Goal: Task Accomplishment & Management: Manage account settings

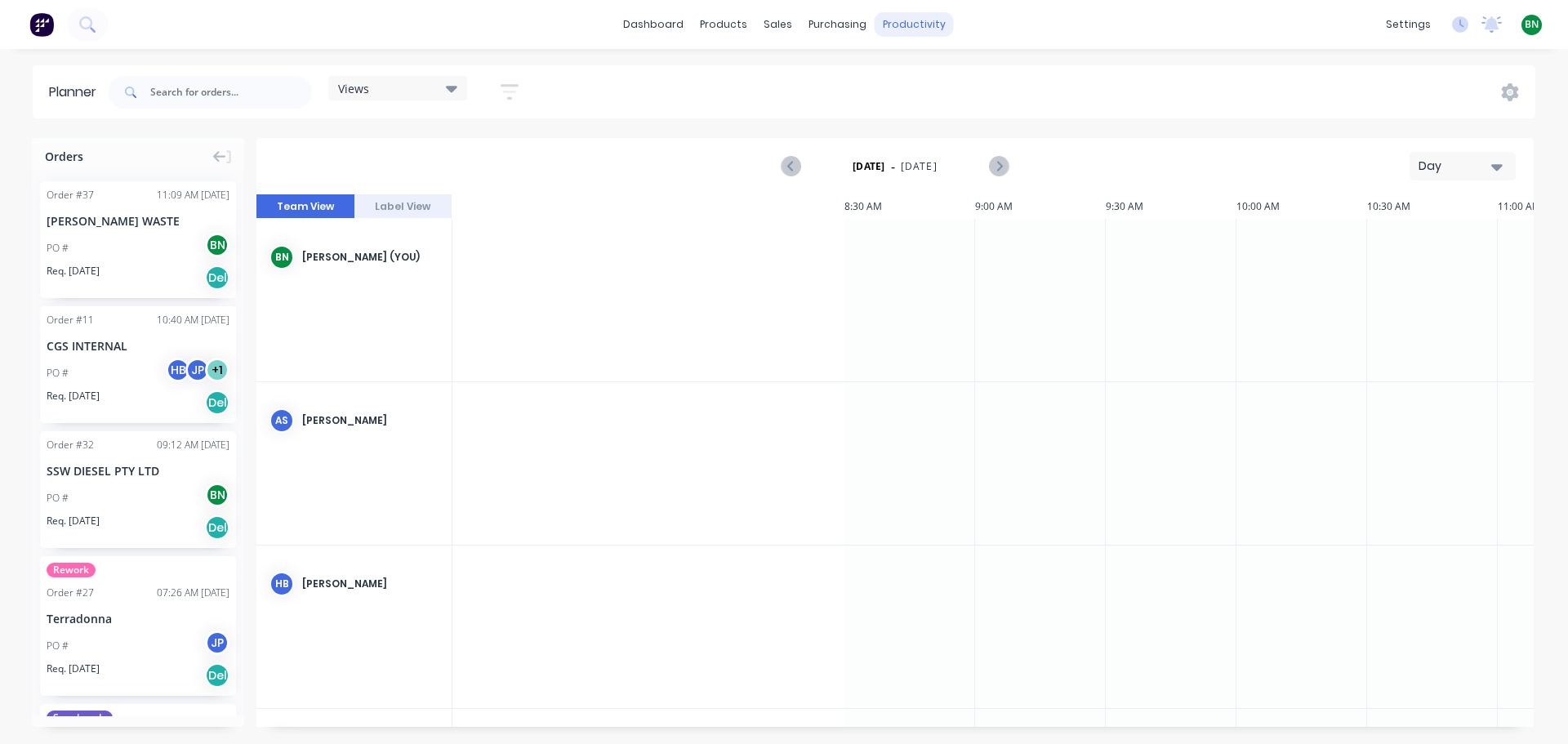
scroll to position [0, 1539]
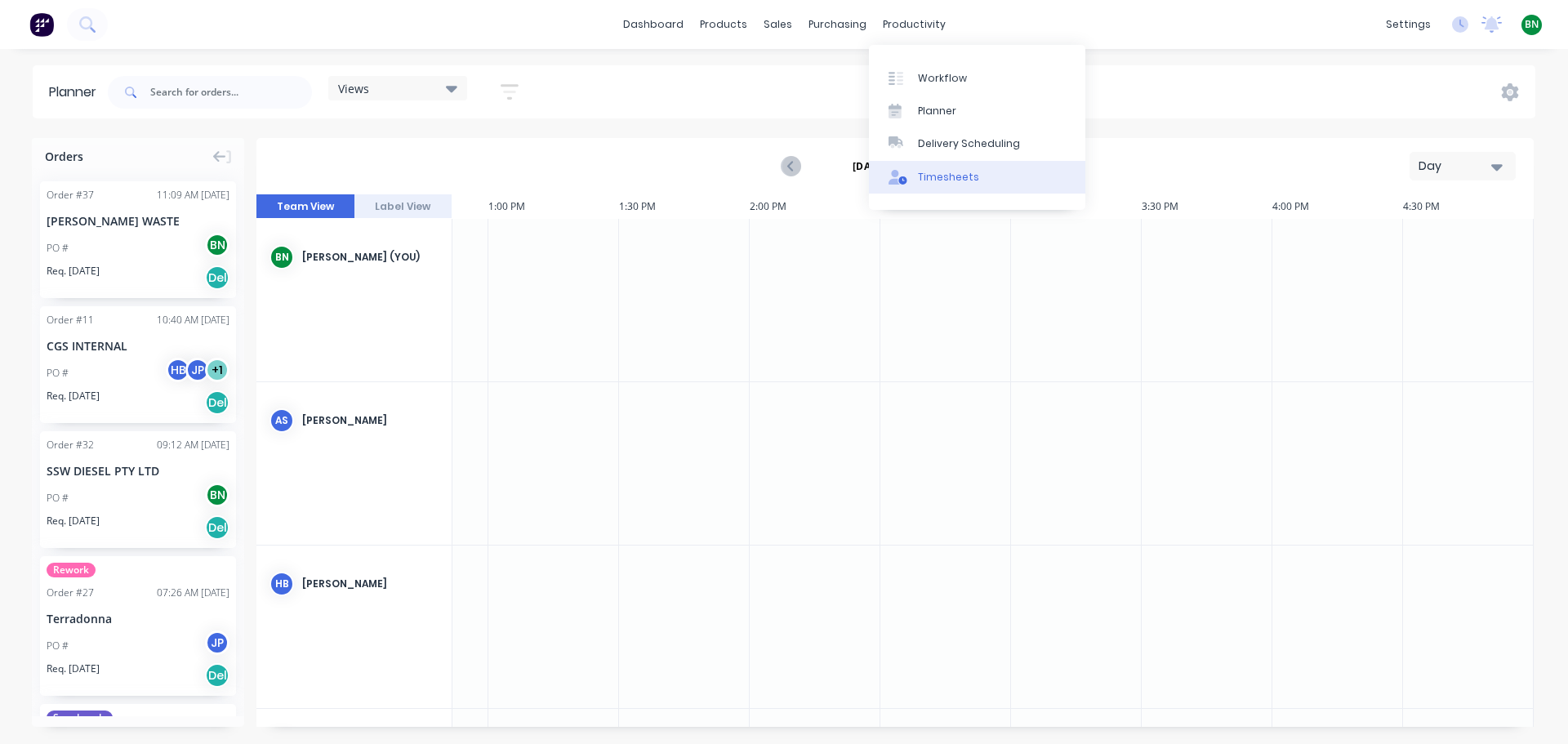
click at [943, 183] on div "Timesheets" at bounding box center [948, 178] width 61 height 15
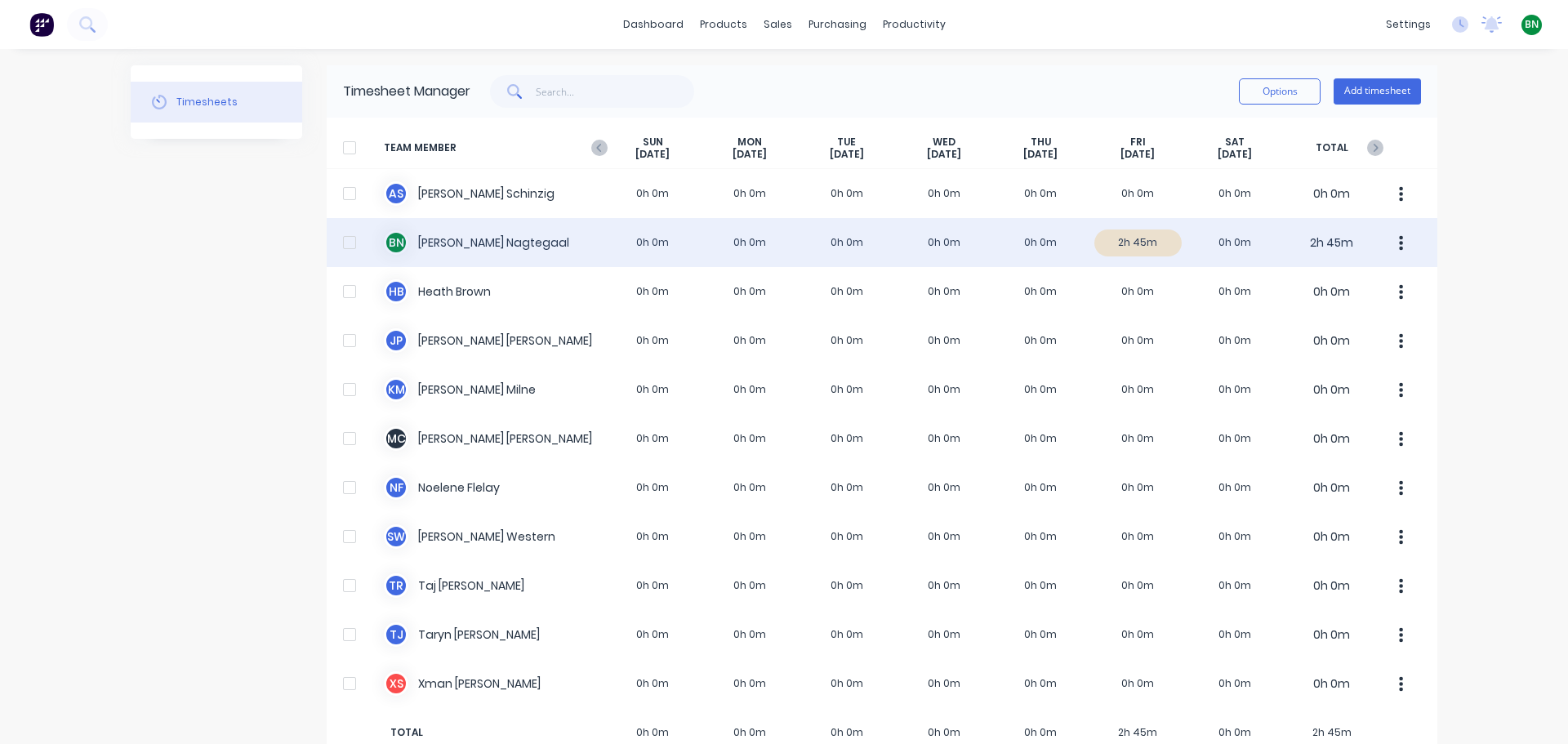
click at [454, 247] on div "B N [PERSON_NAME] 0h 0m 0h 0m 0h 0m 0h 0m 0h 0m 2h 45m 0h 0m 2h 45m" at bounding box center [881, 243] width 1110 height 49
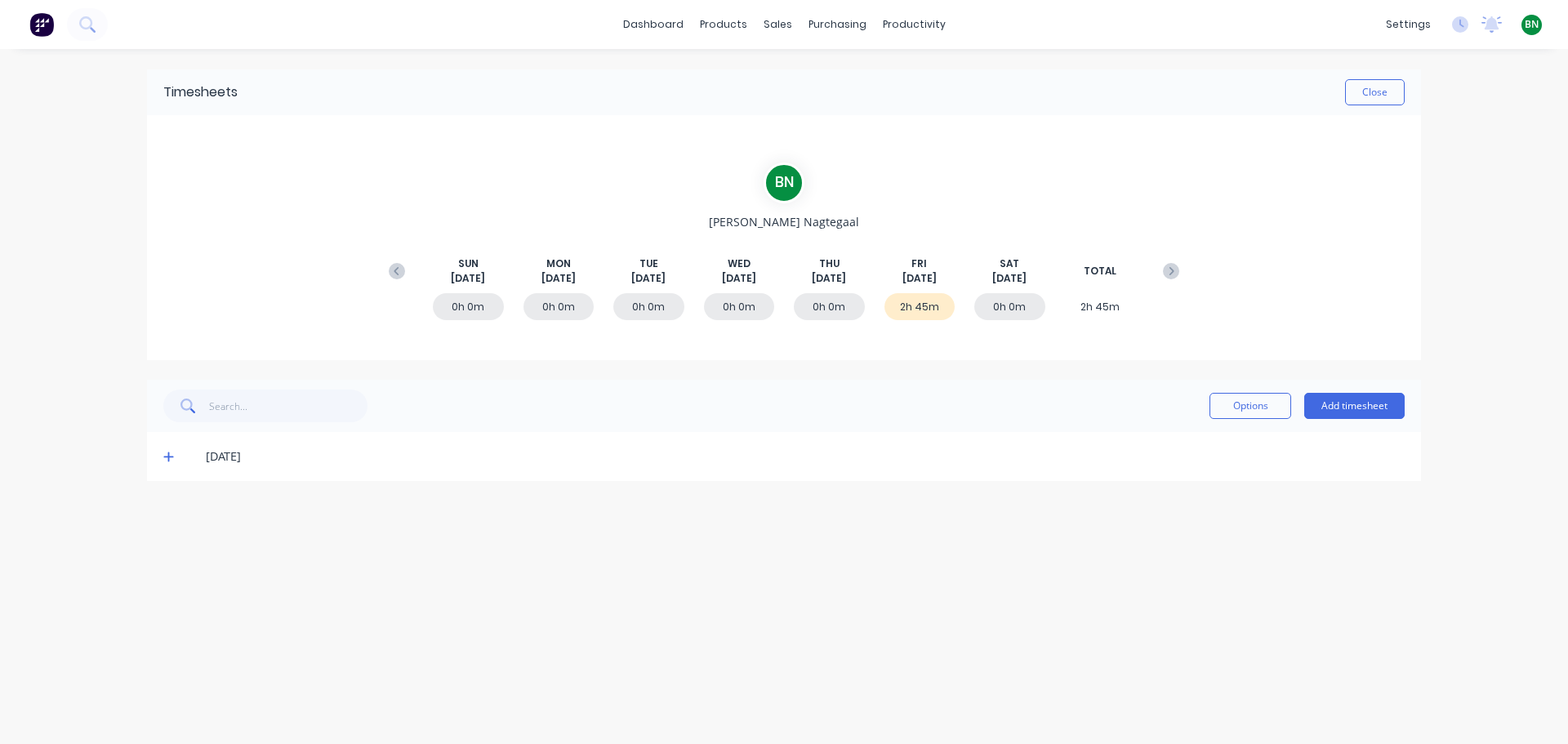
click at [914, 277] on span "[DATE]" at bounding box center [919, 278] width 34 height 15
click at [915, 301] on div "2h 45m" at bounding box center [920, 307] width 71 height 27
click at [917, 314] on div "2h 45m" at bounding box center [920, 307] width 71 height 27
click at [226, 448] on div "[DATE]" at bounding box center [805, 456] width 1199 height 18
click at [166, 457] on icon at bounding box center [168, 457] width 9 height 9
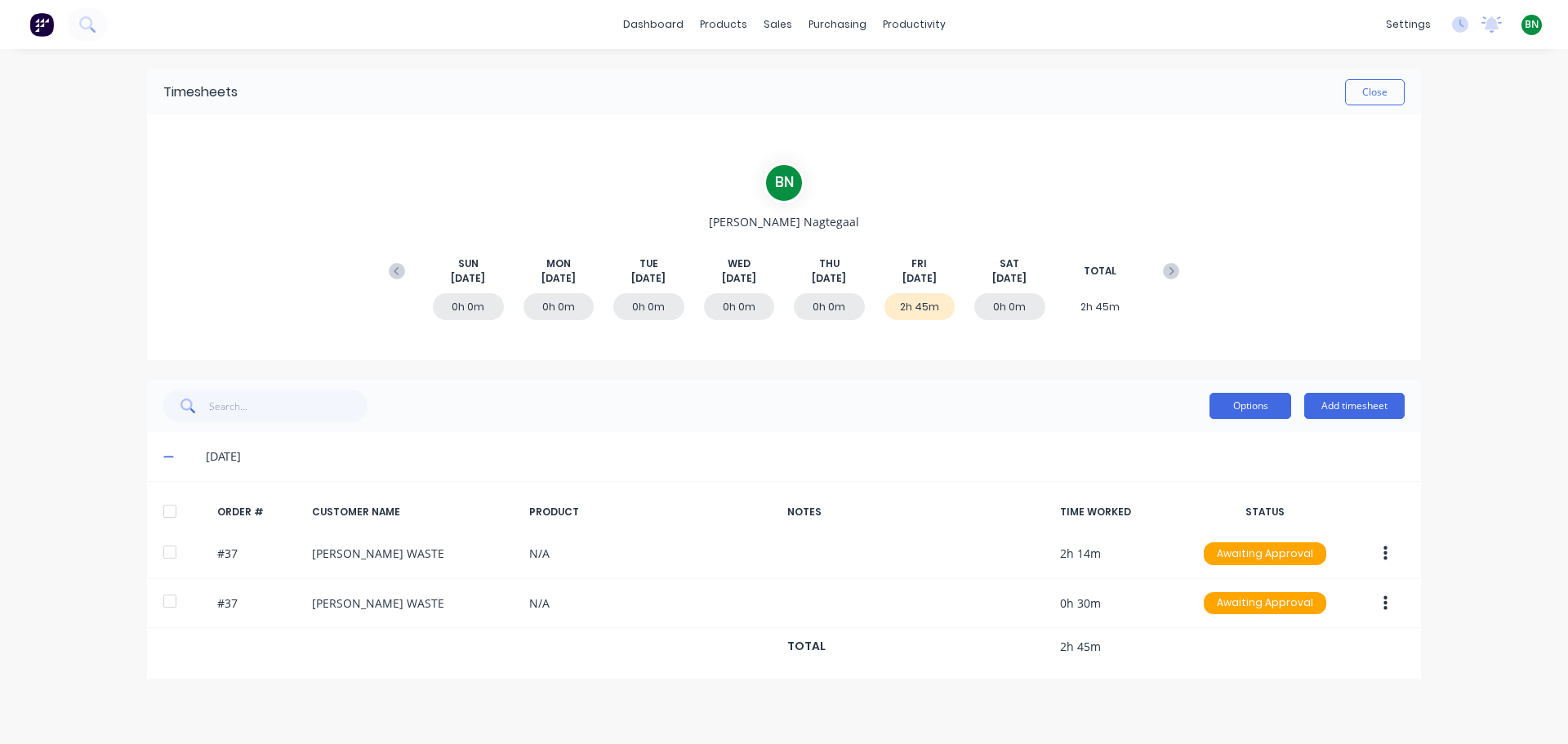
click at [1236, 402] on button "Options" at bounding box center [1249, 406] width 82 height 26
click at [1011, 395] on div "Options Add timesheet" at bounding box center [784, 405] width 1241 height 33
click at [1363, 416] on button "Add timesheet" at bounding box center [1354, 406] width 101 height 26
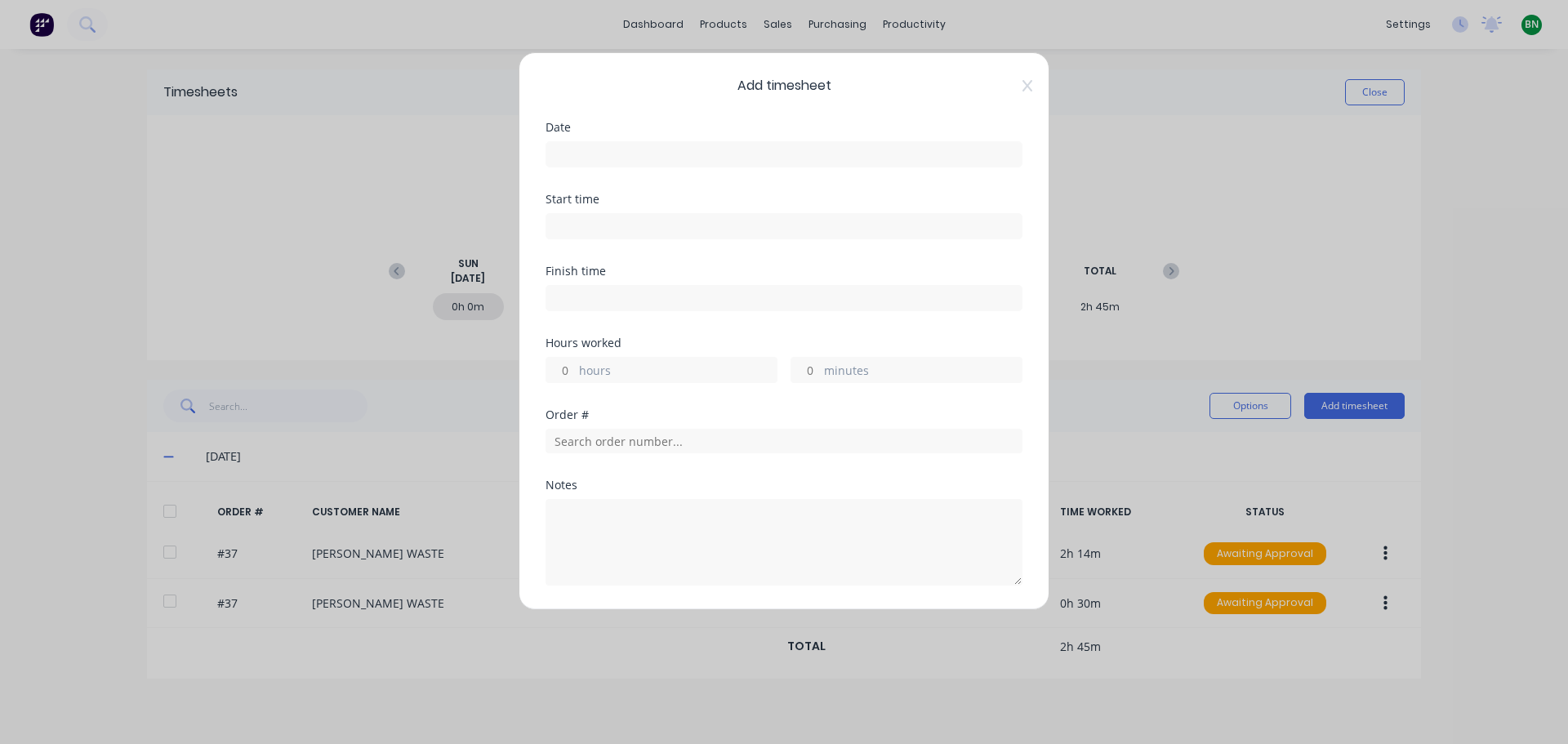
click at [478, 427] on div "Add timesheet Date Start time Finish time Hours worked hours minutes Order # No…" at bounding box center [784, 372] width 1568 height 744
click at [1009, 84] on span "Add timesheet" at bounding box center [783, 86] width 477 height 20
click at [1020, 84] on div "Add timesheet Date Start time Finish time Hours worked hours minutes Order # No…" at bounding box center [784, 331] width 531 height 558
click at [1023, 82] on icon at bounding box center [1027, 86] width 9 height 11
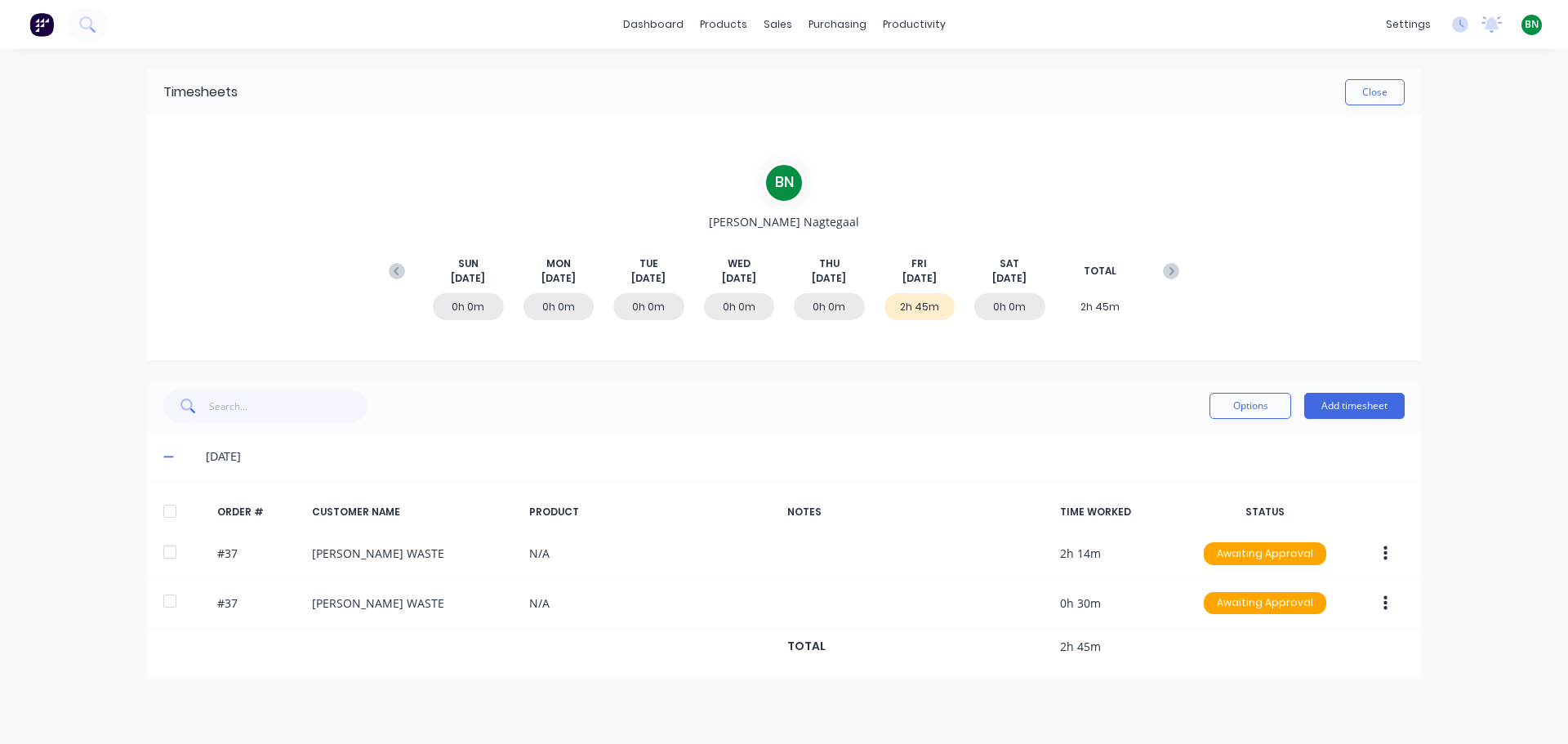
click at [955, 405] on div "Options Add timesheet" at bounding box center [784, 405] width 1241 height 33
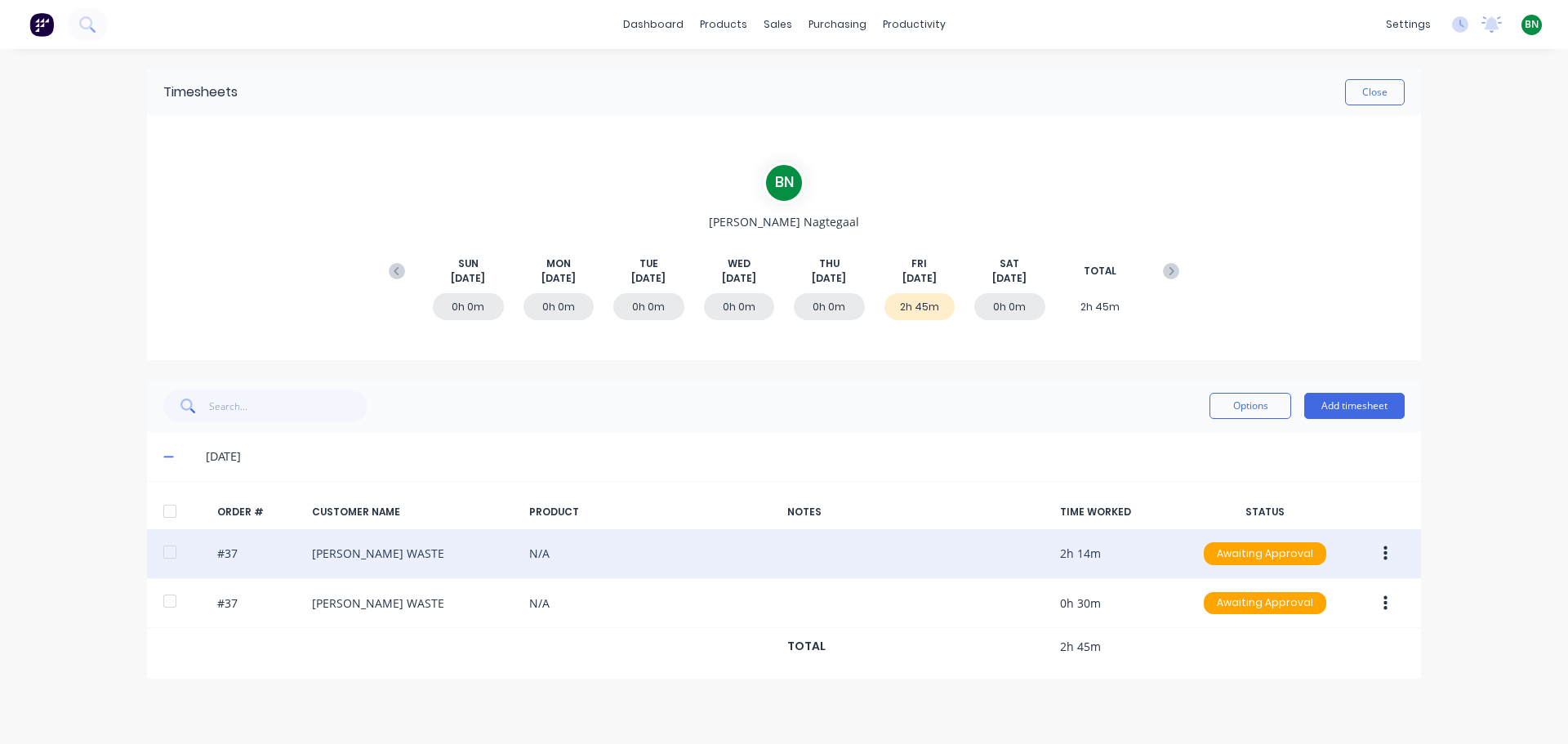
click at [1051, 555] on div "#37 [PERSON_NAME] WASTE N/A 2h 14m Awaiting Approval" at bounding box center [783, 554] width 1274 height 50
click at [347, 557] on div "#37 [PERSON_NAME] WASTE N/A 2h 14m Awaiting Approval" at bounding box center [783, 554] width 1274 height 50
click at [1383, 554] on icon "button" at bounding box center [1385, 553] width 4 height 18
click at [1286, 660] on div "Edit" at bounding box center [1327, 661] width 126 height 24
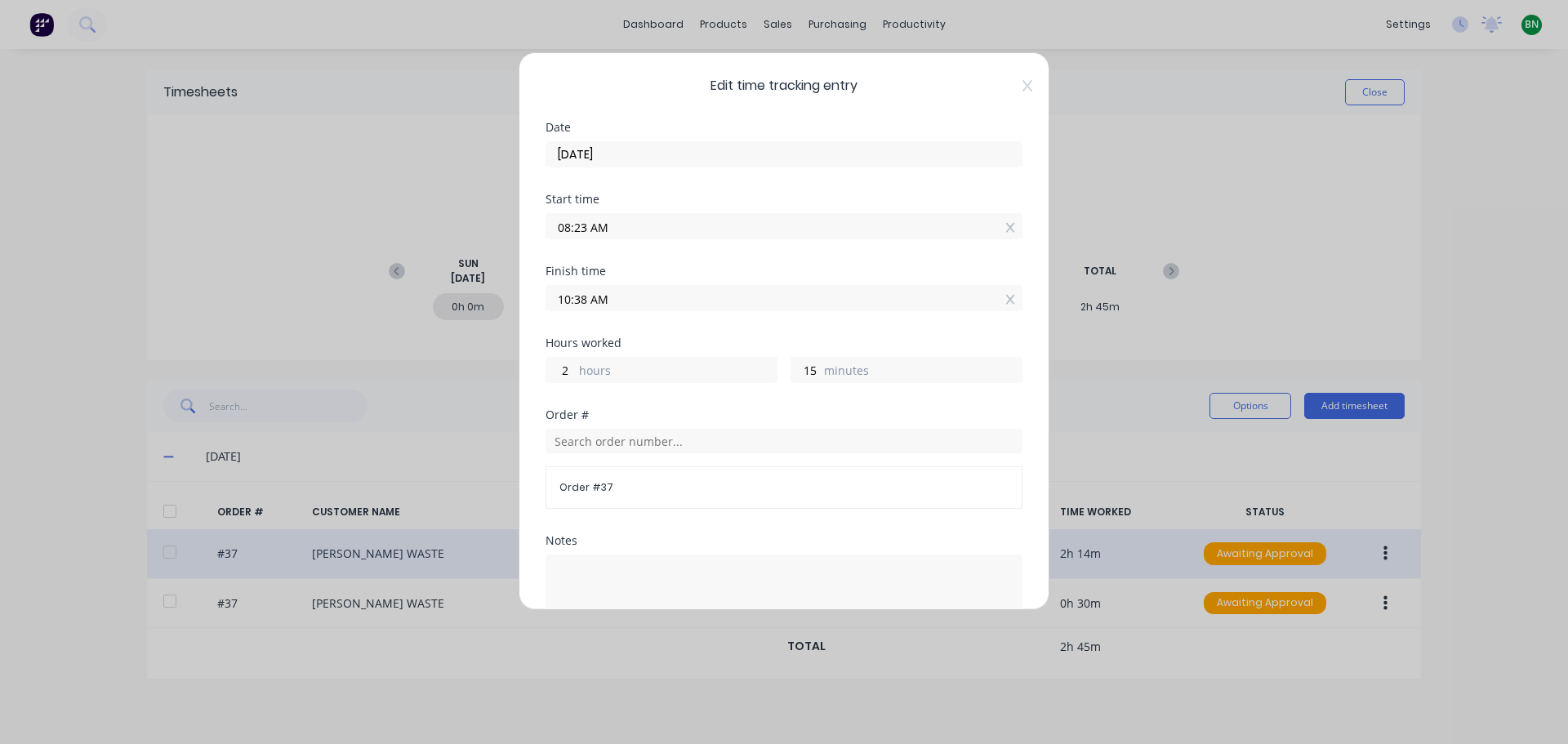
click at [629, 230] on input "08:23 AM" at bounding box center [784, 227] width 476 height 24
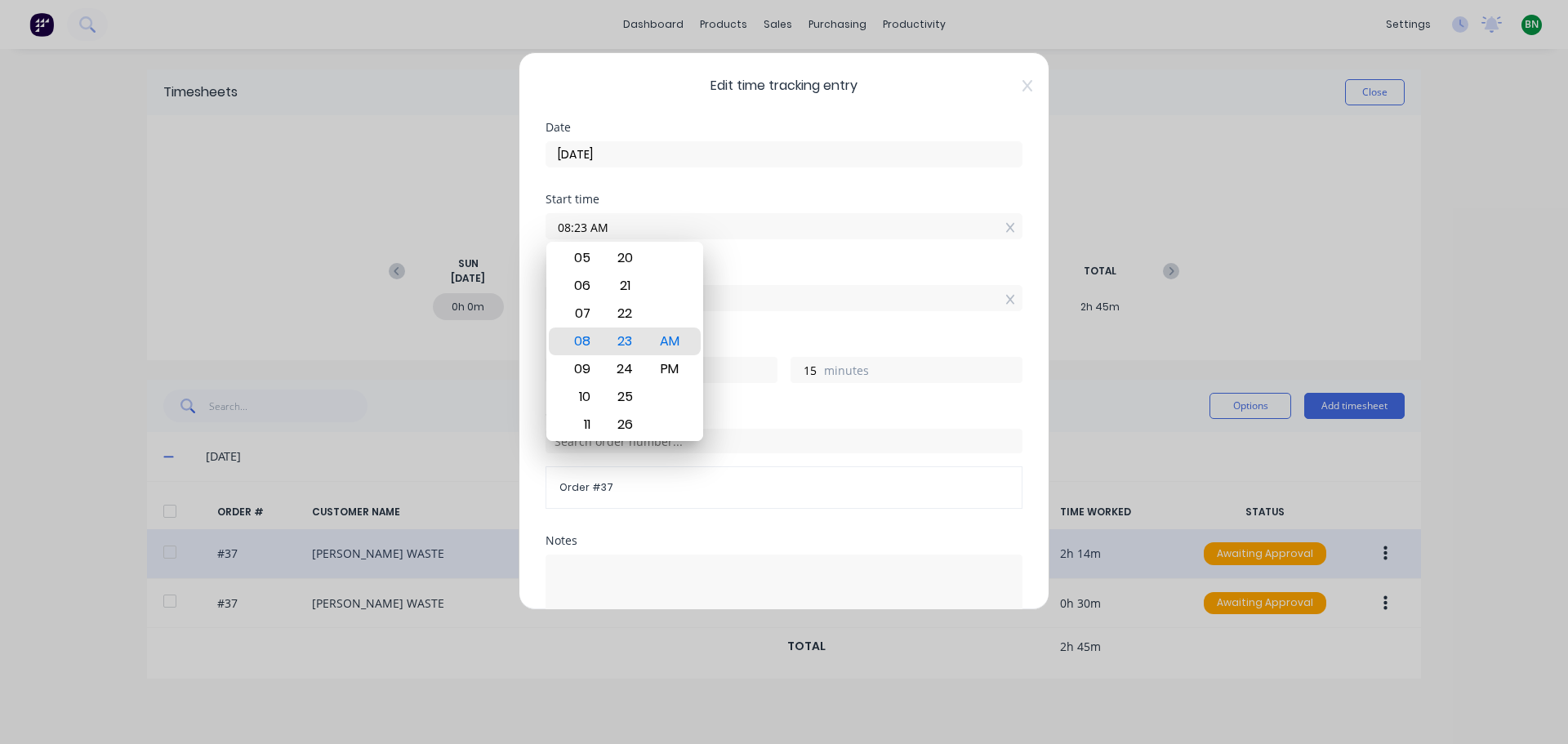
click at [653, 214] on label "08:23 AM" at bounding box center [783, 227] width 477 height 26
click at [653, 214] on input "08:23 AM" at bounding box center [784, 227] width 476 height 24
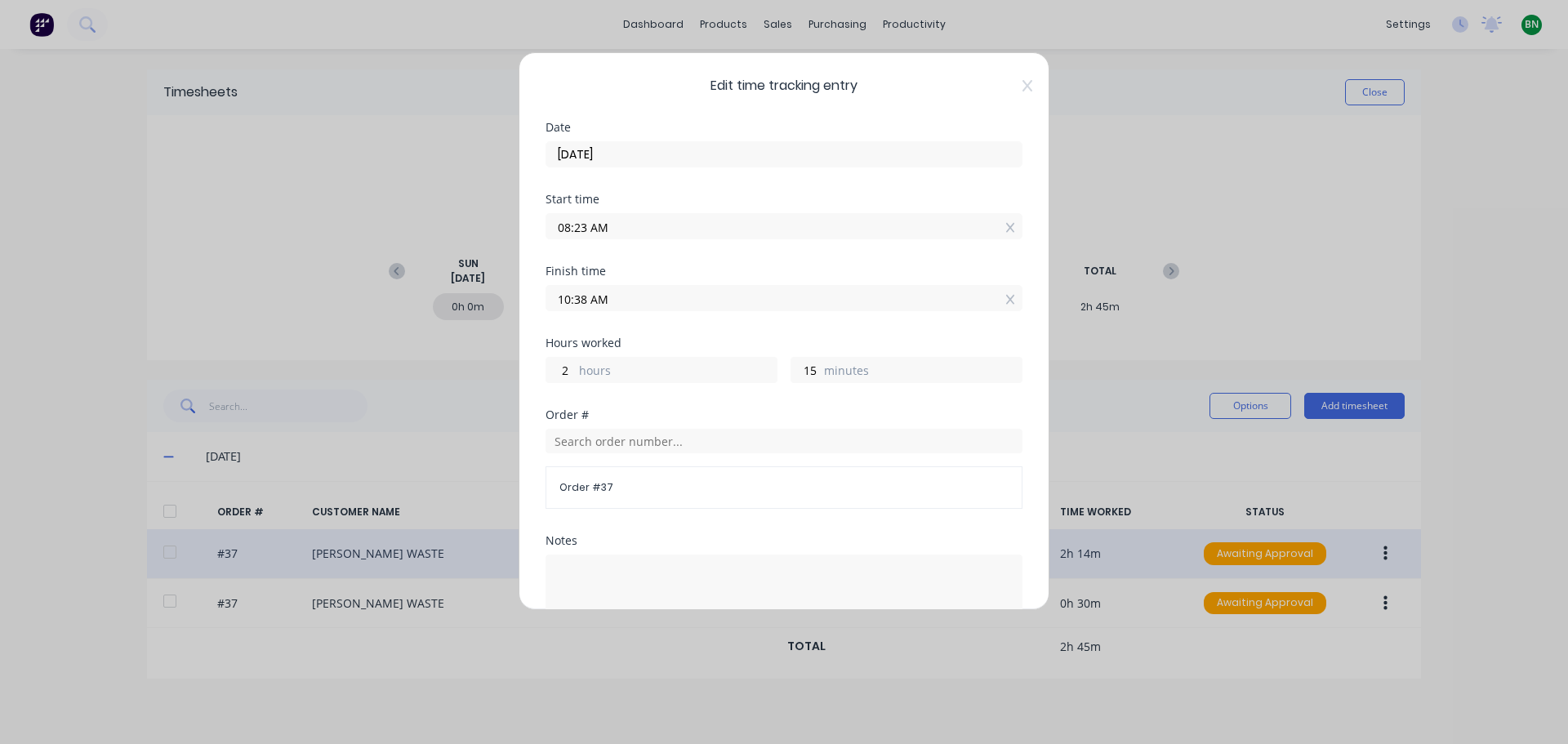
click at [590, 222] on input "08:23 AM" at bounding box center [784, 227] width 476 height 24
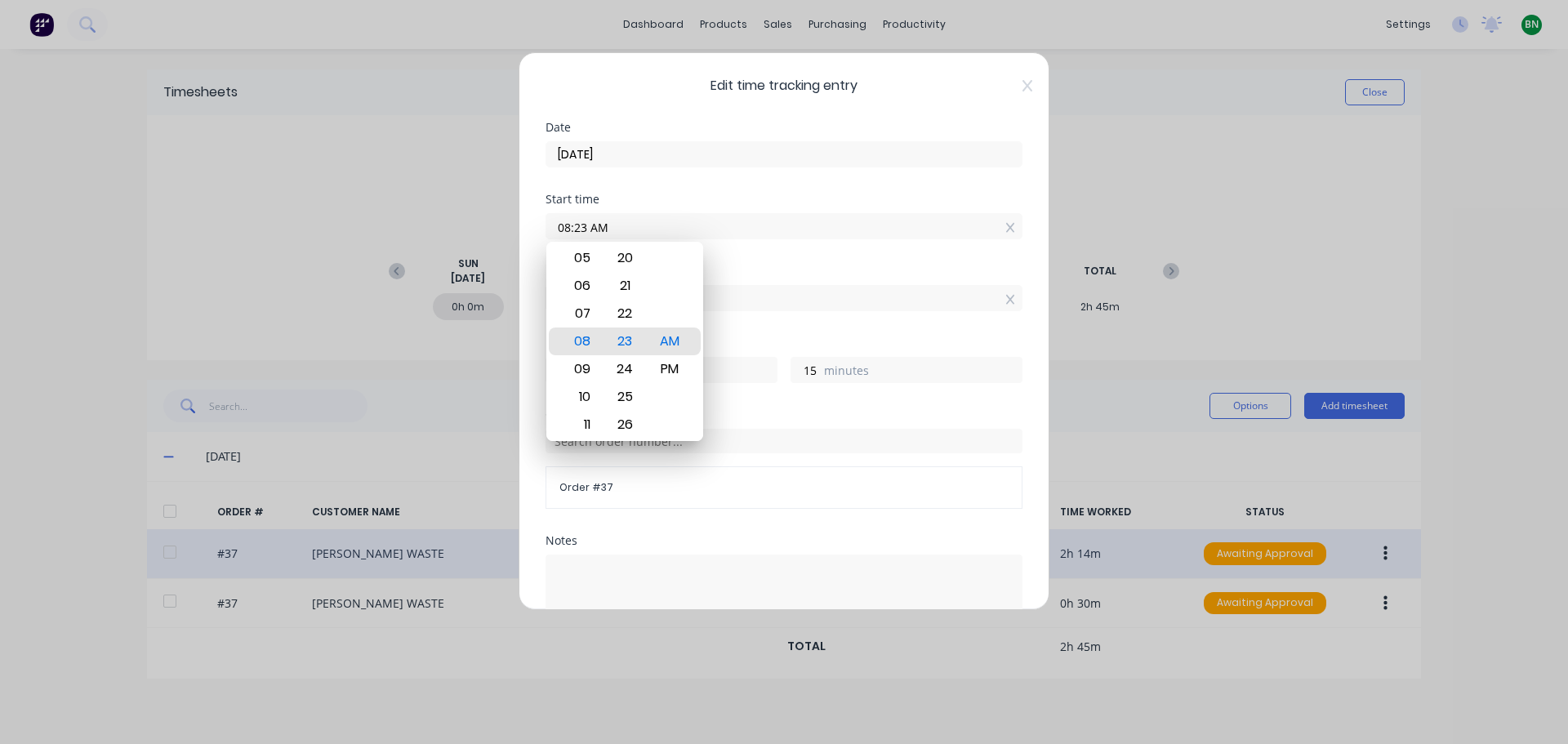
drag, startPoint x: 583, startPoint y: 222, endPoint x: 622, endPoint y: 214, distance: 39.8
click at [586, 223] on input "08:23 AM" at bounding box center [784, 227] width 476 height 24
type input "08:15 AM"
type input "23"
click at [804, 267] on div "Finish time" at bounding box center [783, 271] width 477 height 11
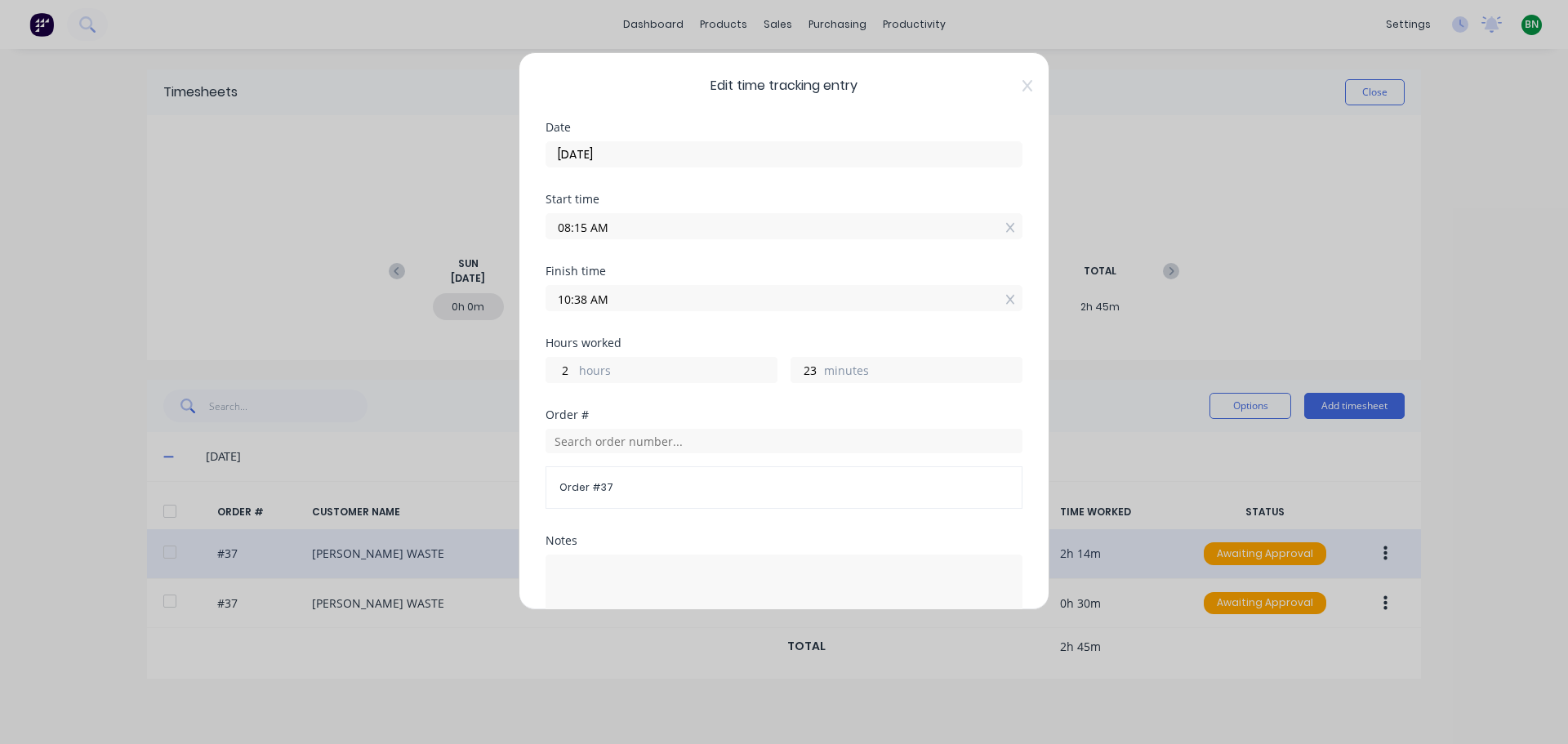
drag, startPoint x: 588, startPoint y: 307, endPoint x: 585, endPoint y: 289, distance: 18.2
click at [586, 306] on input "10:38 AM" at bounding box center [784, 298] width 476 height 24
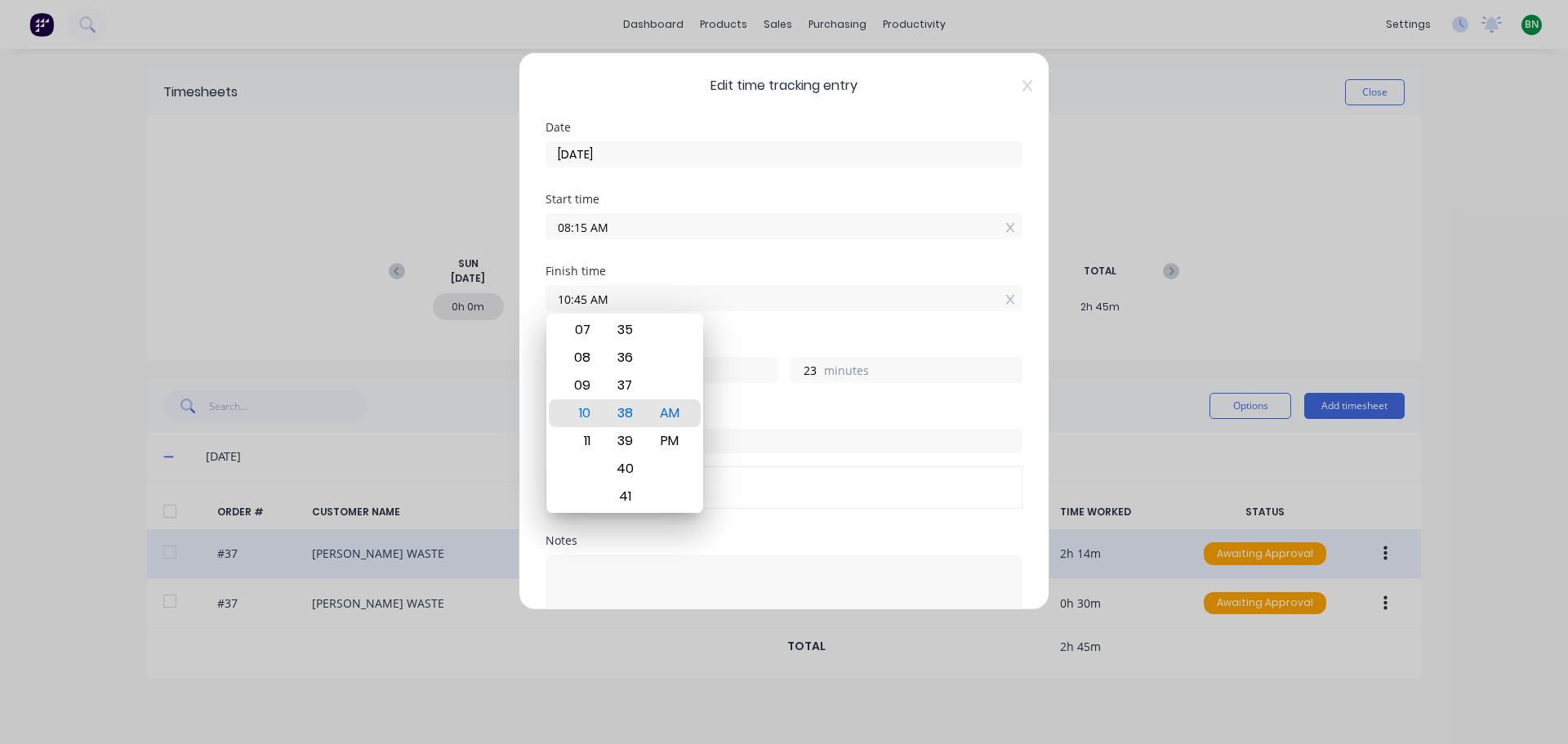
type input "10:45 AM"
type input "30"
click at [761, 233] on input "08:15 AM" at bounding box center [784, 227] width 476 height 24
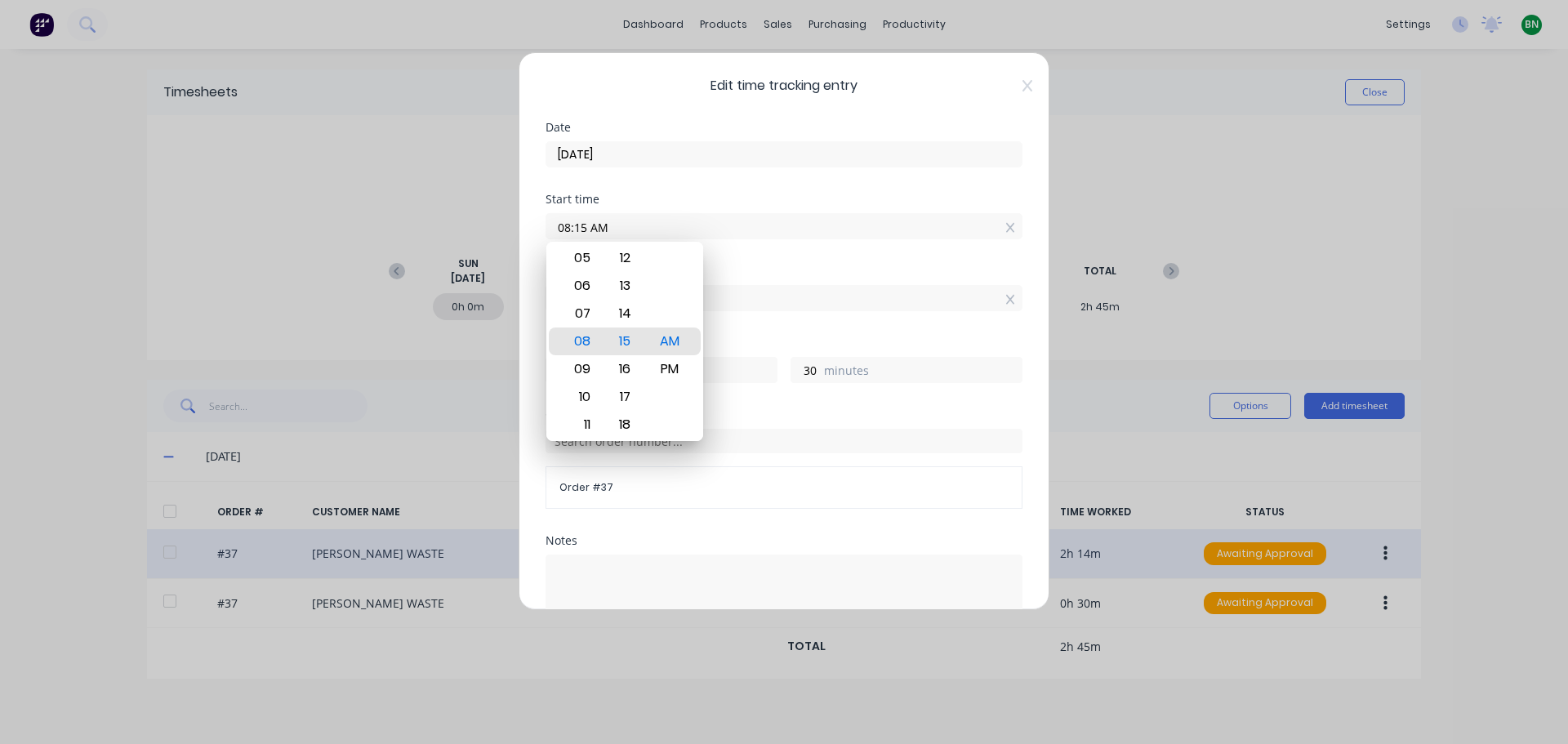
click at [708, 317] on div "Finish time 10:45 AM" at bounding box center [783, 301] width 477 height 71
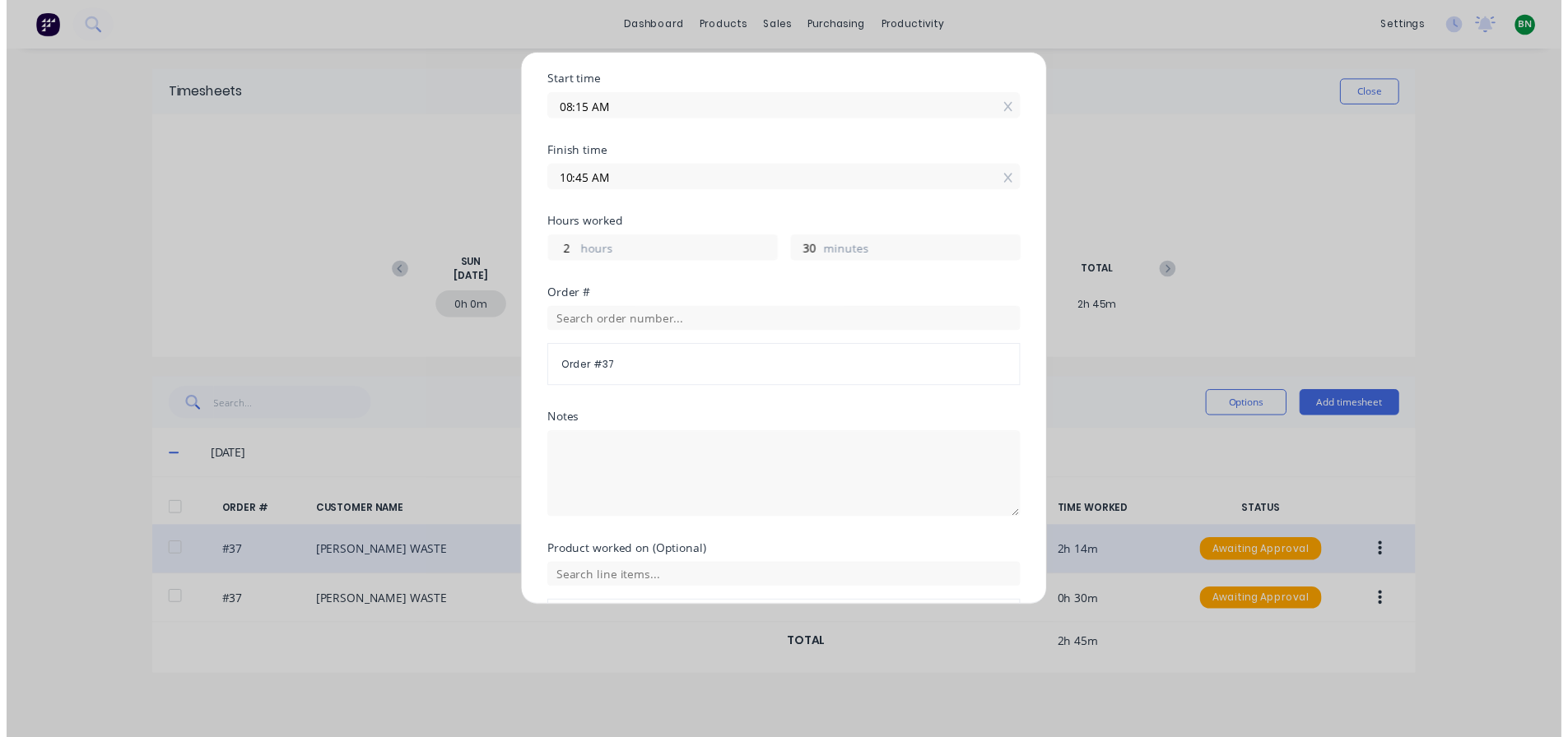
scroll to position [235, 0]
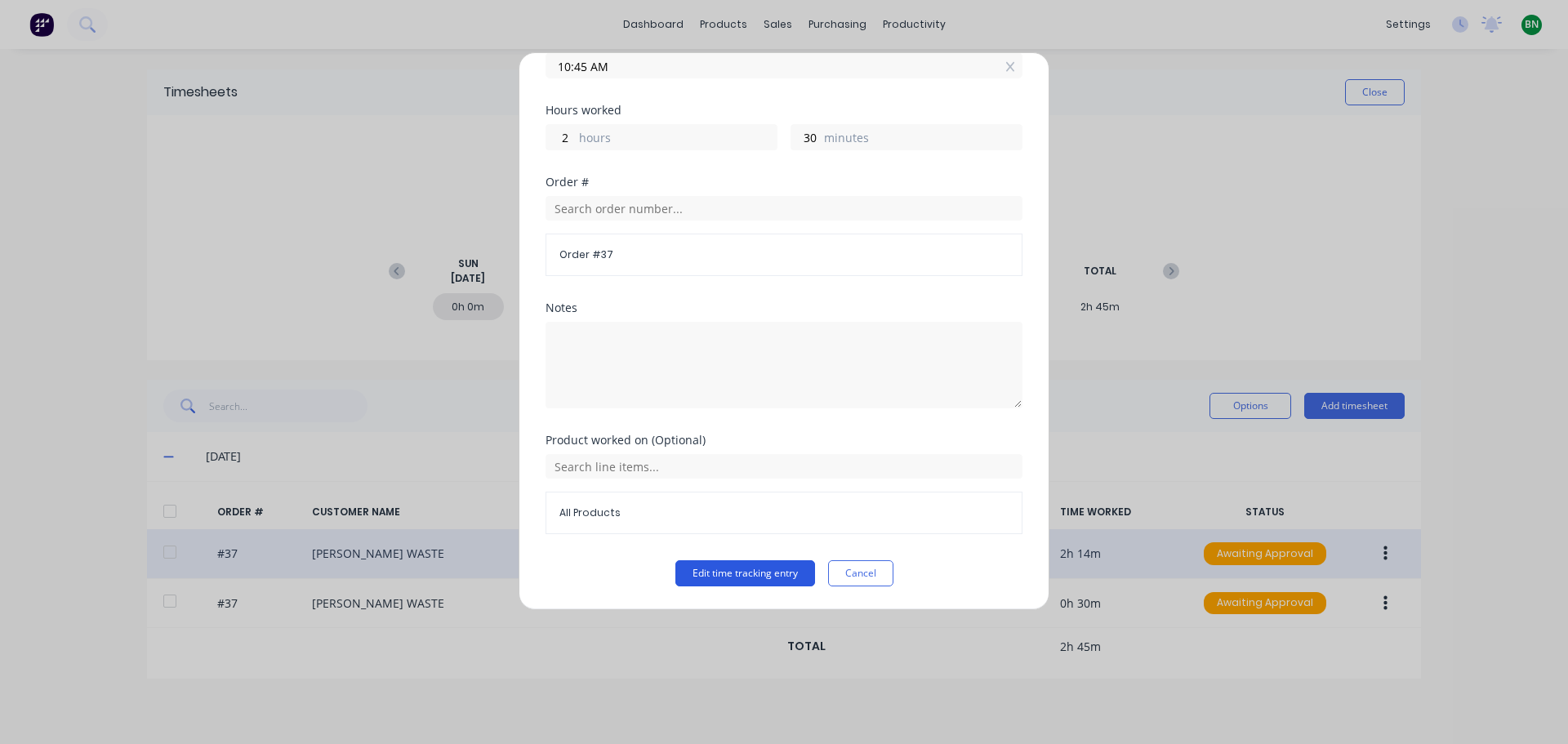
click at [759, 578] on button "Edit time tracking entry" at bounding box center [745, 574] width 140 height 26
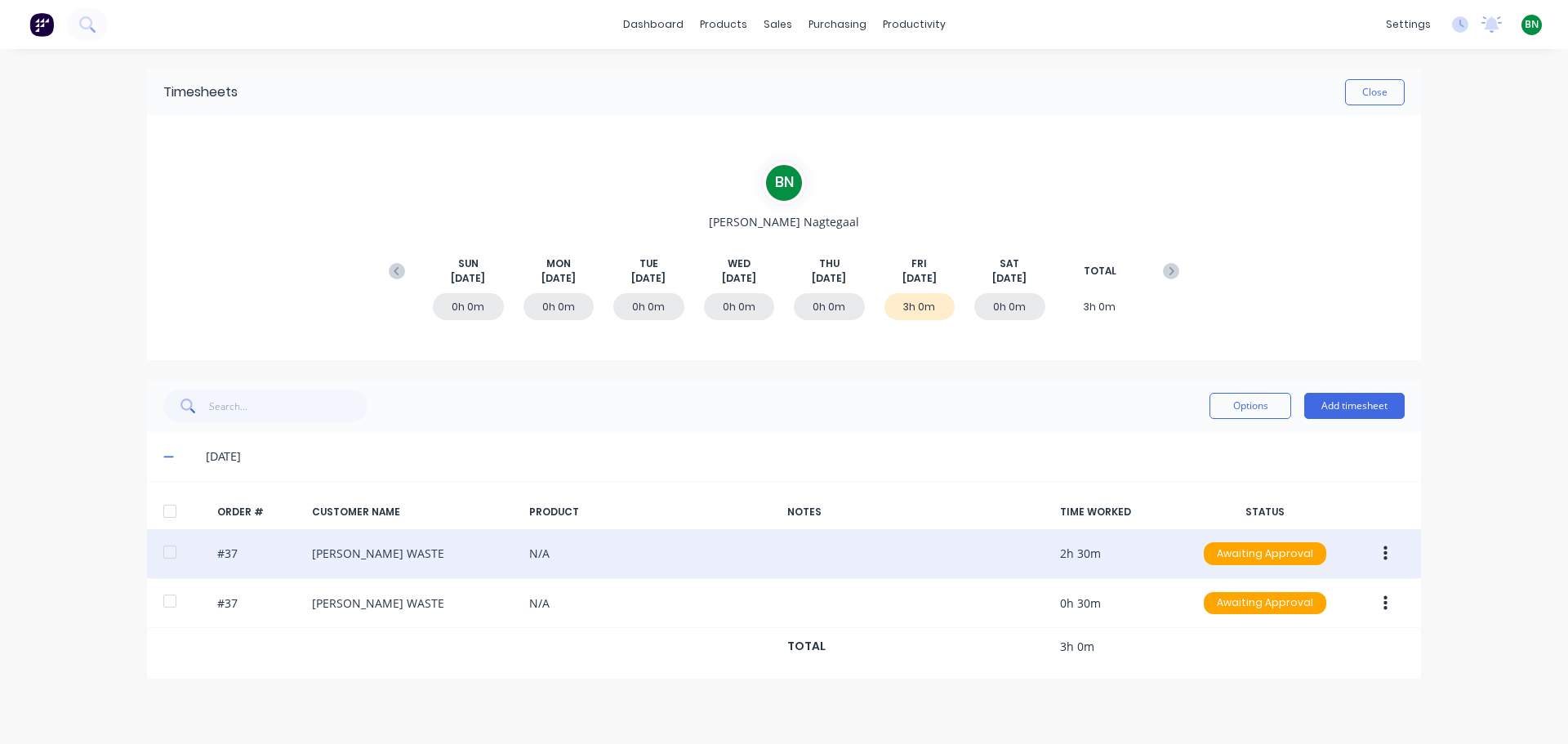
click at [1390, 556] on button "button" at bounding box center [1385, 553] width 39 height 29
click at [1268, 660] on div "Edit" at bounding box center [1327, 661] width 126 height 24
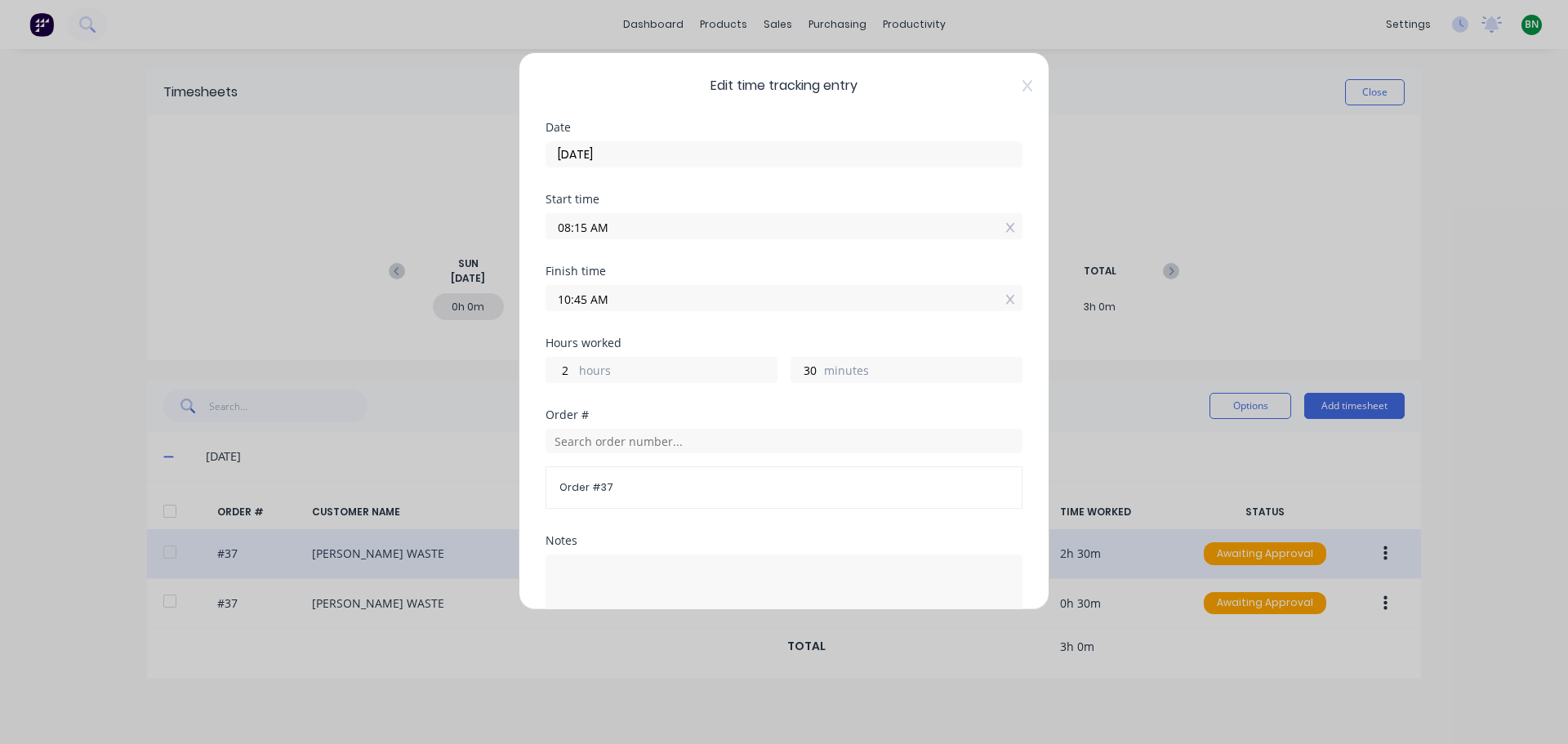
click at [1105, 449] on div "Edit time tracking entry Date [DATE] Start time 08:15 AM Finish time 10:45 AM H…" at bounding box center [784, 372] width 1568 height 744
click at [1017, 75] on div "Edit time tracking entry Date [DATE] Start time 08:15 AM Finish time 10:45 AM H…" at bounding box center [784, 331] width 531 height 558
click at [1023, 88] on icon at bounding box center [1027, 86] width 9 height 13
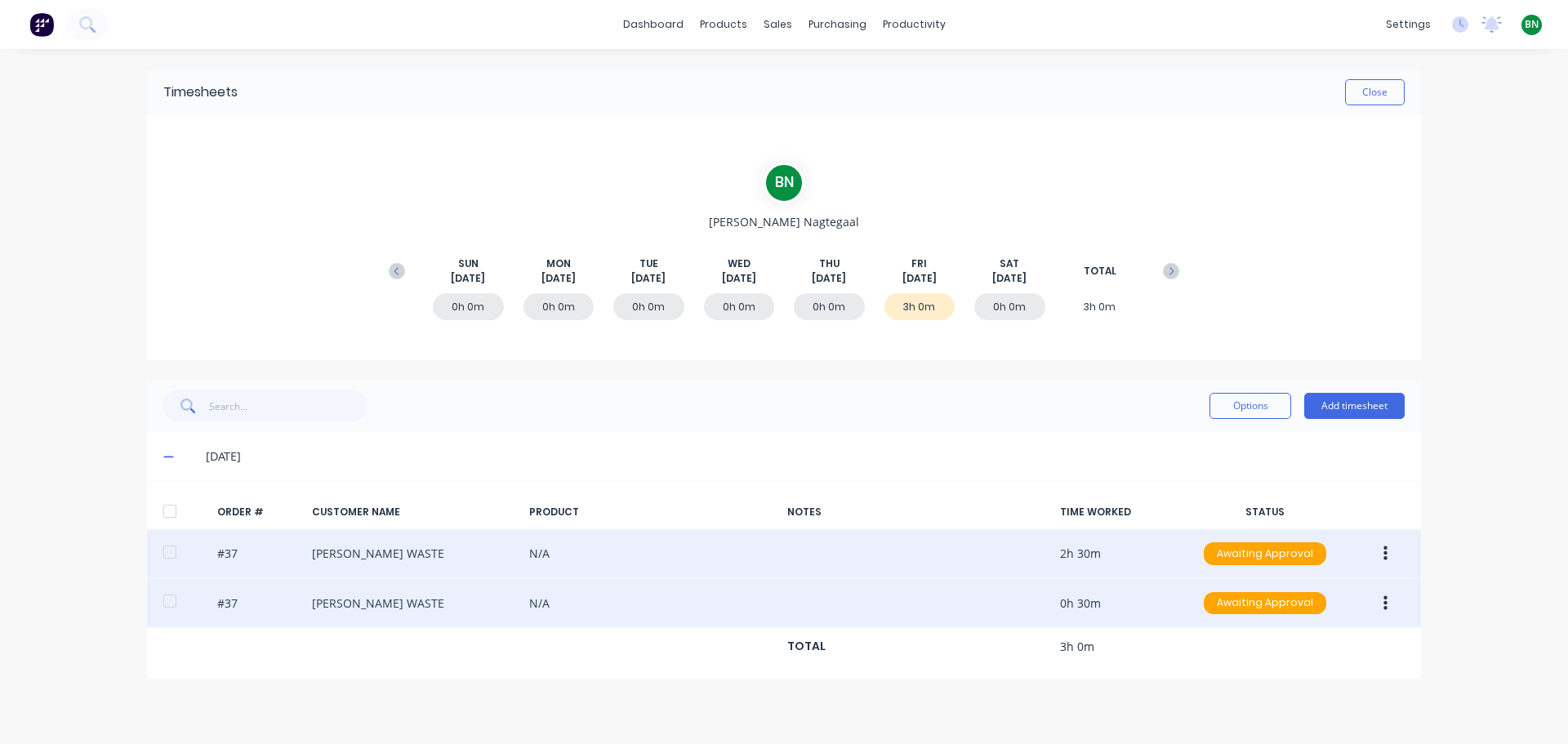
click at [408, 608] on div "#37 [PERSON_NAME] WASTE N/A 0h 30m Awaiting Approval" at bounding box center [783, 604] width 1274 height 50
click at [1389, 597] on button "button" at bounding box center [1385, 603] width 39 height 29
click at [1303, 714] on div "Edit" at bounding box center [1327, 711] width 126 height 24
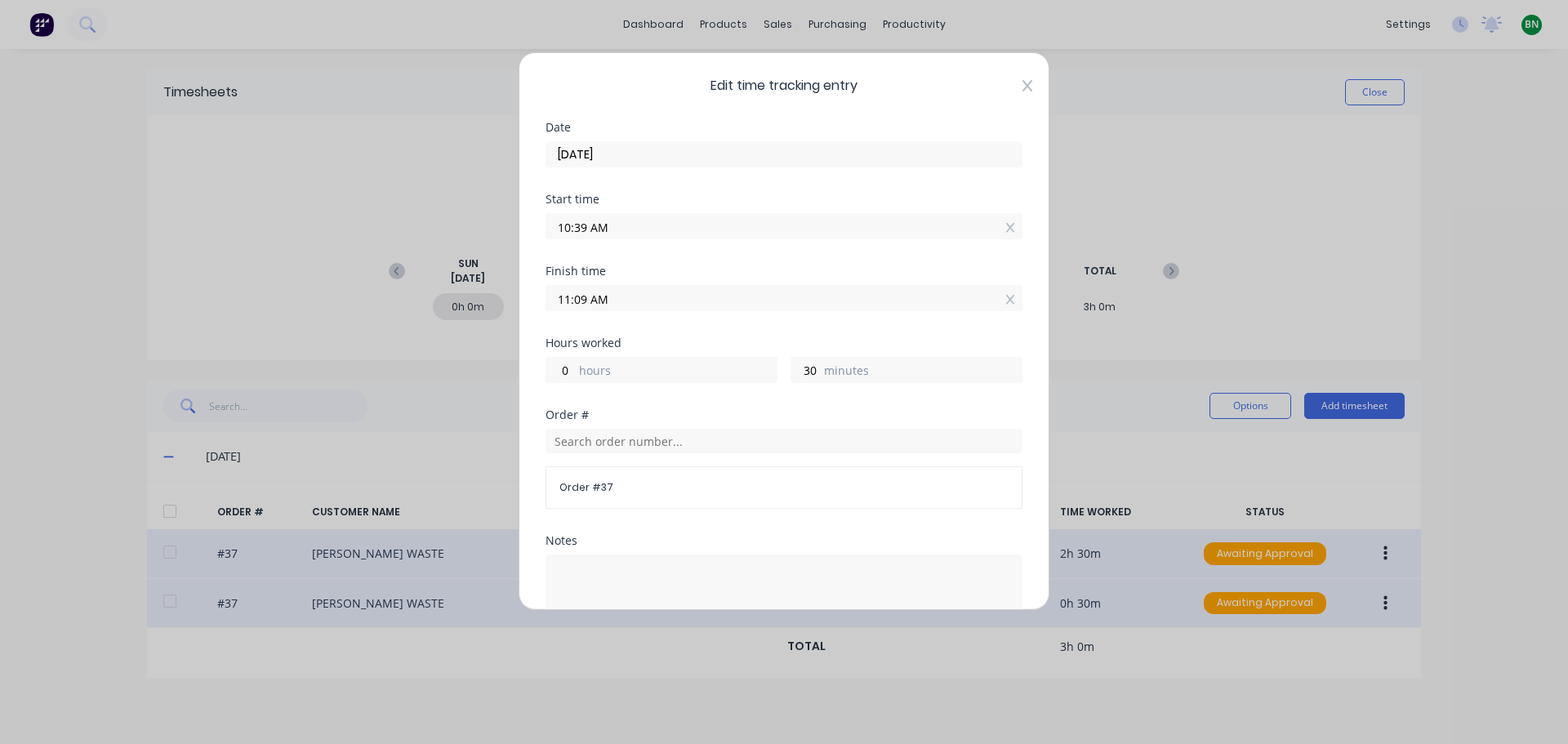
click at [1023, 83] on icon at bounding box center [1027, 86] width 9 height 13
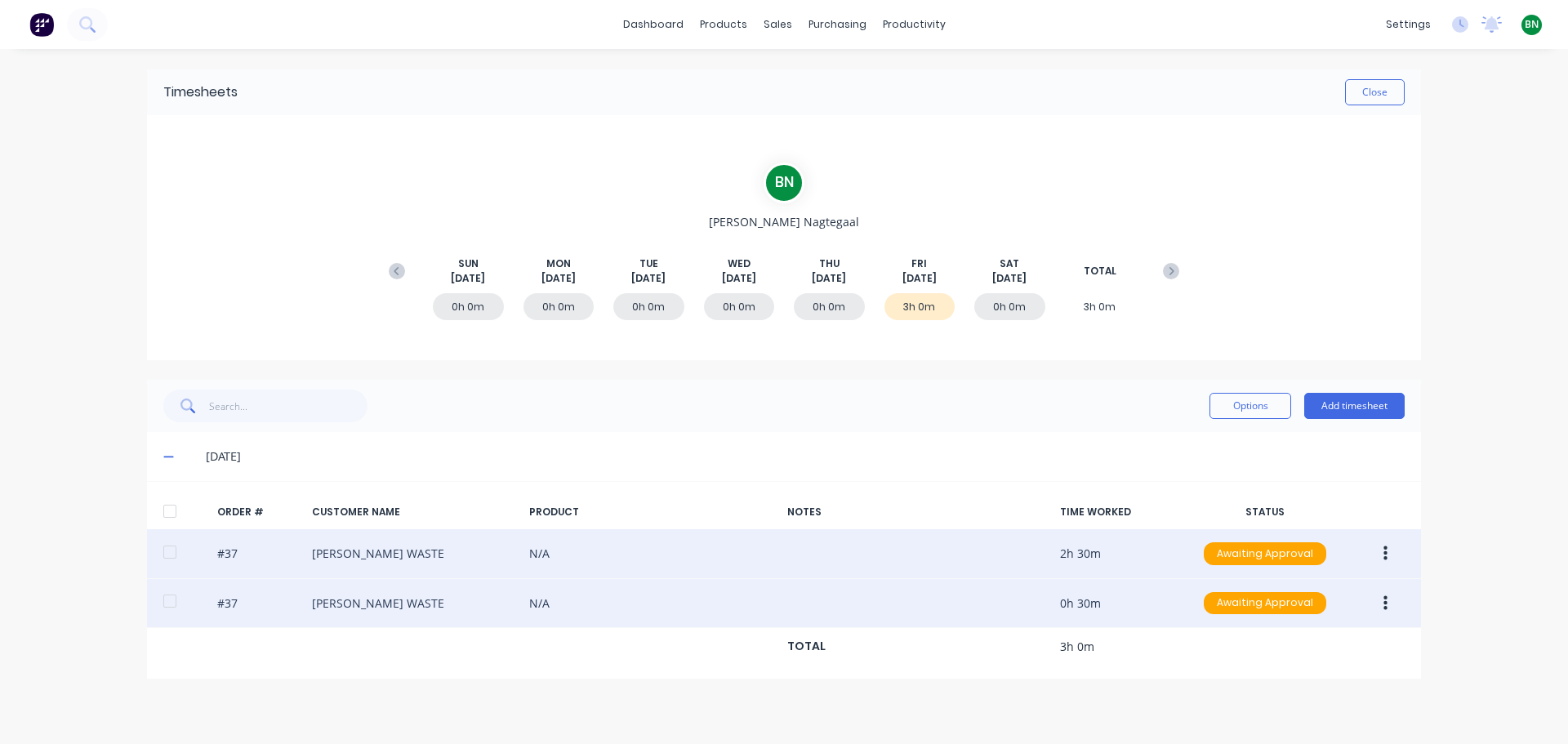
click at [1380, 200] on div "B N [PERSON_NAME] [DATE] [DATE] [DATE] [DATE] [DATE] [DATE] [DATE] TOTAL 0h 0m …" at bounding box center [783, 237] width 1274 height 245
click at [952, 444] on div "[DATE]" at bounding box center [783, 457] width 1274 height 49
click at [1200, 131] on div "B N [PERSON_NAME] [DATE] [DATE] [DATE] [DATE] [DATE] [DATE] [DATE] TOTAL 0h 0m …" at bounding box center [783, 237] width 1274 height 245
drag, startPoint x: 1510, startPoint y: 242, endPoint x: 1448, endPoint y: 209, distance: 70.2
click at [1507, 240] on div "dashboard products sales purchasing productivity dashboard products Product Cat…" at bounding box center [784, 372] width 1568 height 744
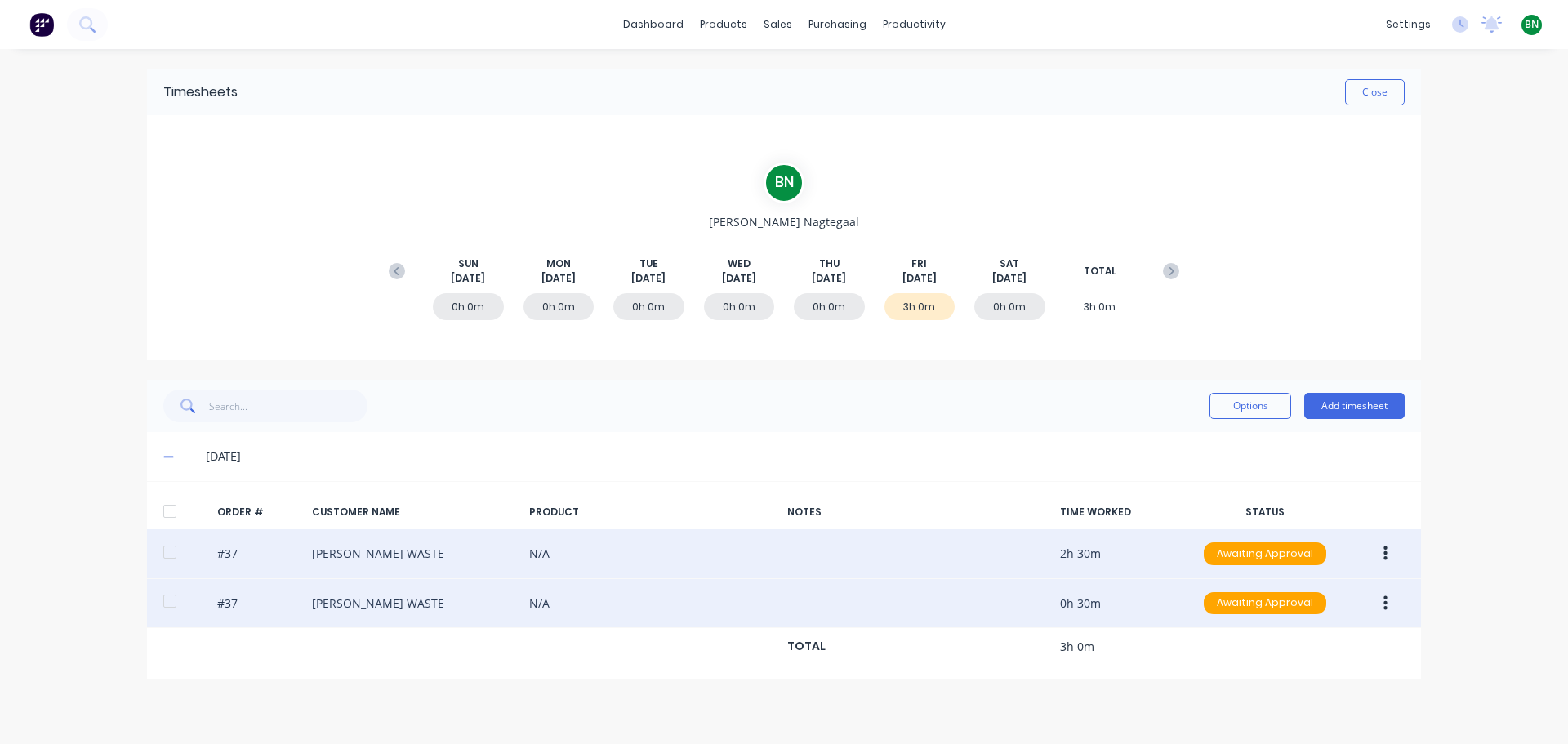
click at [568, 401] on div "Options Add timesheet" at bounding box center [784, 405] width 1241 height 33
drag, startPoint x: 836, startPoint y: 105, endPoint x: 865, endPoint y: 85, distance: 35.2
click at [836, 104] on div "Timesheets Close" at bounding box center [783, 92] width 1274 height 46
click at [912, 23] on div "productivity" at bounding box center [914, 24] width 79 height 24
click at [966, 174] on div "Timesheets" at bounding box center [948, 178] width 61 height 15
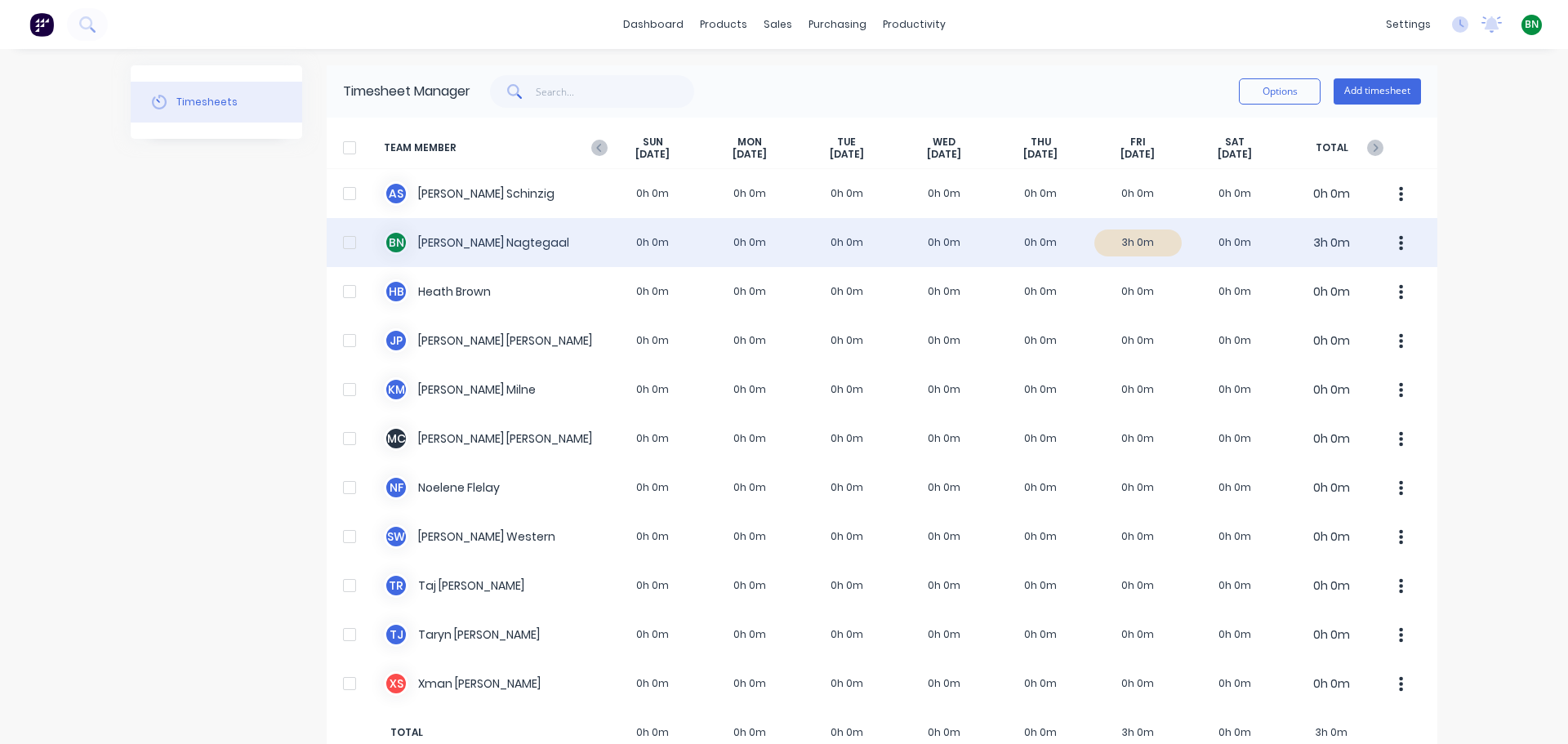
click at [1128, 239] on div "B N [PERSON_NAME] 0h 0m 0h 0m 0h 0m 0h 0m 0h 0m 3h 0m 0h 0m 3h 0m" at bounding box center [881, 243] width 1110 height 49
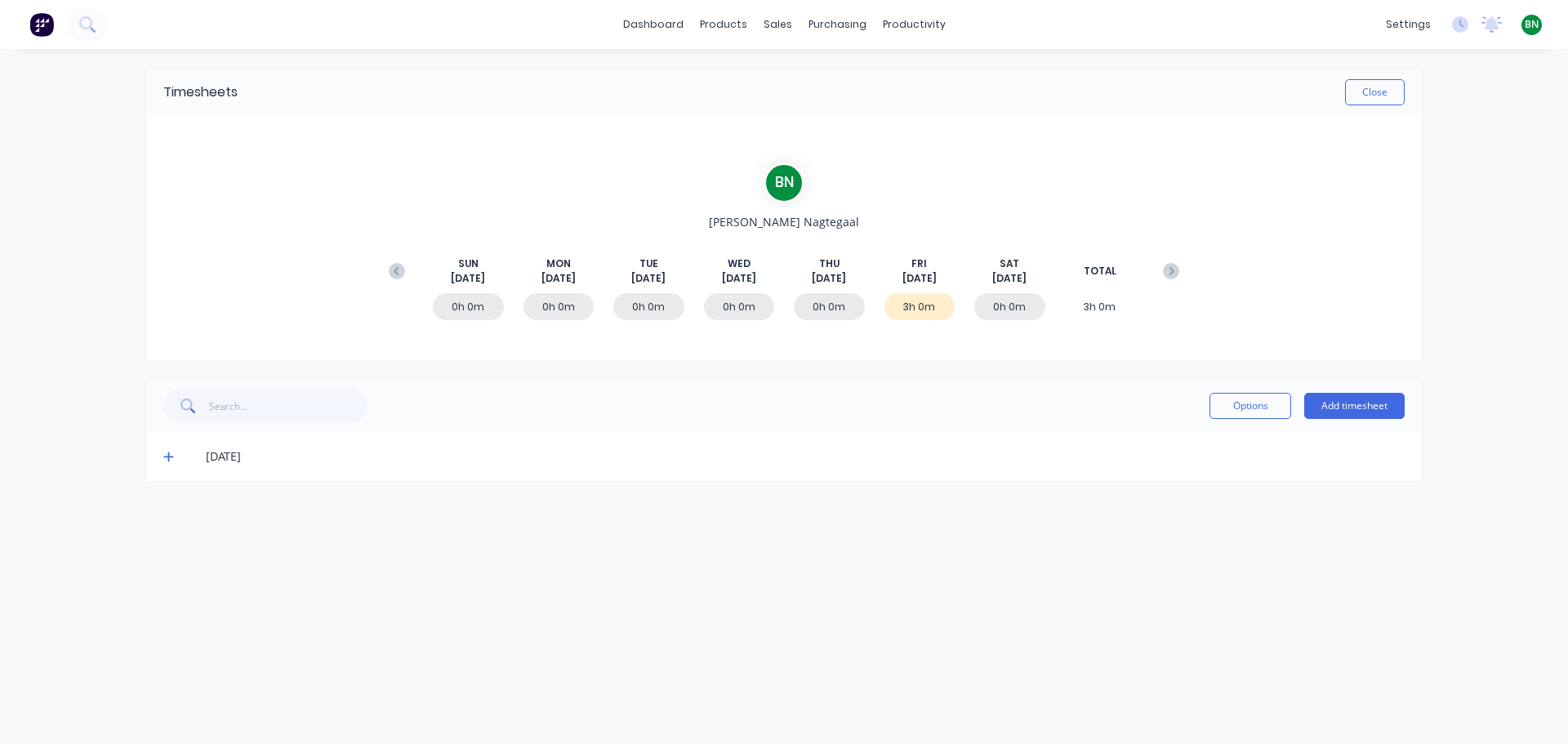
click at [921, 268] on span "FRI" at bounding box center [918, 264] width 16 height 15
drag, startPoint x: 917, startPoint y: 296, endPoint x: 913, endPoint y: 305, distance: 9.8
click at [917, 295] on div "3h 0m" at bounding box center [920, 307] width 71 height 27
click at [171, 458] on icon at bounding box center [168, 456] width 10 height 11
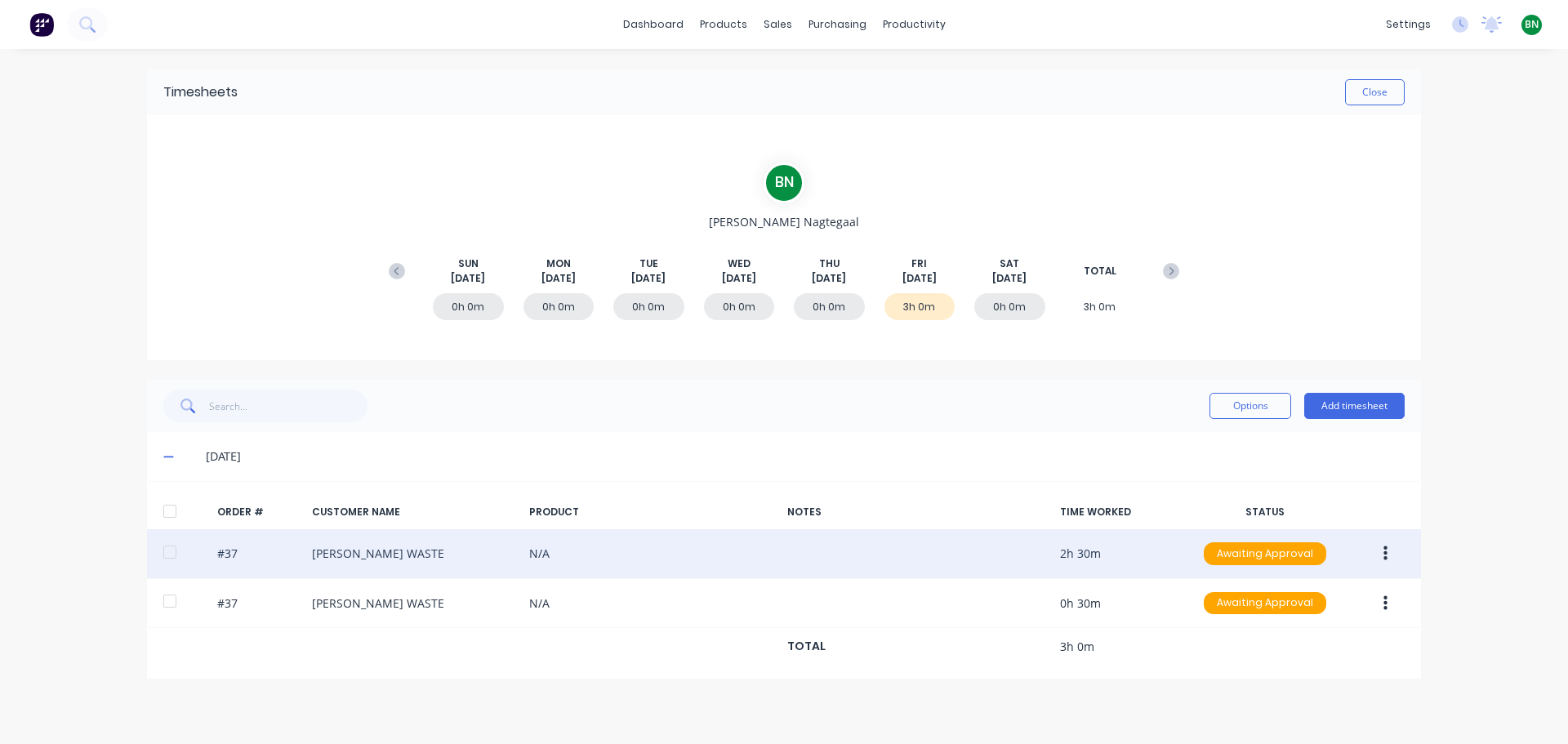
click at [408, 546] on div "#37 [PERSON_NAME] WASTE N/A 2h 30m Awaiting Approval" at bounding box center [783, 554] width 1274 height 50
click at [519, 551] on div "#37 [PERSON_NAME] WASTE N/A 2h 30m Awaiting Approval" at bounding box center [783, 554] width 1274 height 50
click at [649, 569] on div "#37 [PERSON_NAME] WASTE N/A 2h 30m Awaiting Approval" at bounding box center [783, 554] width 1274 height 50
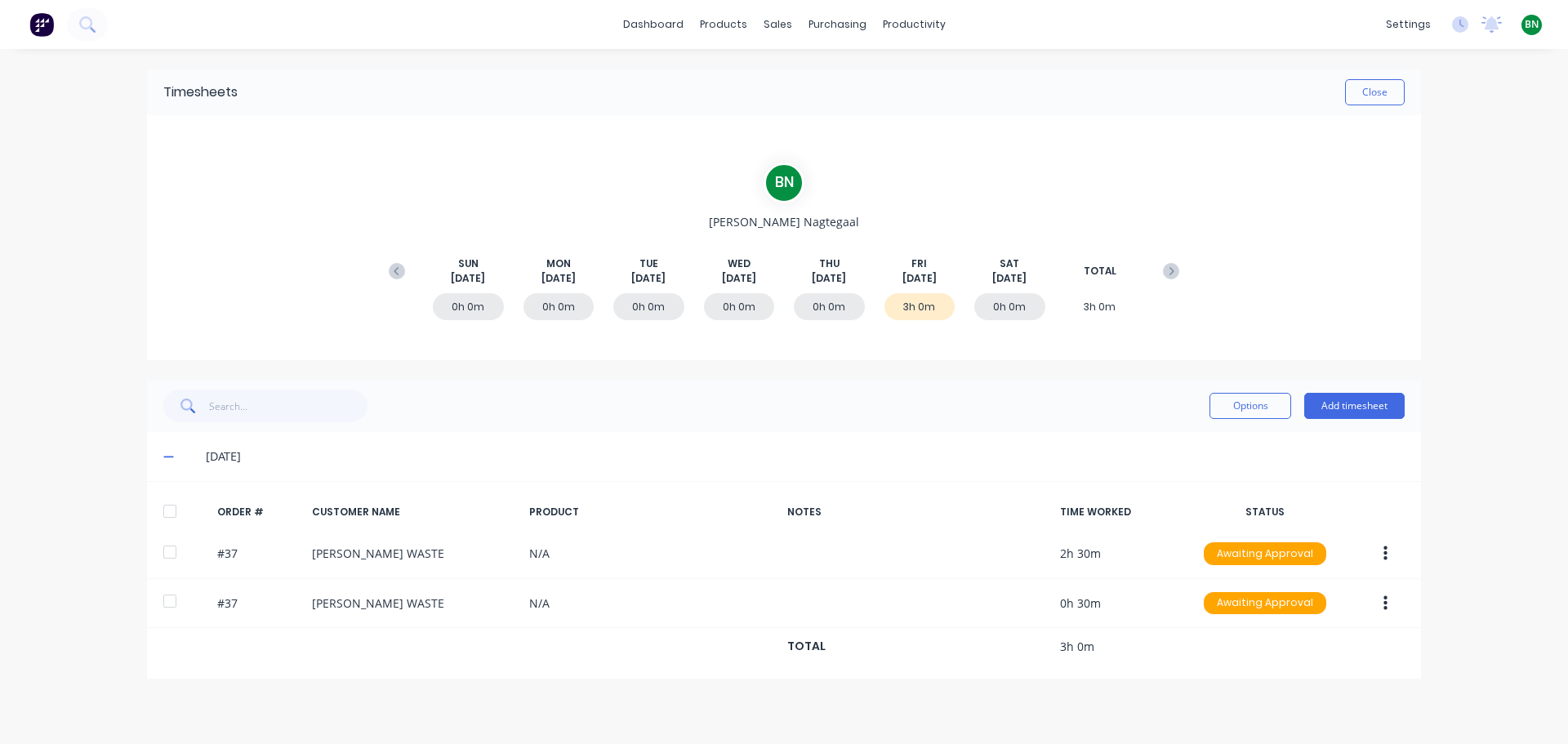
click at [481, 142] on div "B N [PERSON_NAME] [DATE] [DATE] [DATE] [DATE] [DATE] [DATE] [DATE] TOTAL 0h 0m …" at bounding box center [783, 237] width 1274 height 245
click at [818, 26] on div "purchasing" at bounding box center [837, 24] width 74 height 24
click at [828, 72] on div "Sales Orders" at bounding box center [838, 79] width 67 height 15
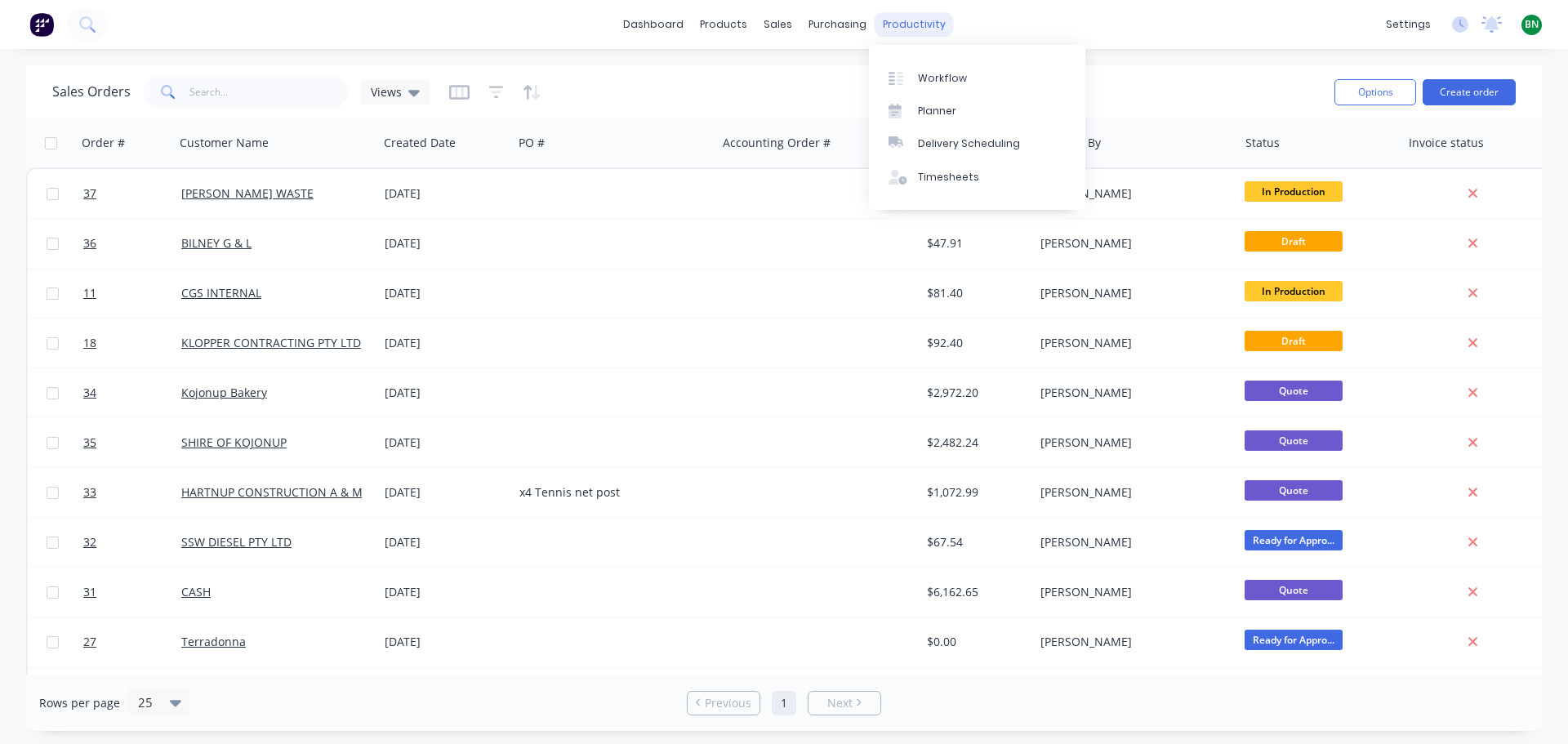
click at [892, 23] on div "productivity" at bounding box center [914, 24] width 79 height 24
click at [945, 80] on div "Workflow" at bounding box center [942, 79] width 49 height 15
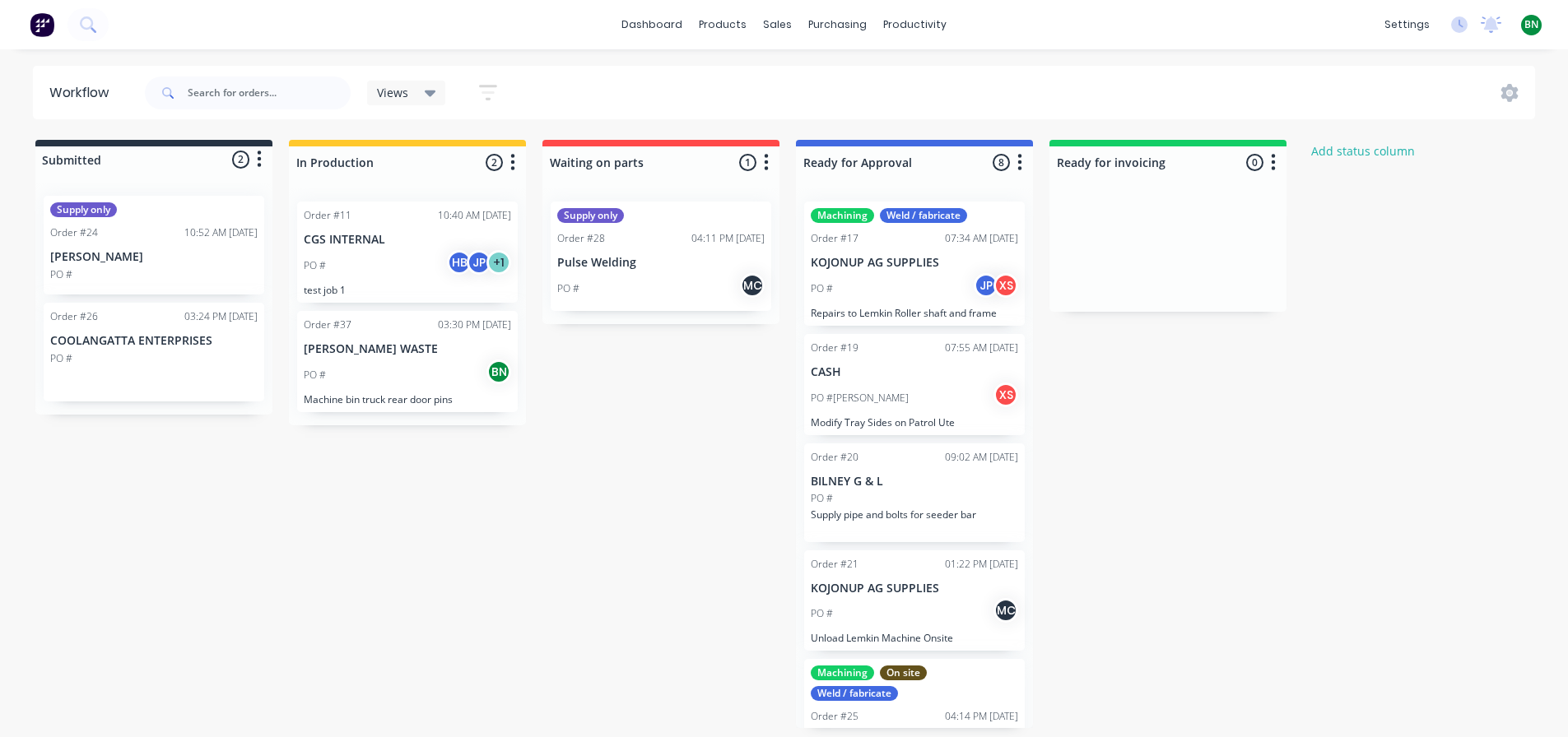
click at [362, 345] on p "[PERSON_NAME] WASTE" at bounding box center [407, 349] width 207 height 14
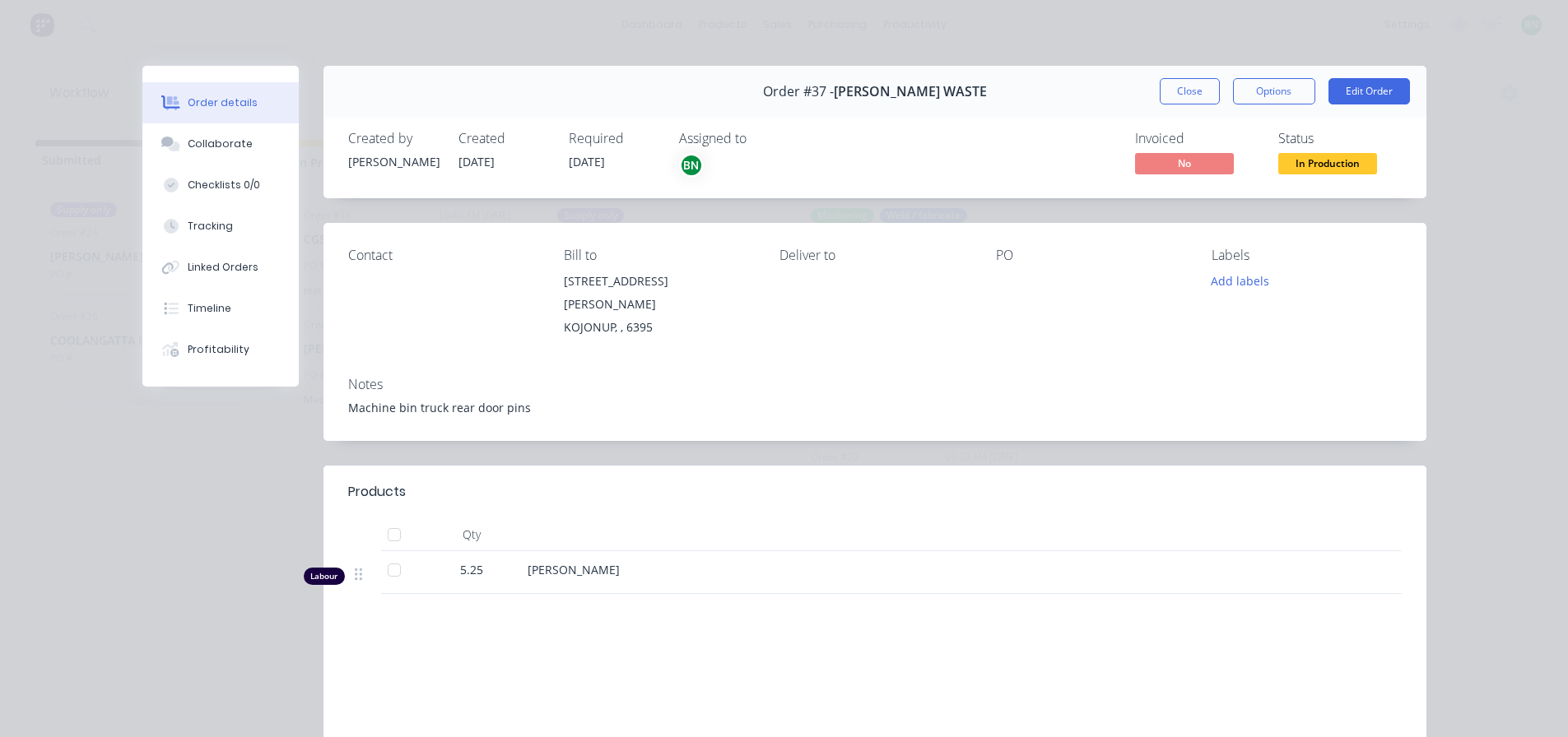
scroll to position [185, 0]
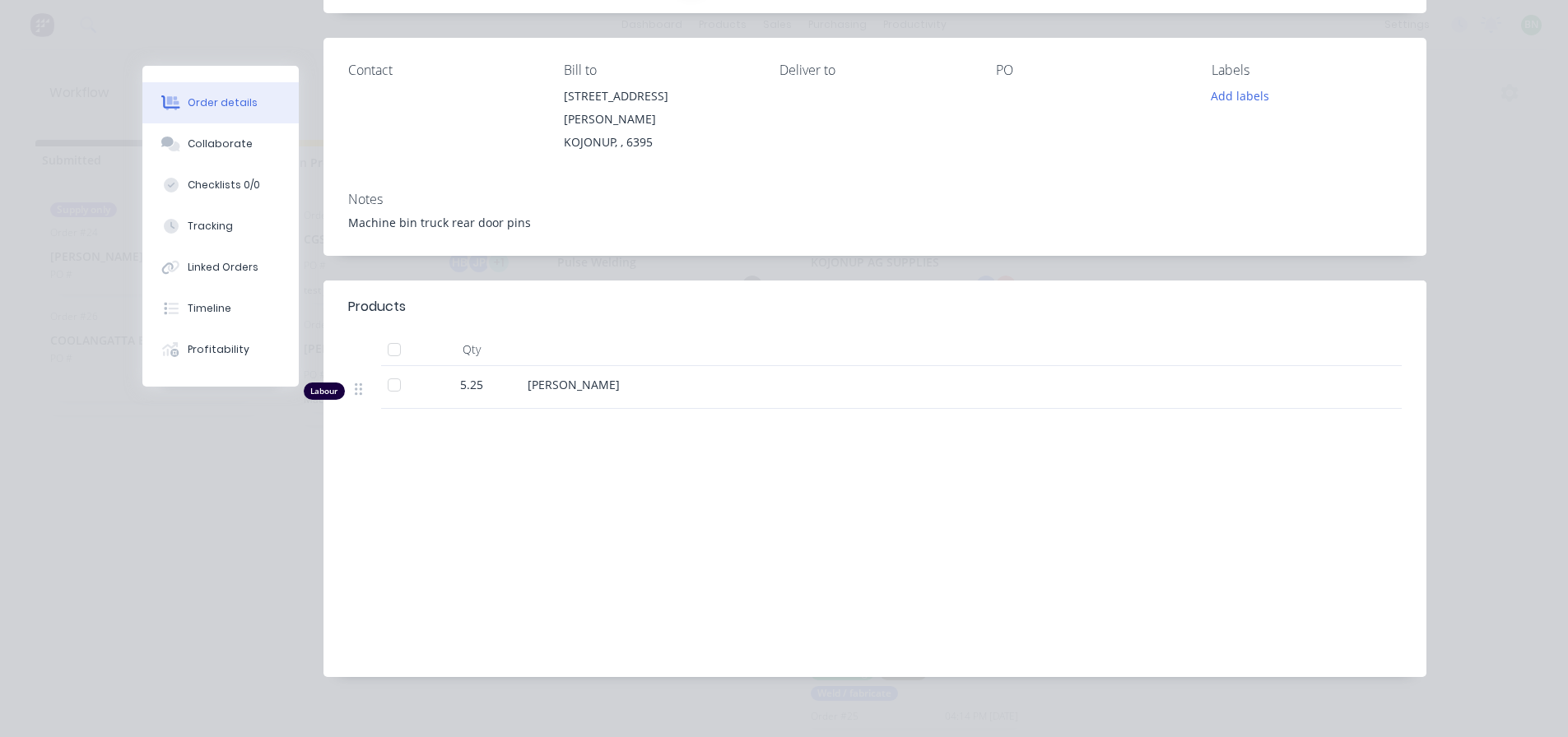
click at [542, 377] on span "[PERSON_NAME]" at bounding box center [573, 385] width 92 height 16
click at [461, 376] on span "5.25" at bounding box center [472, 385] width 23 height 17
click at [562, 377] on span "[PERSON_NAME]" at bounding box center [573, 385] width 92 height 16
click at [532, 377] on span "[PERSON_NAME]" at bounding box center [573, 385] width 92 height 16
click at [467, 376] on span "5.25" at bounding box center [472, 385] width 23 height 17
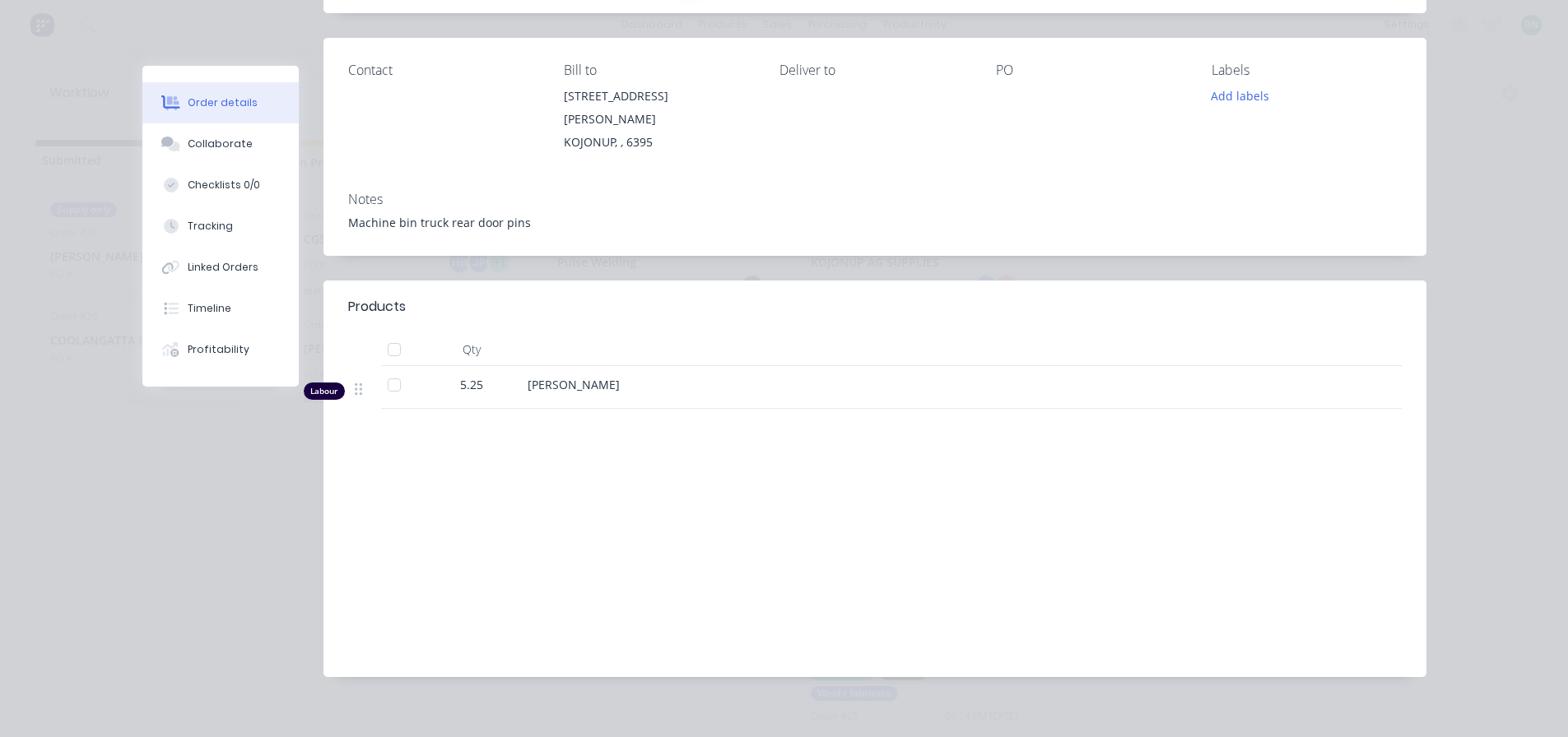
click at [316, 383] on div "Labour" at bounding box center [324, 391] width 41 height 17
click at [492, 376] on div "5.25" at bounding box center [472, 385] width 85 height 17
click at [465, 376] on span "5.25" at bounding box center [472, 385] width 23 height 17
click at [326, 383] on div "Labour" at bounding box center [324, 391] width 41 height 17
click at [549, 367] on div "[PERSON_NAME]" at bounding box center [850, 387] width 658 height 43
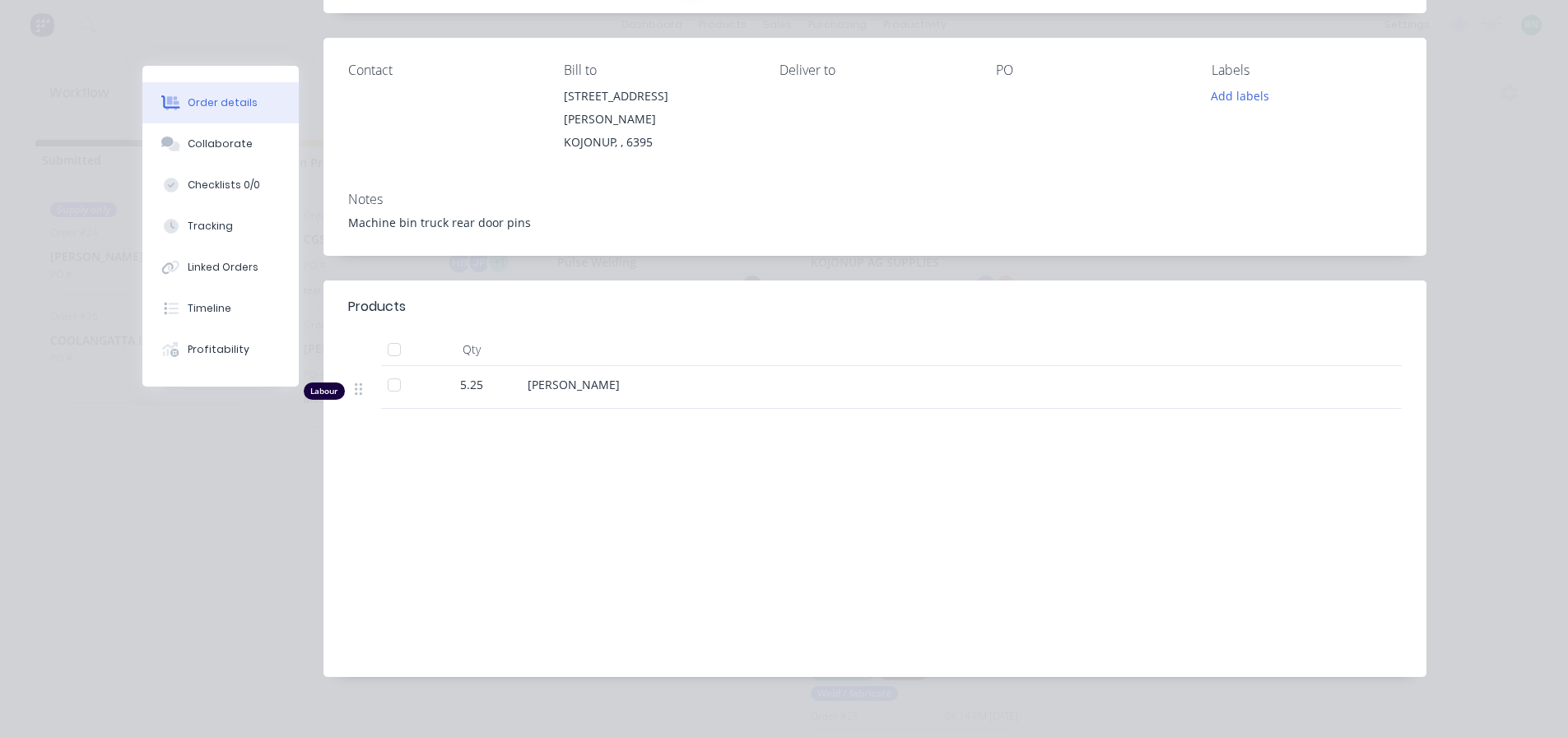
click at [549, 367] on div "[PERSON_NAME]" at bounding box center [850, 387] width 658 height 43
click at [552, 304] on header "Products" at bounding box center [874, 307] width 1103 height 53
click at [388, 368] on div at bounding box center [394, 385] width 33 height 33
click at [584, 333] on div at bounding box center [850, 350] width 658 height 33
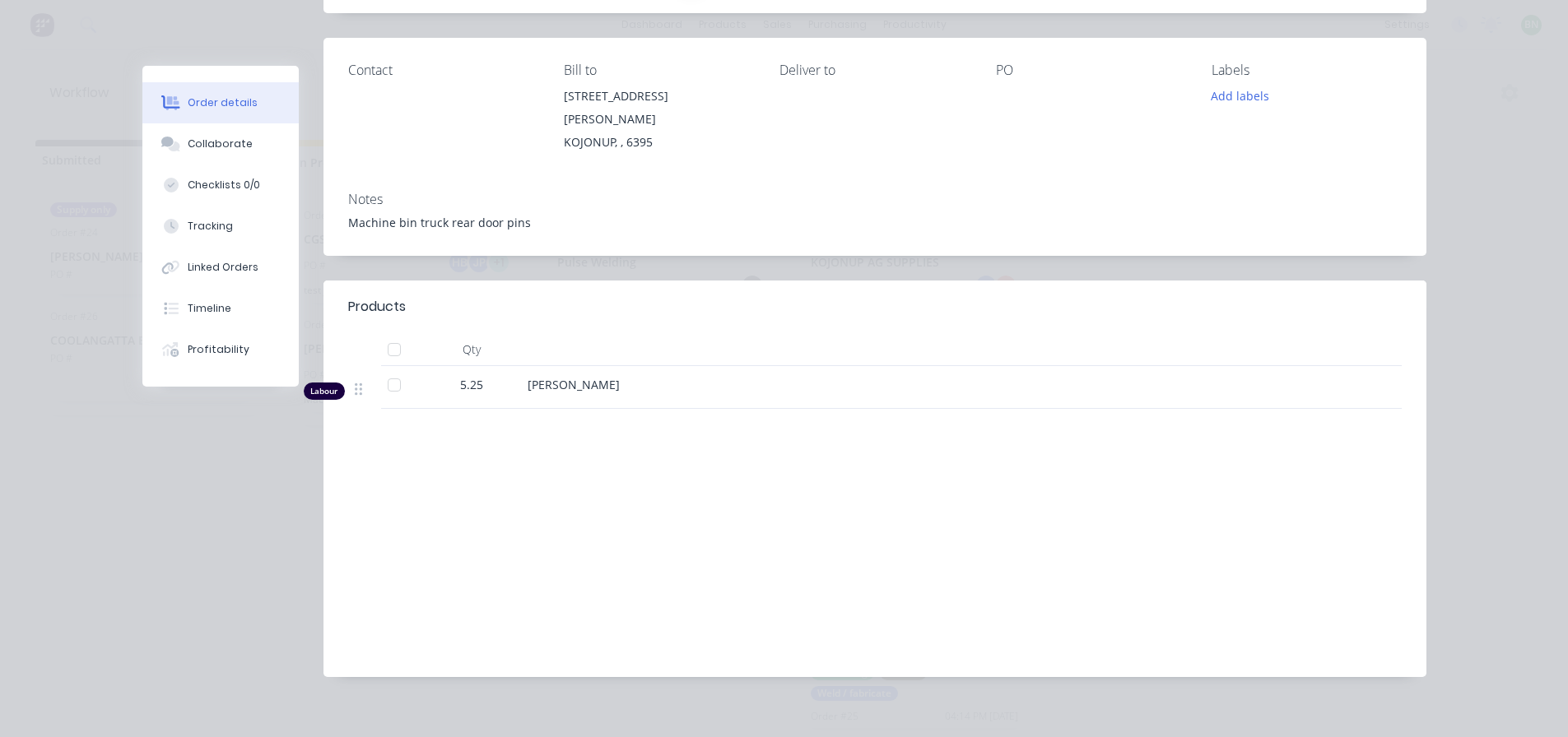
click at [746, 440] on div "Products Qty Labour 5.25 [PERSON_NAME] Labour $777.00 Sub total $777.00 Margin …" at bounding box center [874, 478] width 1103 height 397
click at [460, 376] on span "5.25" at bounding box center [472, 385] width 23 height 17
click at [550, 376] on div "[PERSON_NAME]" at bounding box center [850, 385] width 645 height 17
click at [556, 377] on span "[PERSON_NAME]" at bounding box center [573, 385] width 92 height 16
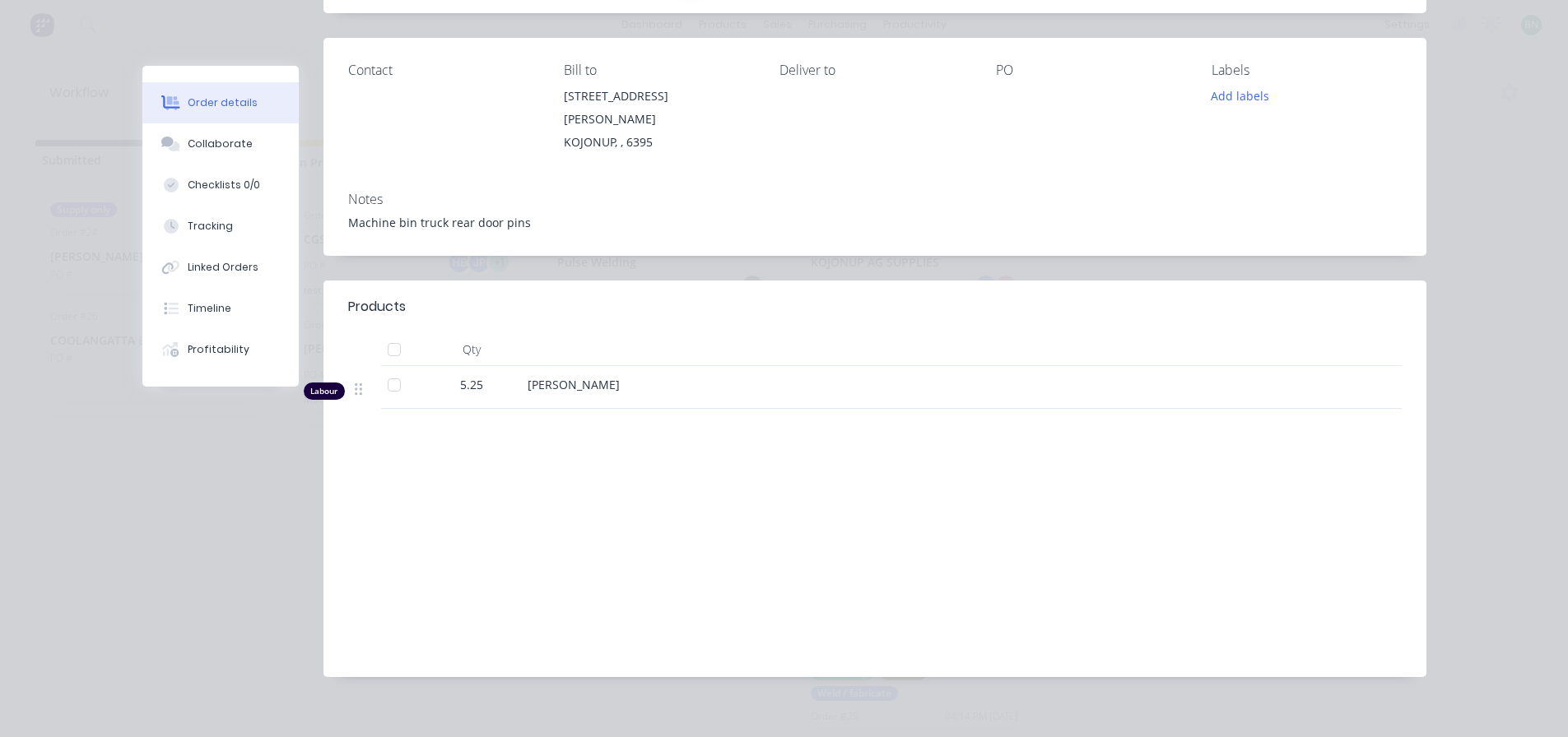
click at [395, 297] on div "Products" at bounding box center [376, 307] width 58 height 20
click at [320, 383] on div "Labour" at bounding box center [324, 391] width 41 height 17
click at [542, 377] on span "[PERSON_NAME]" at bounding box center [573, 385] width 92 height 16
click at [471, 376] on span "5.25" at bounding box center [472, 385] width 23 height 17
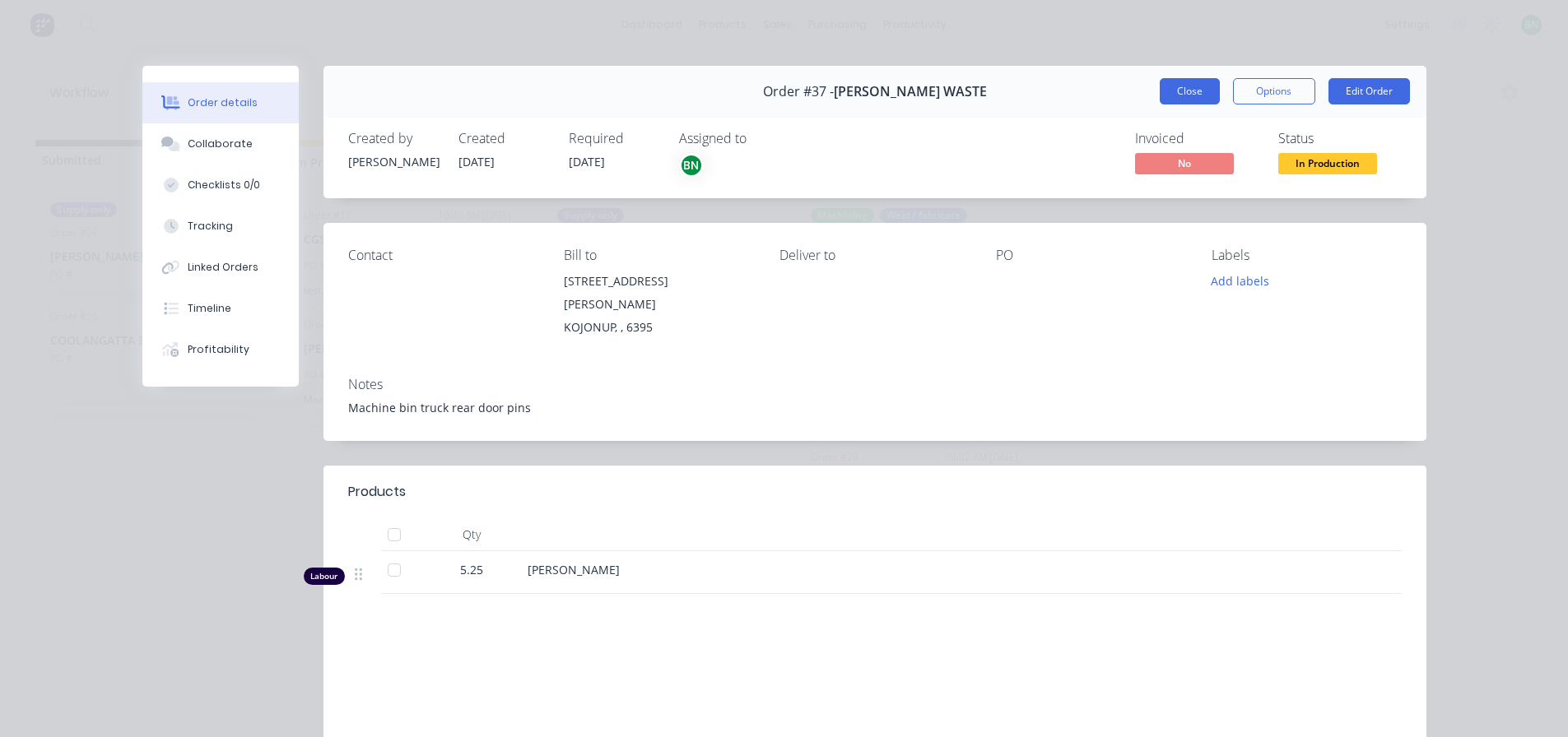
click at [1161, 88] on button "Close" at bounding box center [1189, 92] width 60 height 27
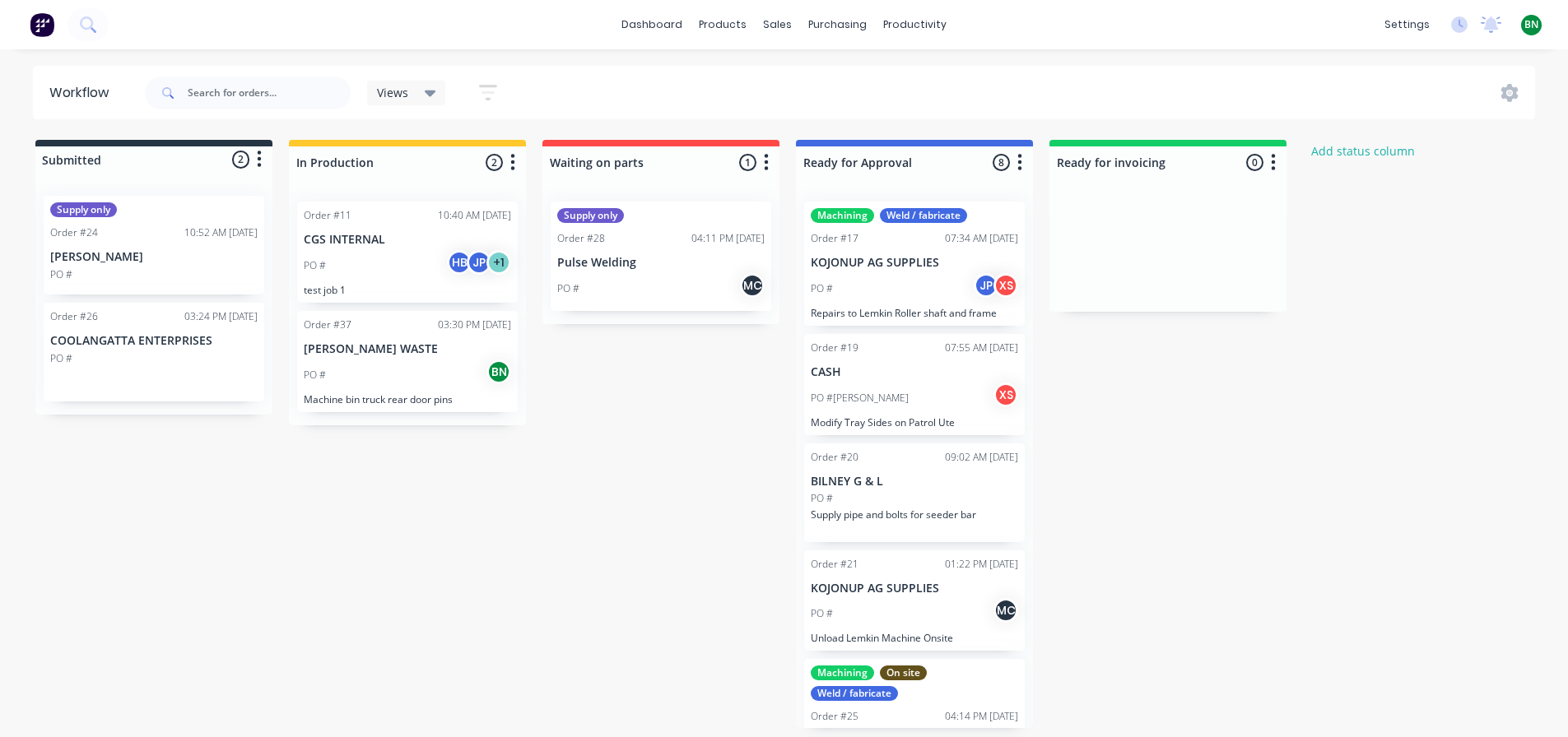
click at [386, 368] on div "PO # BN" at bounding box center [407, 375] width 207 height 31
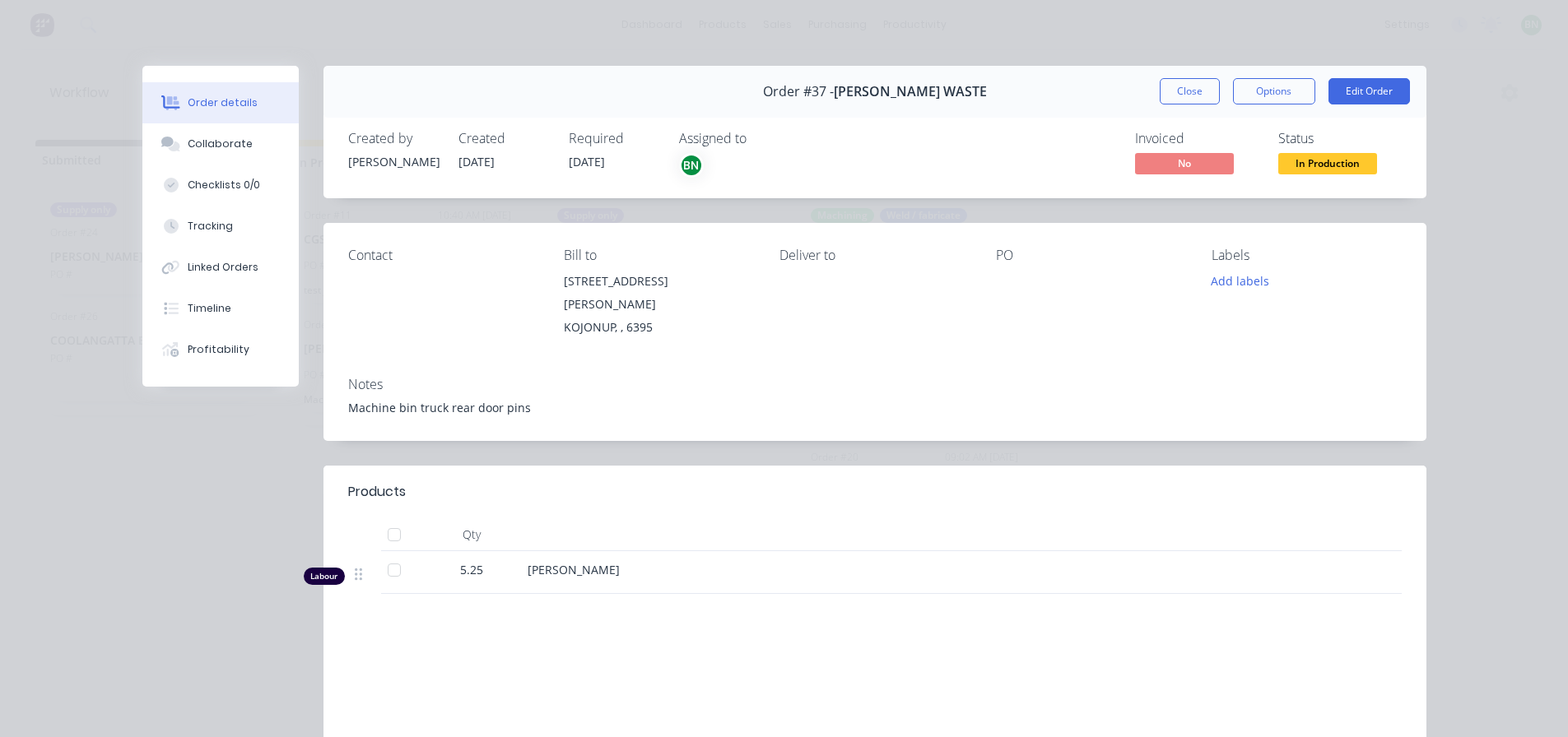
click at [486, 561] on div "5.25" at bounding box center [472, 569] width 85 height 17
click at [320, 567] on div "Labour" at bounding box center [324, 576] width 41 height 17
click at [354, 566] on icon at bounding box center [358, 574] width 8 height 15
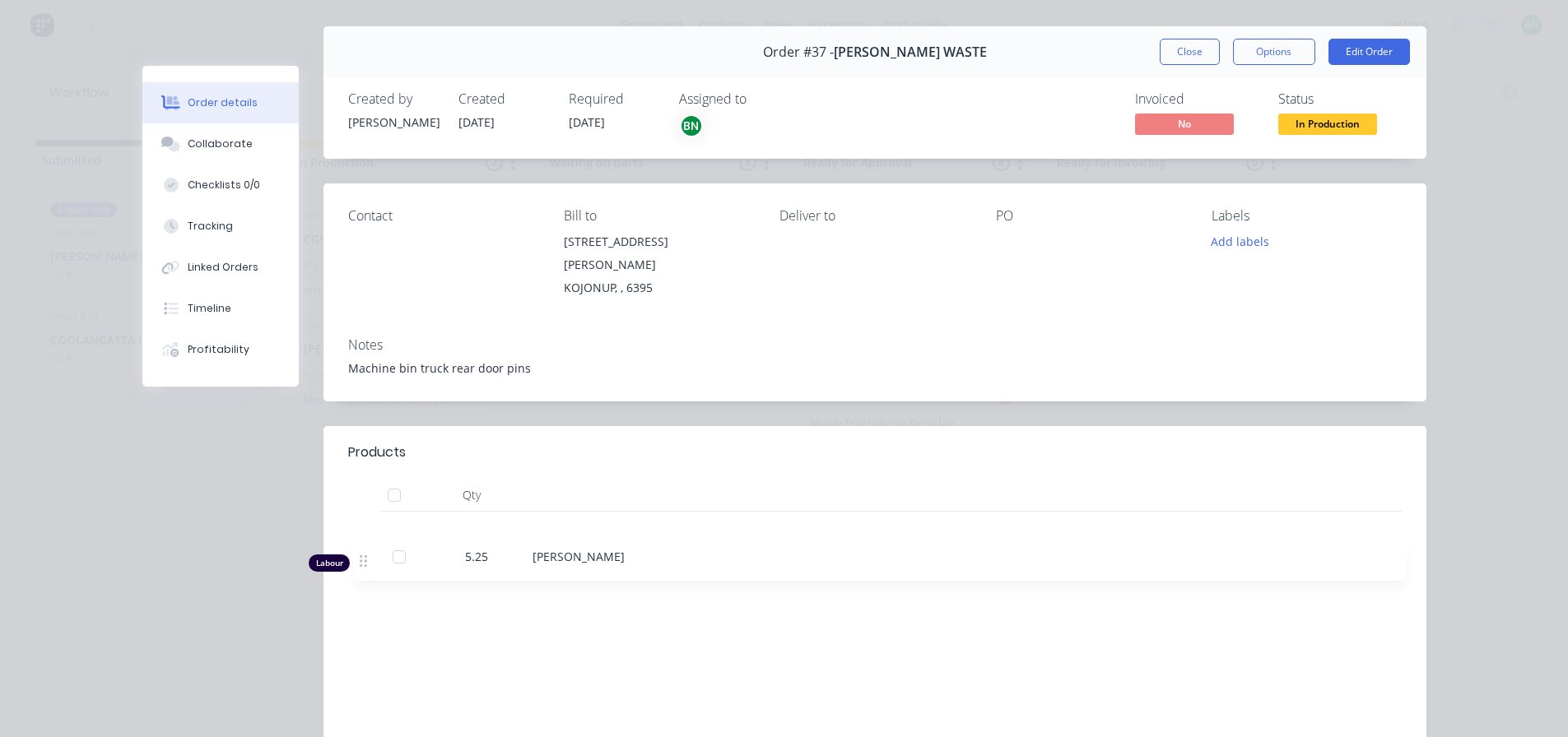
scroll to position [43, 0]
drag, startPoint x: 354, startPoint y: 559, endPoint x: 367, endPoint y: 536, distance: 26.4
click at [367, 539] on div "Products Qty Labour 5.25 [PERSON_NAME] Labour $777.00 Sub total $777.00 Margin …" at bounding box center [874, 620] width 1103 height 397
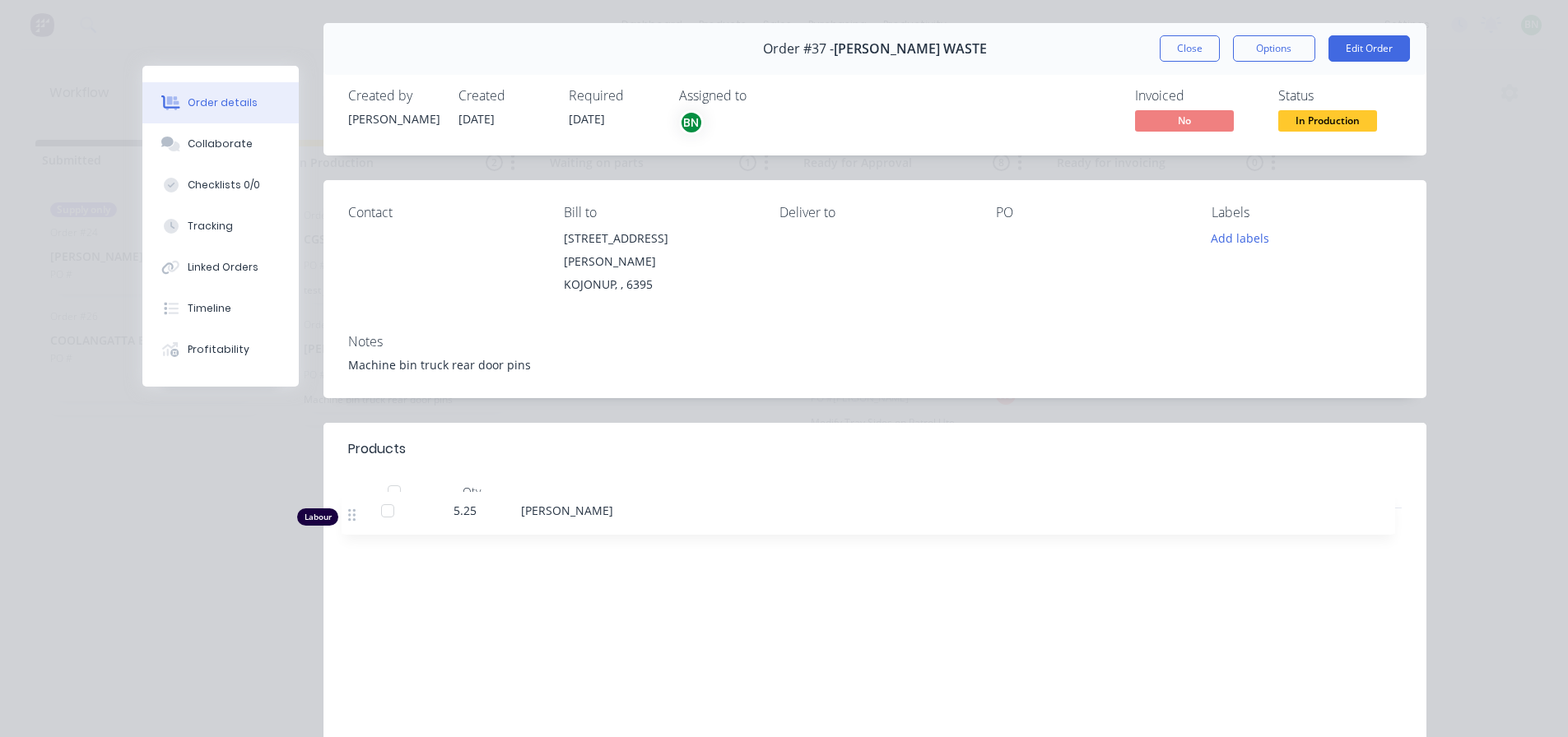
click at [524, 605] on div "Labour $777.00 Sub total $777.00 Margin $477.75 ( 61.49 %) Tax $77.70 Total $85…" at bounding box center [874, 700] width 1054 height 191
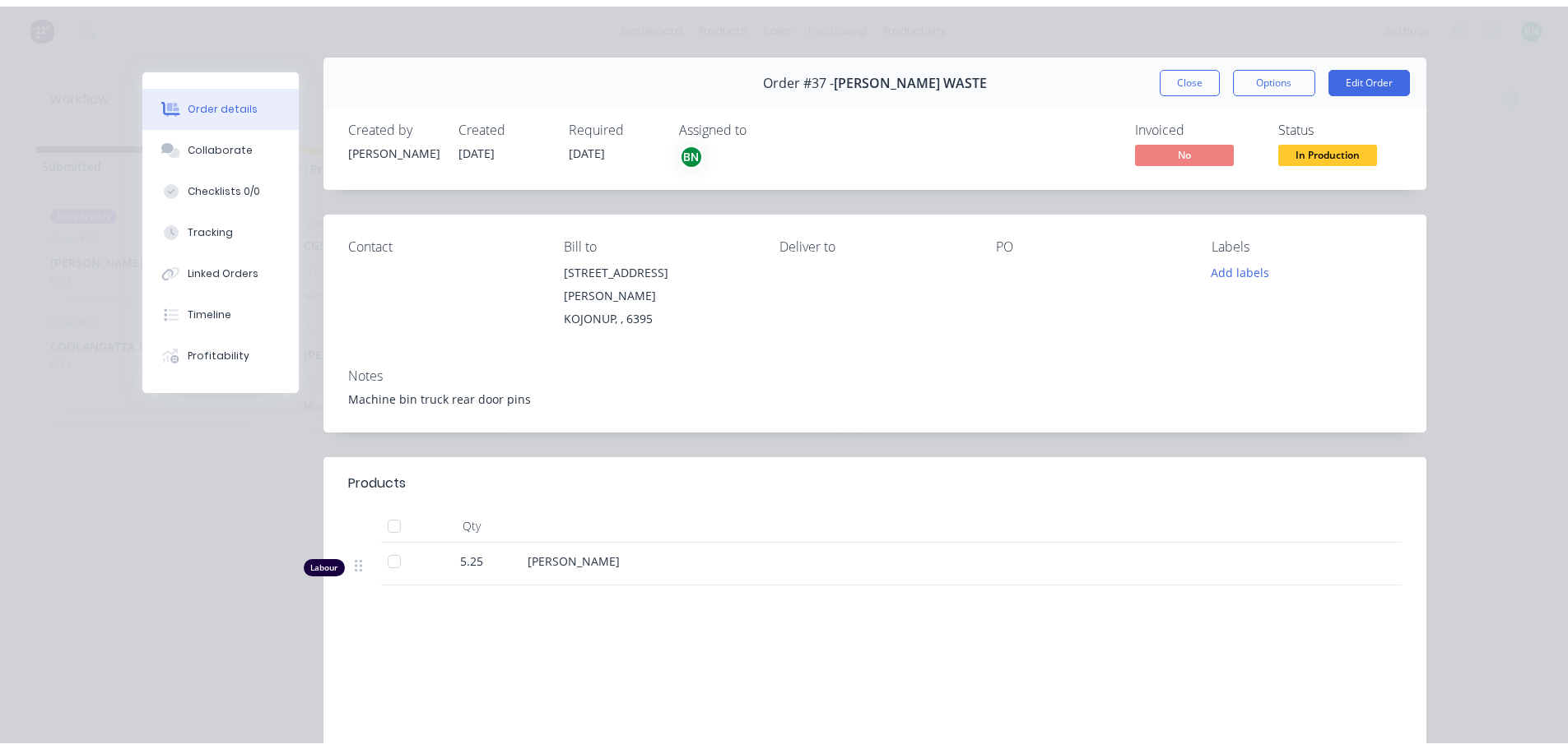
scroll to position [0, 0]
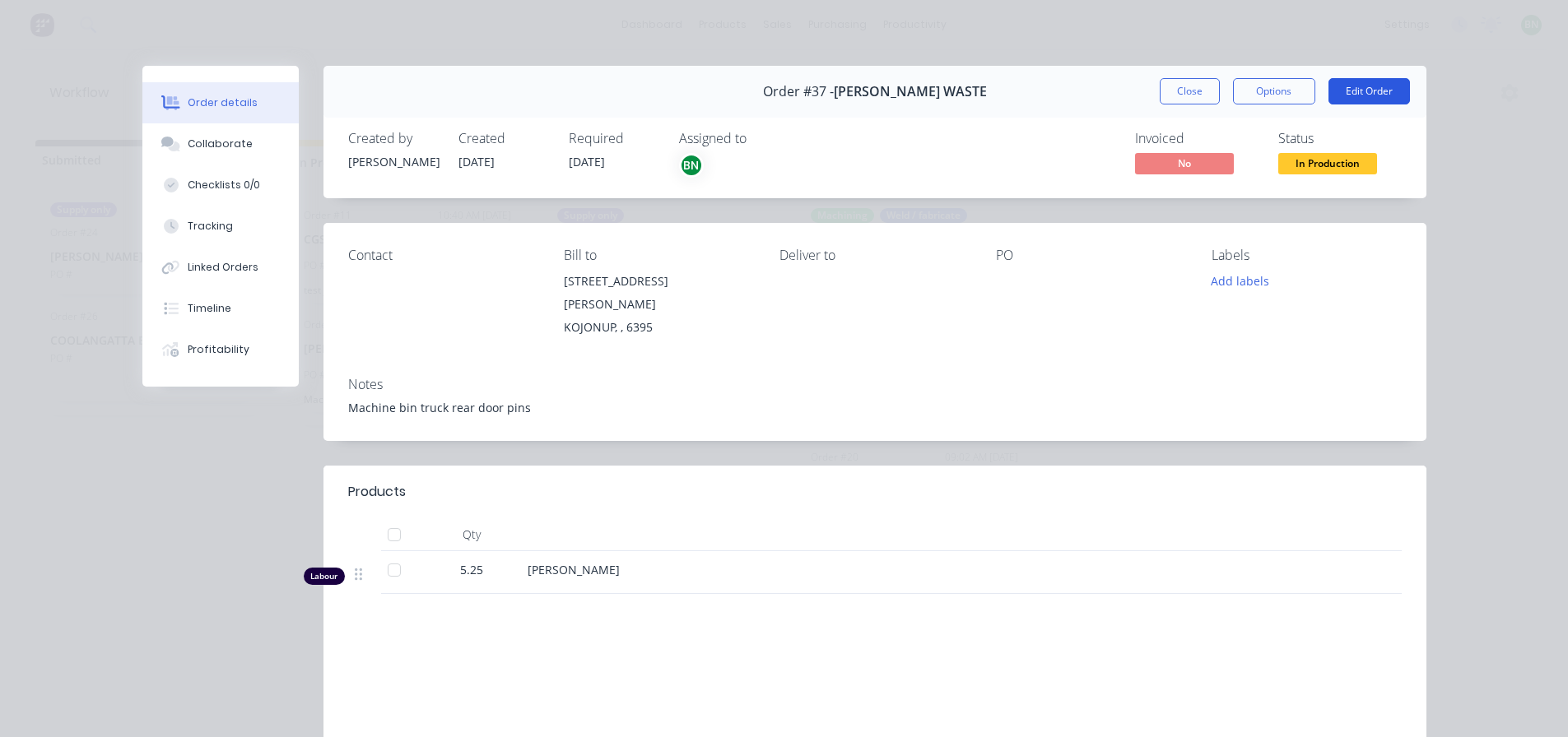
click at [1343, 92] on button "Edit Order" at bounding box center [1369, 92] width 81 height 27
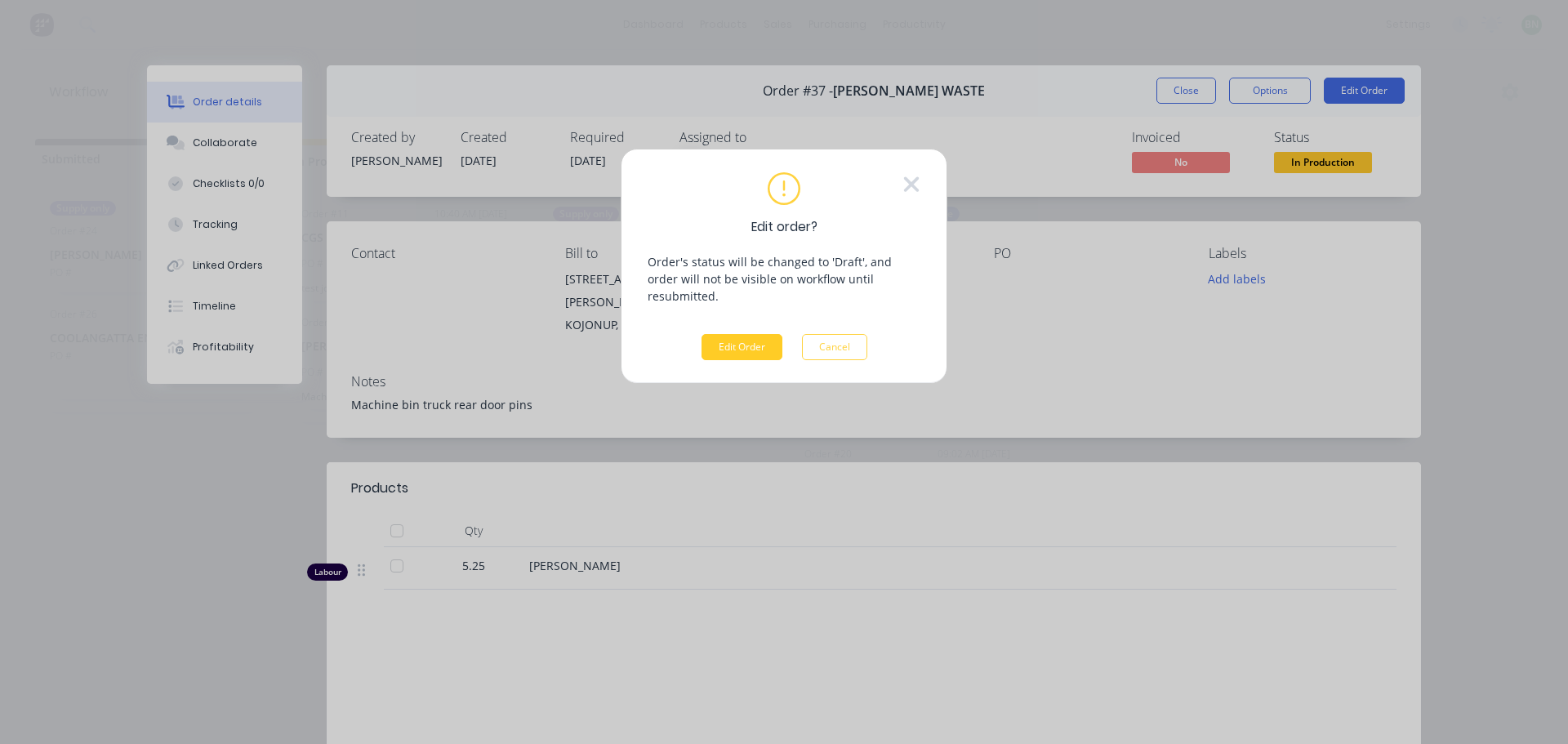
click at [742, 334] on button "Edit Order" at bounding box center [742, 347] width 81 height 26
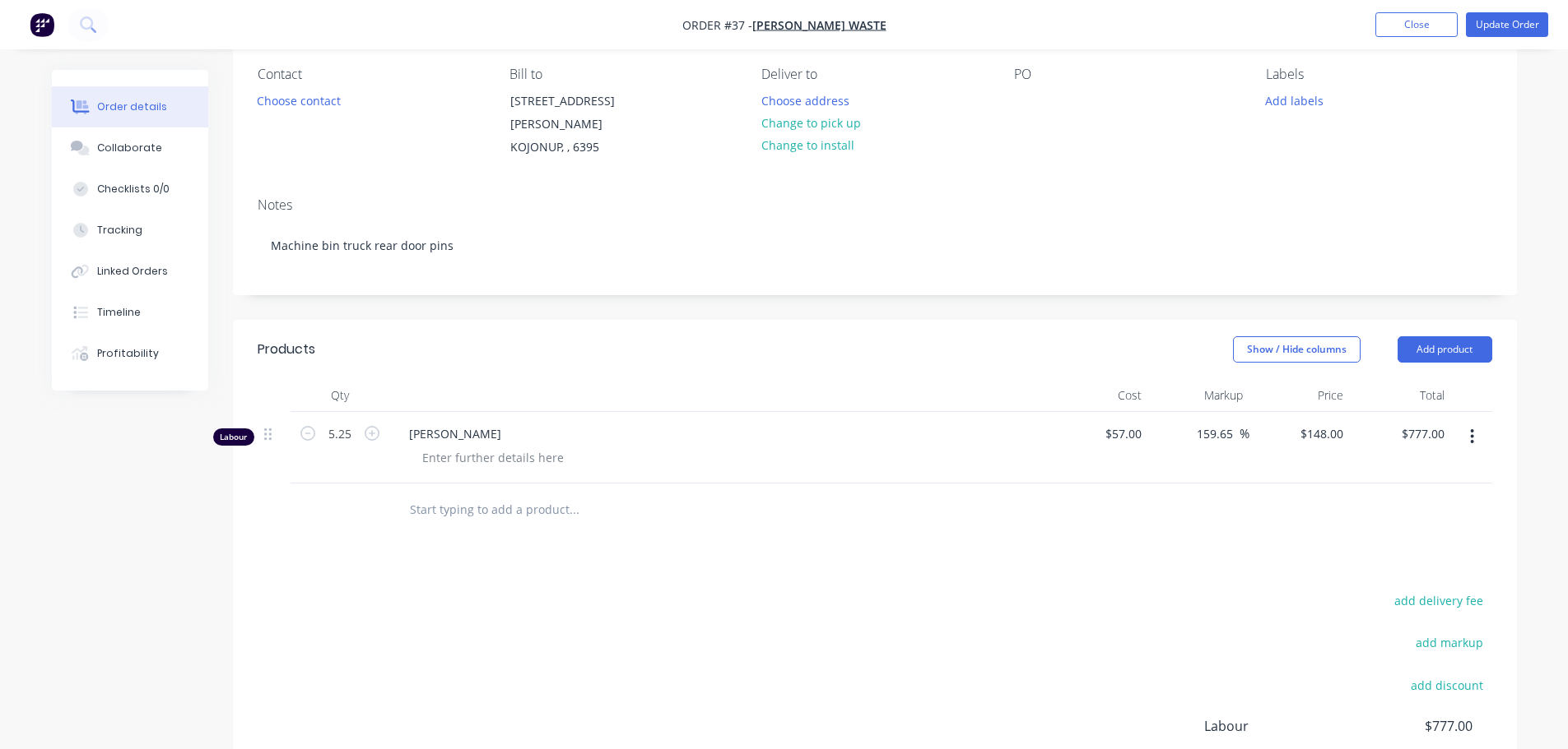
scroll to position [330, 0]
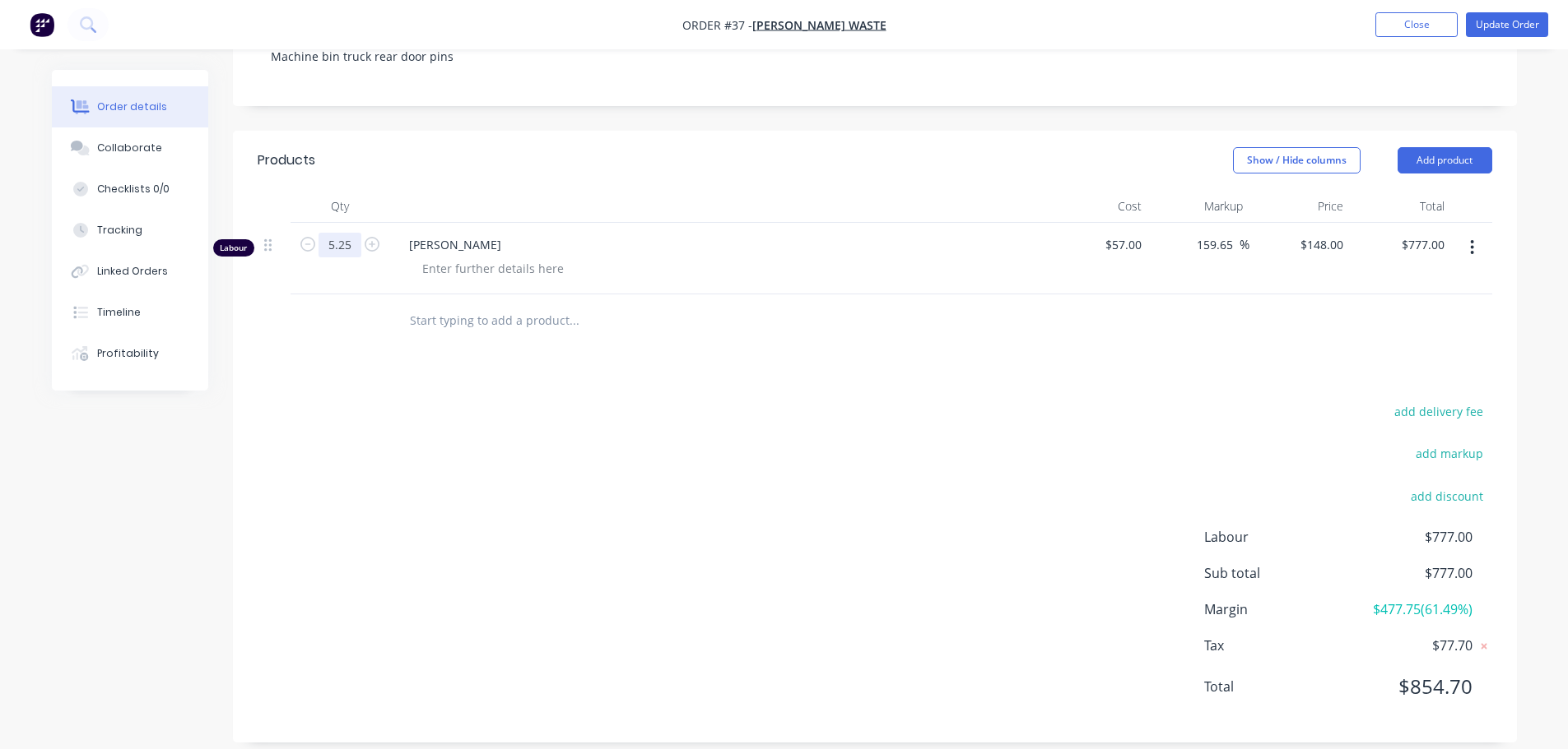
click at [342, 233] on input "5.25" at bounding box center [339, 245] width 43 height 25
click at [515, 257] on div at bounding box center [493, 268] width 168 height 24
click at [875, 342] on div "Products Show / Hide columns Add product Qty Cost Markup Price Total Labour 5.2…" at bounding box center [874, 437] width 1284 height 612
click at [505, 304] on input "text" at bounding box center [573, 320] width 329 height 33
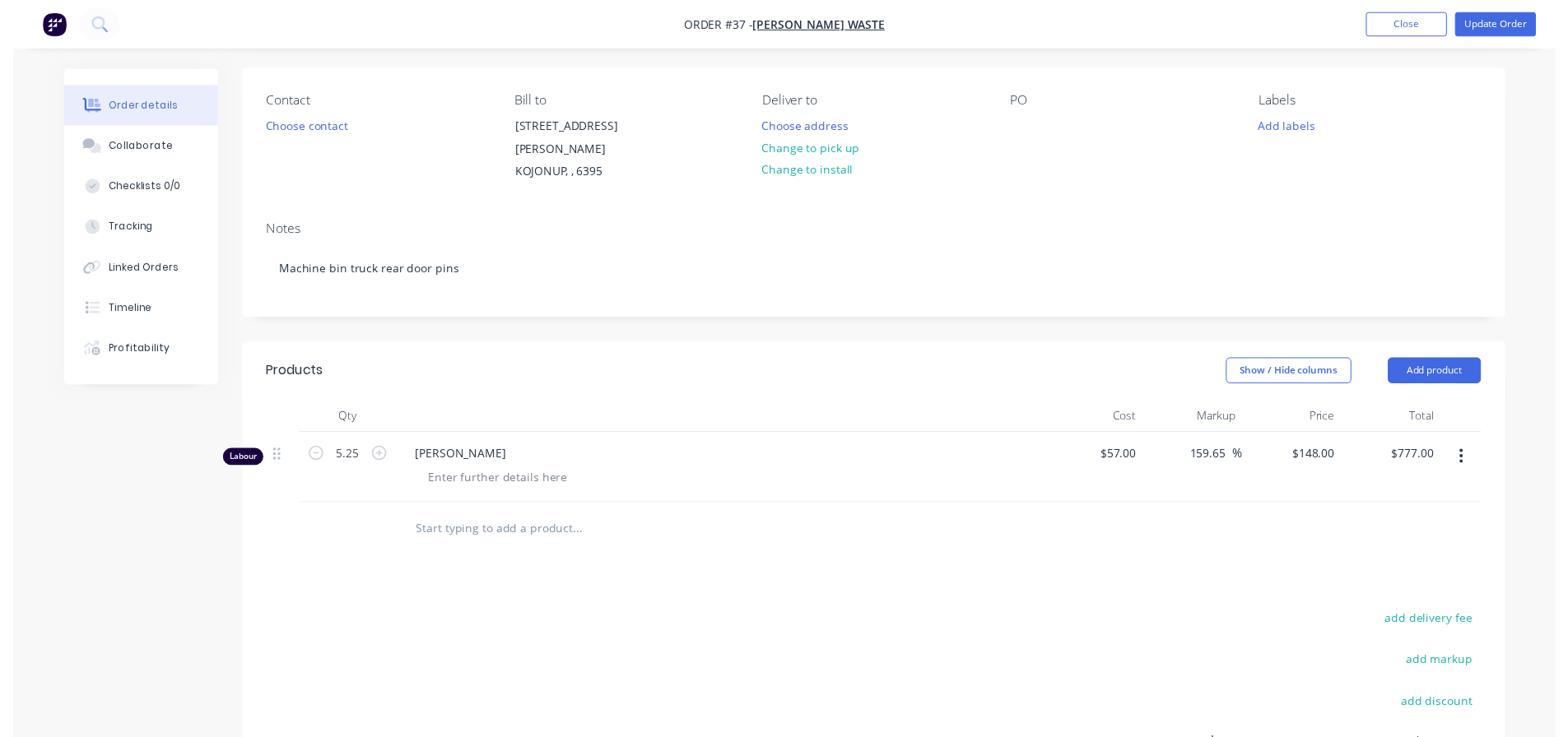
scroll to position [0, 0]
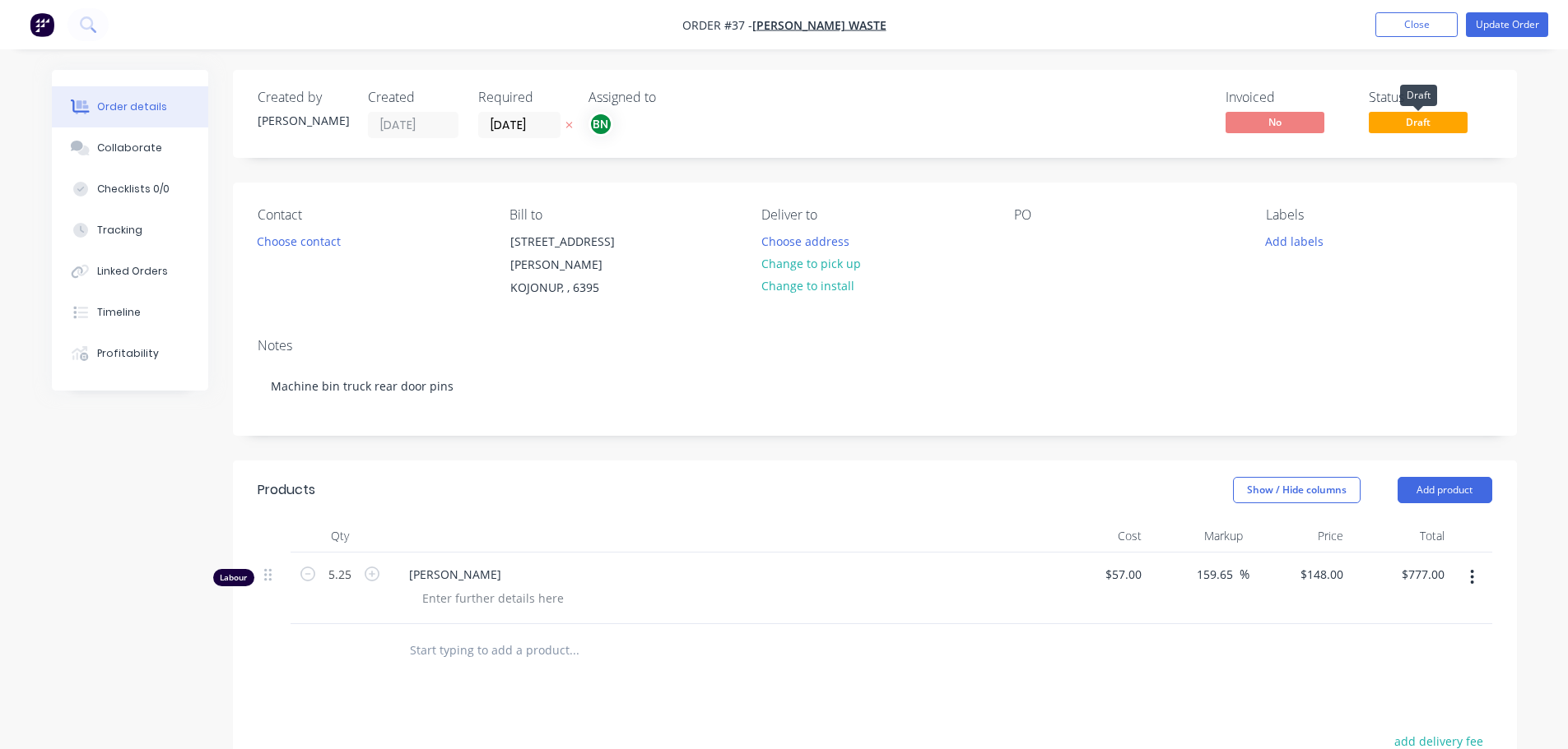
click at [1390, 128] on span "Draft" at bounding box center [1418, 122] width 99 height 21
click at [1421, 25] on button "Close" at bounding box center [1415, 25] width 82 height 25
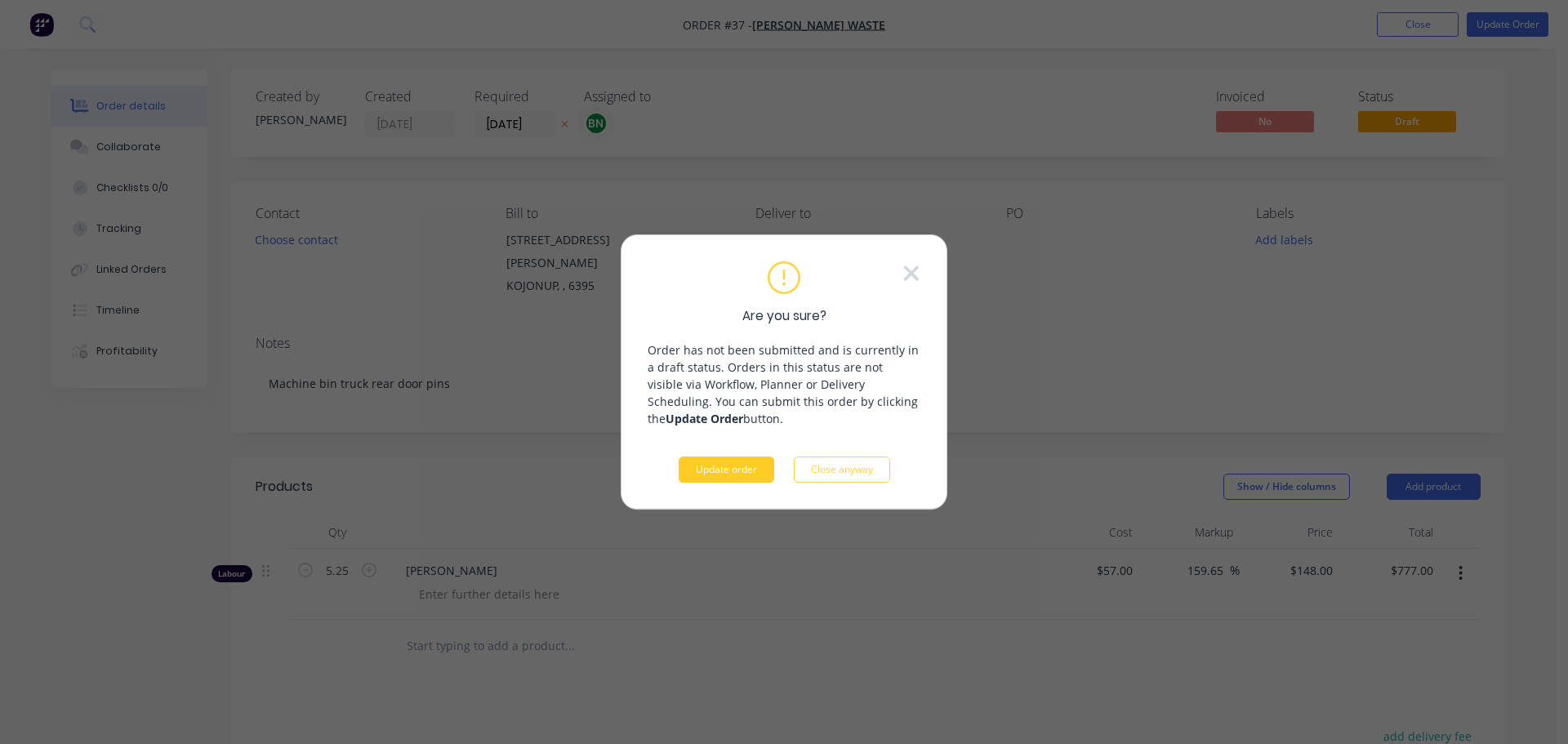
click at [725, 476] on button "Update order" at bounding box center [727, 470] width 96 height 26
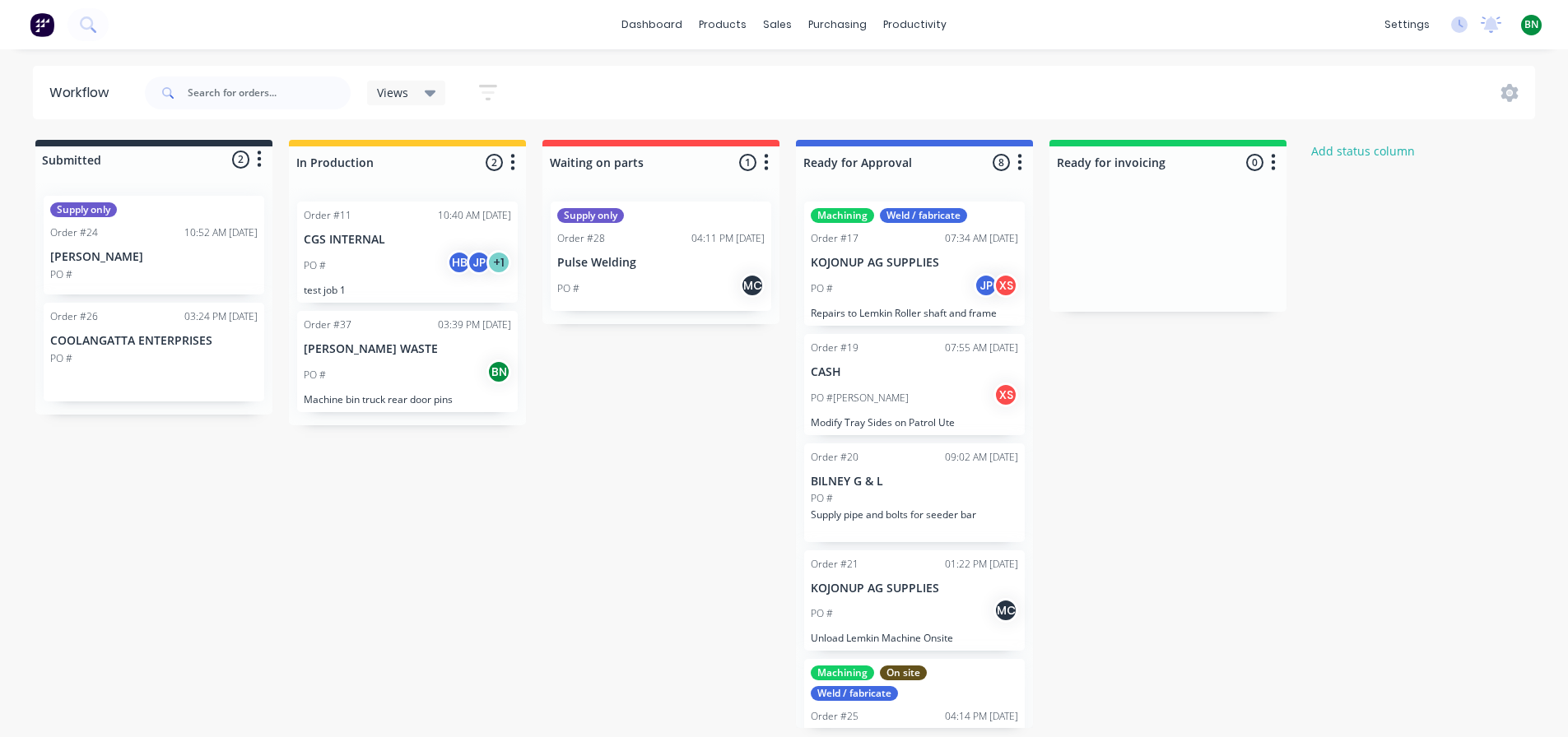
click at [394, 371] on div "PO # BN" at bounding box center [407, 375] width 207 height 31
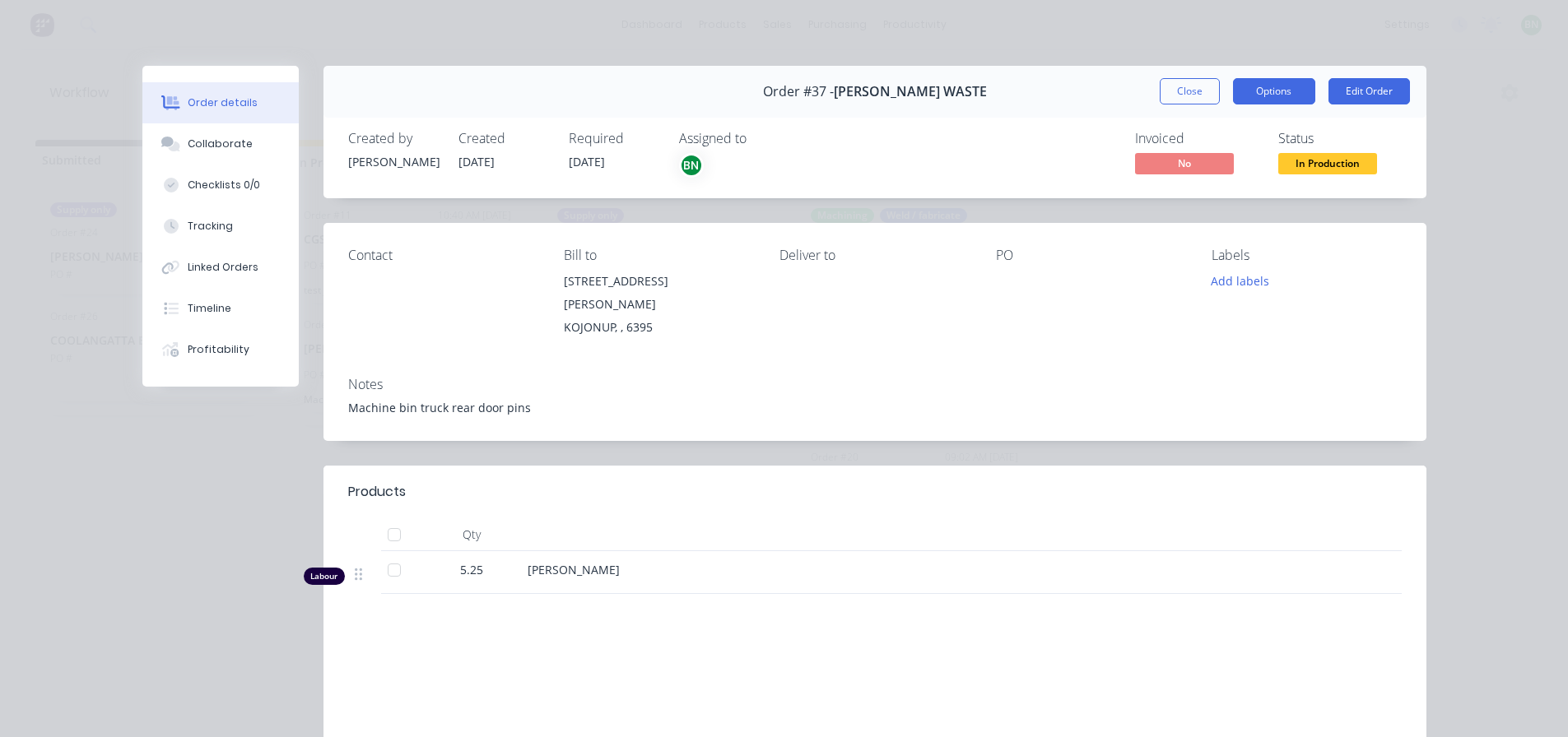
click at [1263, 98] on button "Options" at bounding box center [1273, 92] width 82 height 27
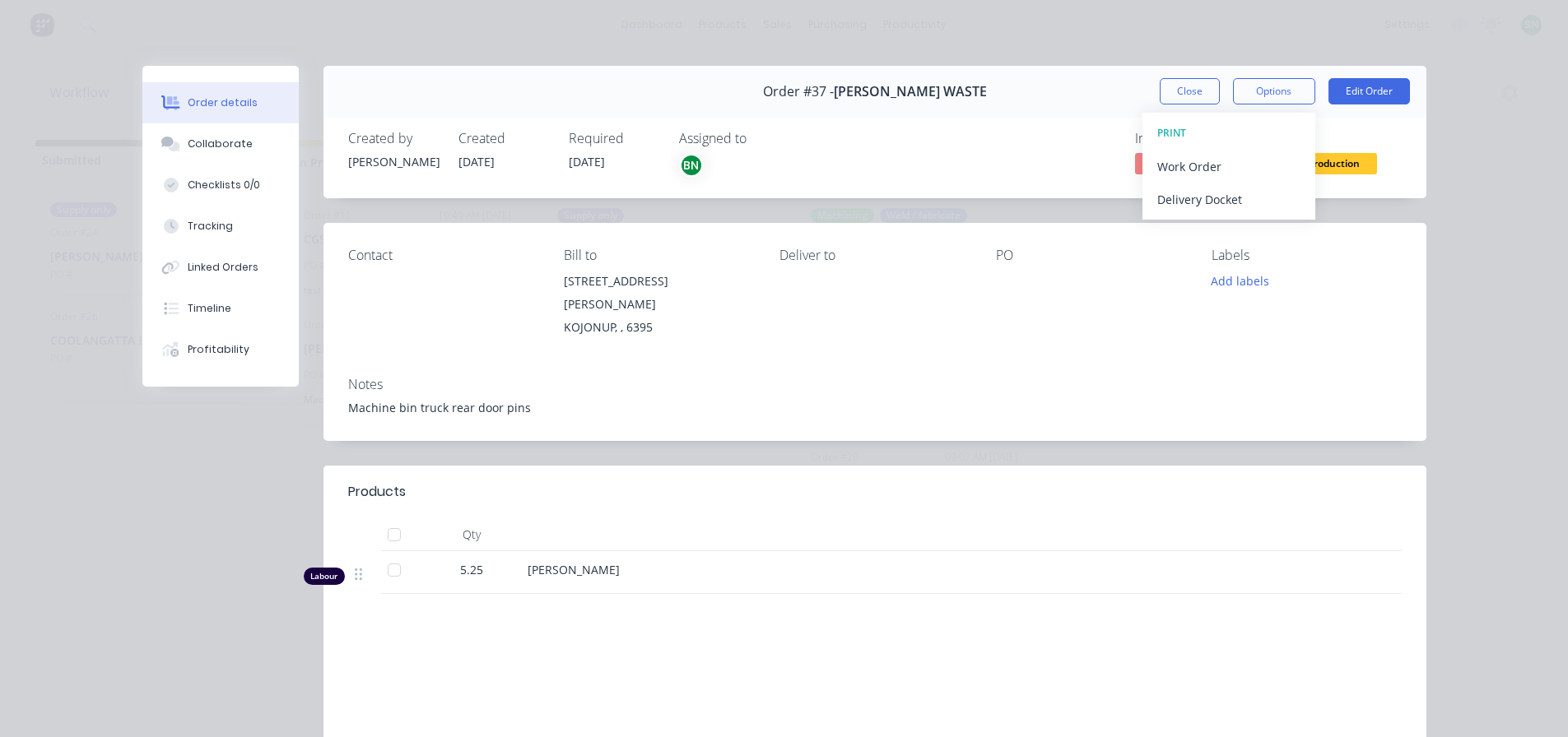
click at [824, 201] on div "Order #37 - [PERSON_NAME] WASTE Close Options PRINT Work Order Delivery Docket …" at bounding box center [784, 476] width 1284 height 821
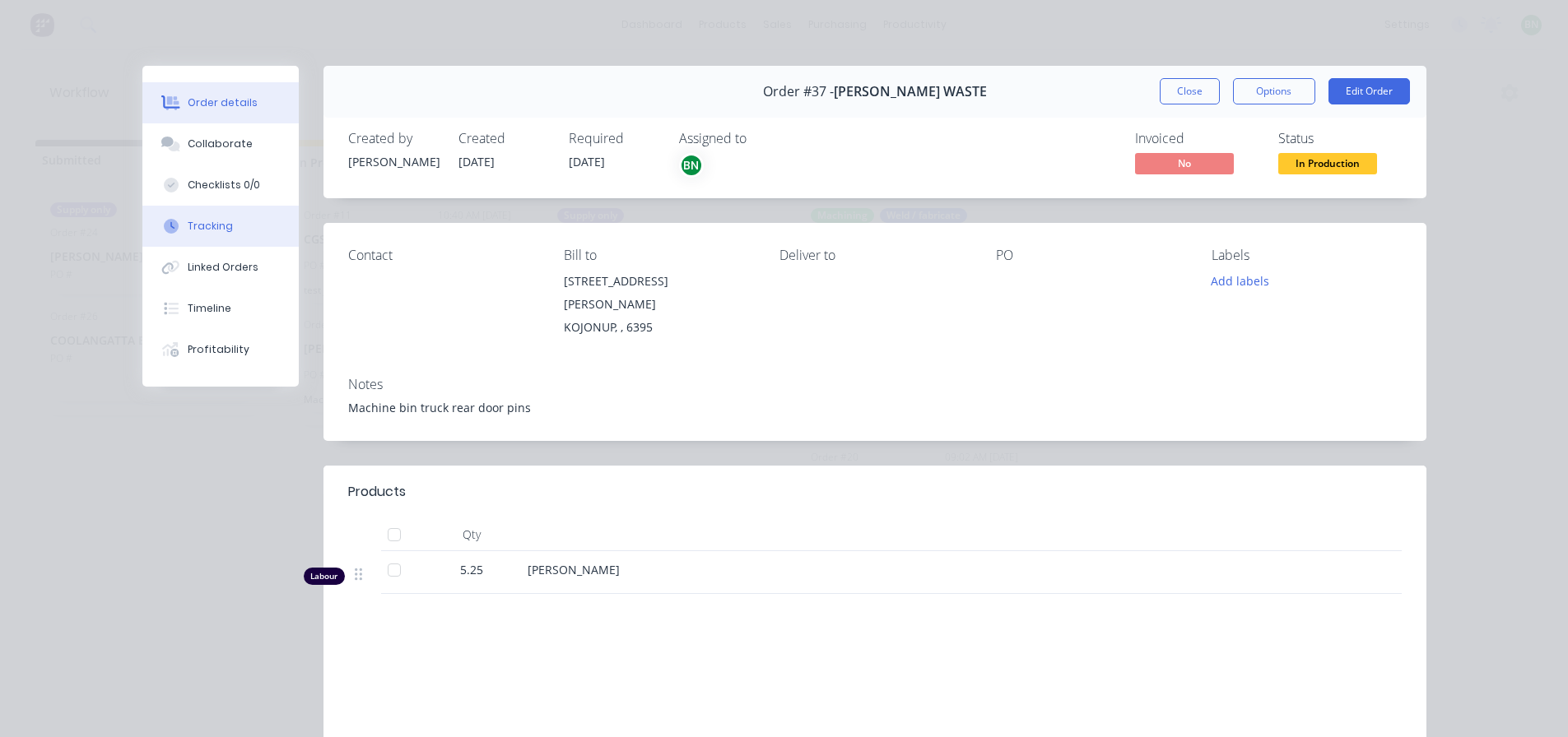
click at [208, 234] on button "Tracking" at bounding box center [220, 225] width 156 height 41
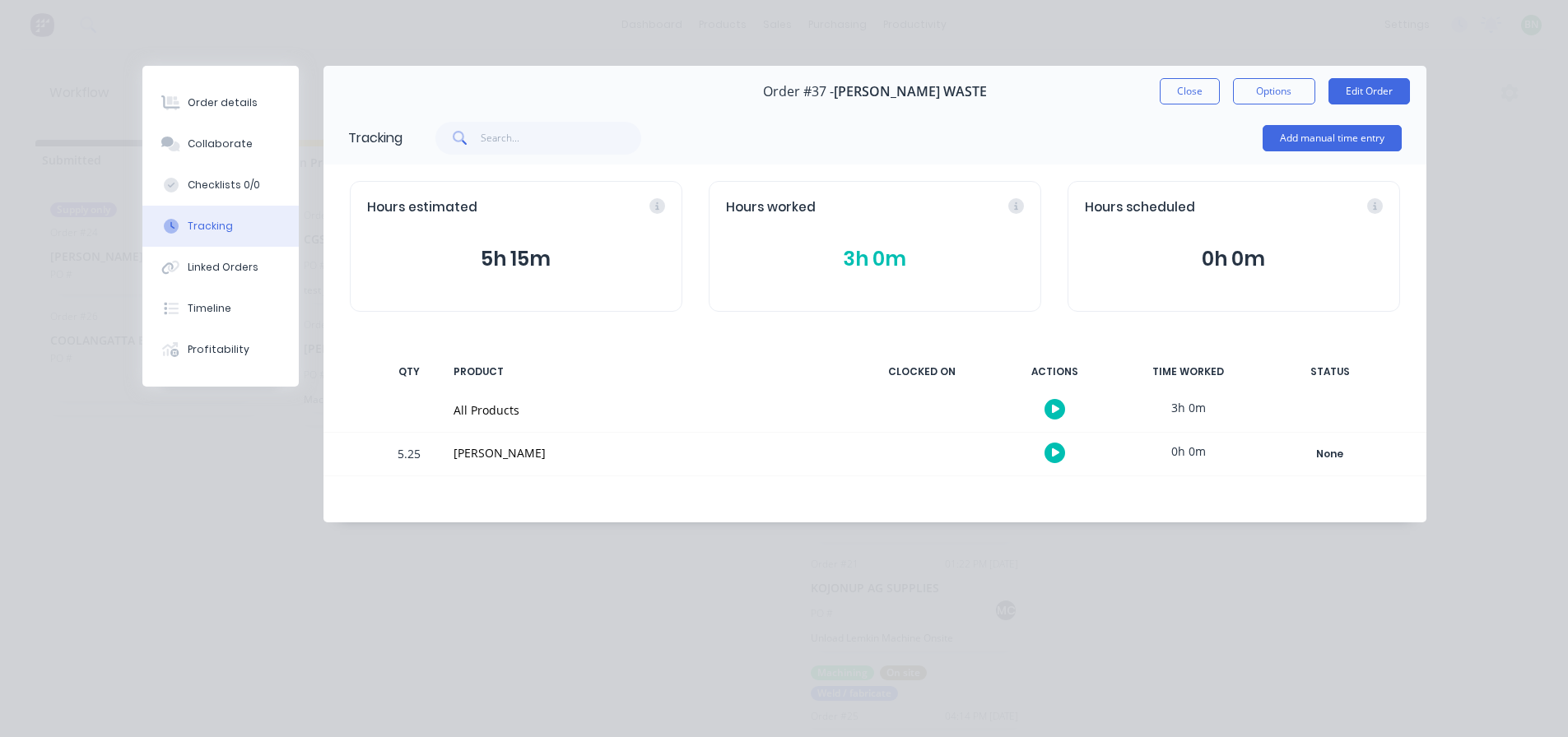
click at [473, 404] on div "All Products" at bounding box center [647, 410] width 387 height 17
click at [410, 456] on div "5.25" at bounding box center [409, 456] width 49 height 41
click at [486, 457] on div "[PERSON_NAME]" at bounding box center [647, 453] width 387 height 17
click at [485, 394] on div "All Products" at bounding box center [646, 410] width 406 height 43
click at [478, 354] on div "PRODUCT" at bounding box center [646, 371] width 406 height 34
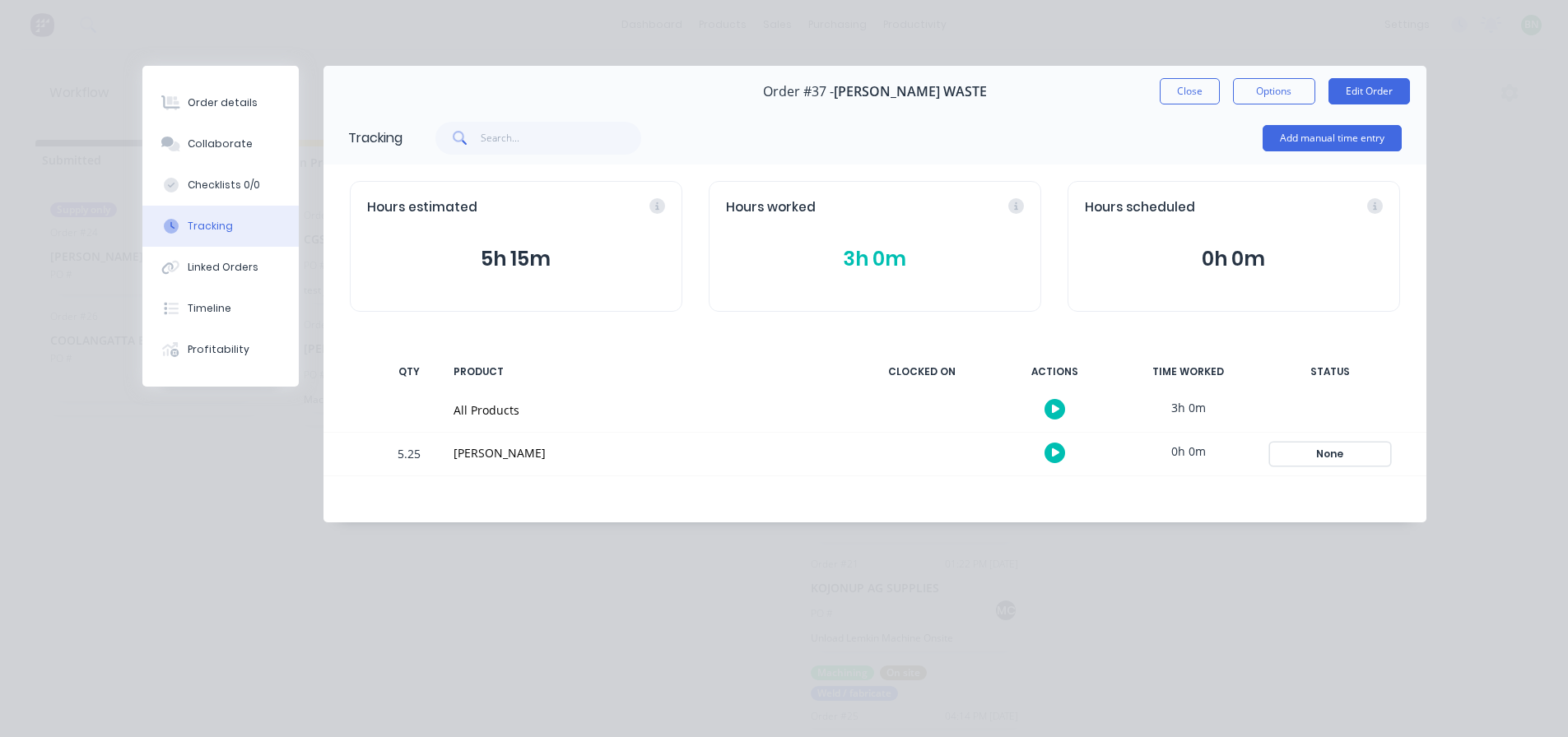
click at [1319, 459] on div "None" at bounding box center [1329, 454] width 118 height 22
click at [527, 437] on div "[PERSON_NAME]" at bounding box center [646, 454] width 406 height 43
click at [1335, 447] on div "None" at bounding box center [1329, 454] width 118 height 22
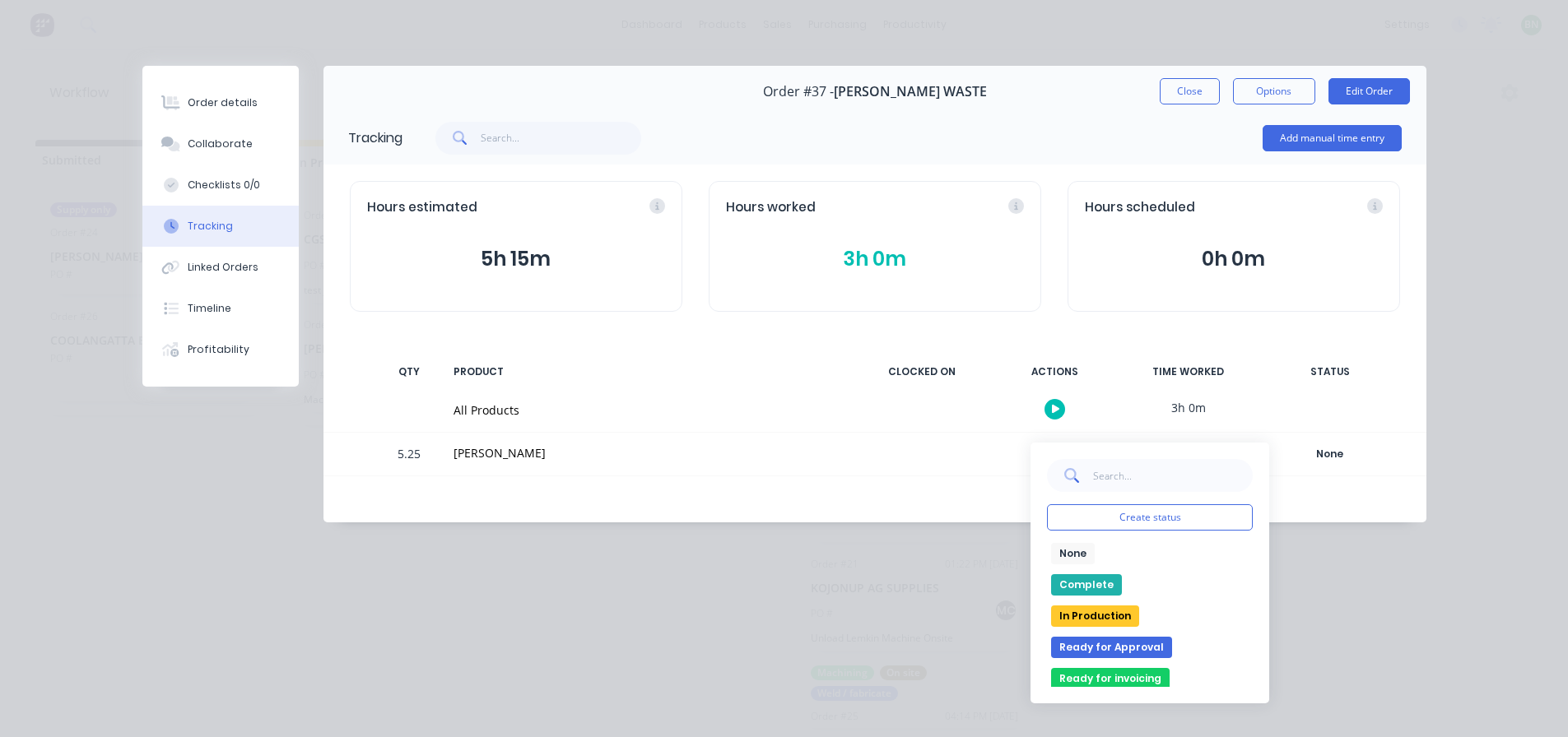
click at [1343, 471] on div "None Create status None edit Complete In Production Ready for Approval Ready fo…" at bounding box center [1330, 454] width 140 height 43
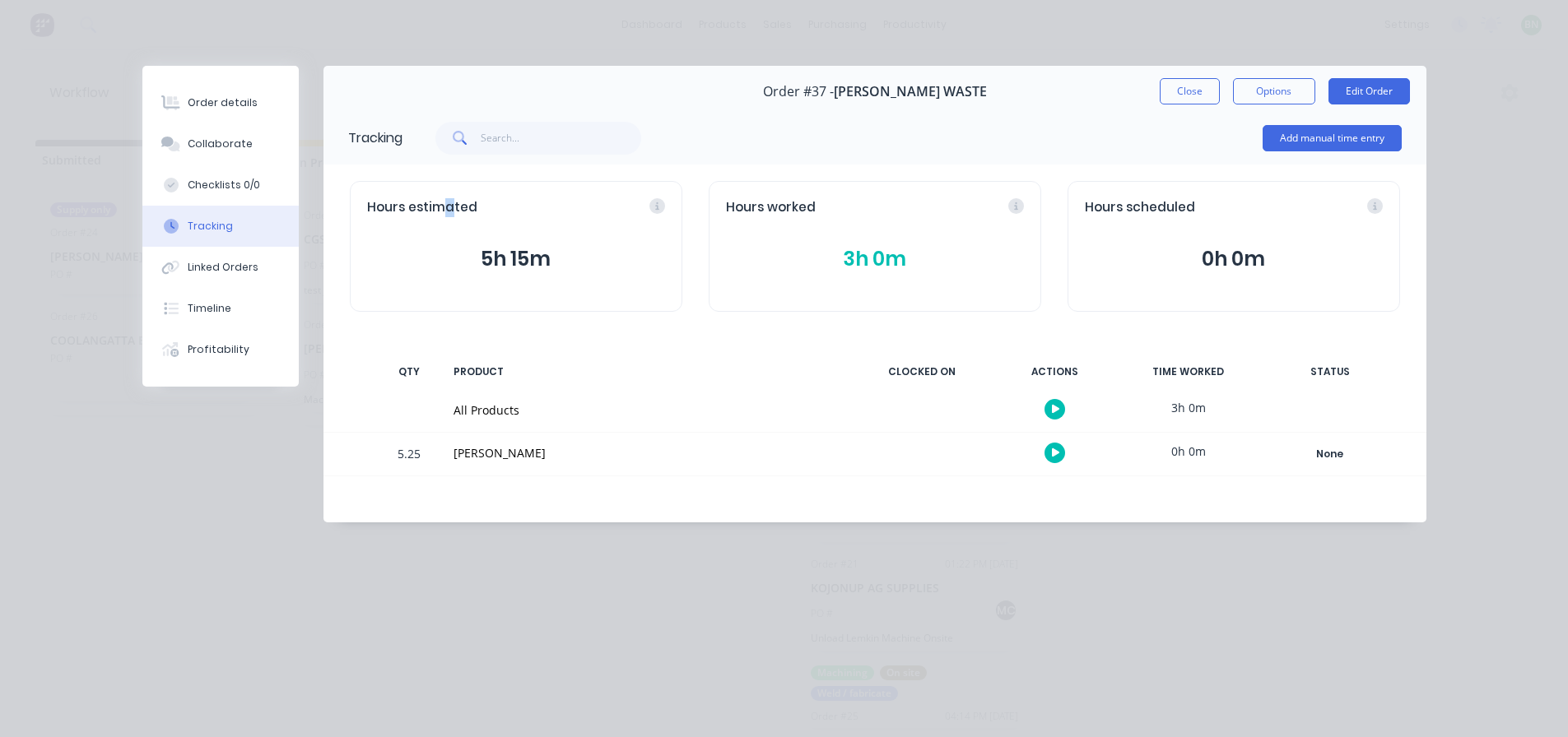
click at [448, 203] on span "Hours estimated" at bounding box center [422, 207] width 110 height 19
click at [527, 259] on button "5h 15m" at bounding box center [515, 259] width 297 height 31
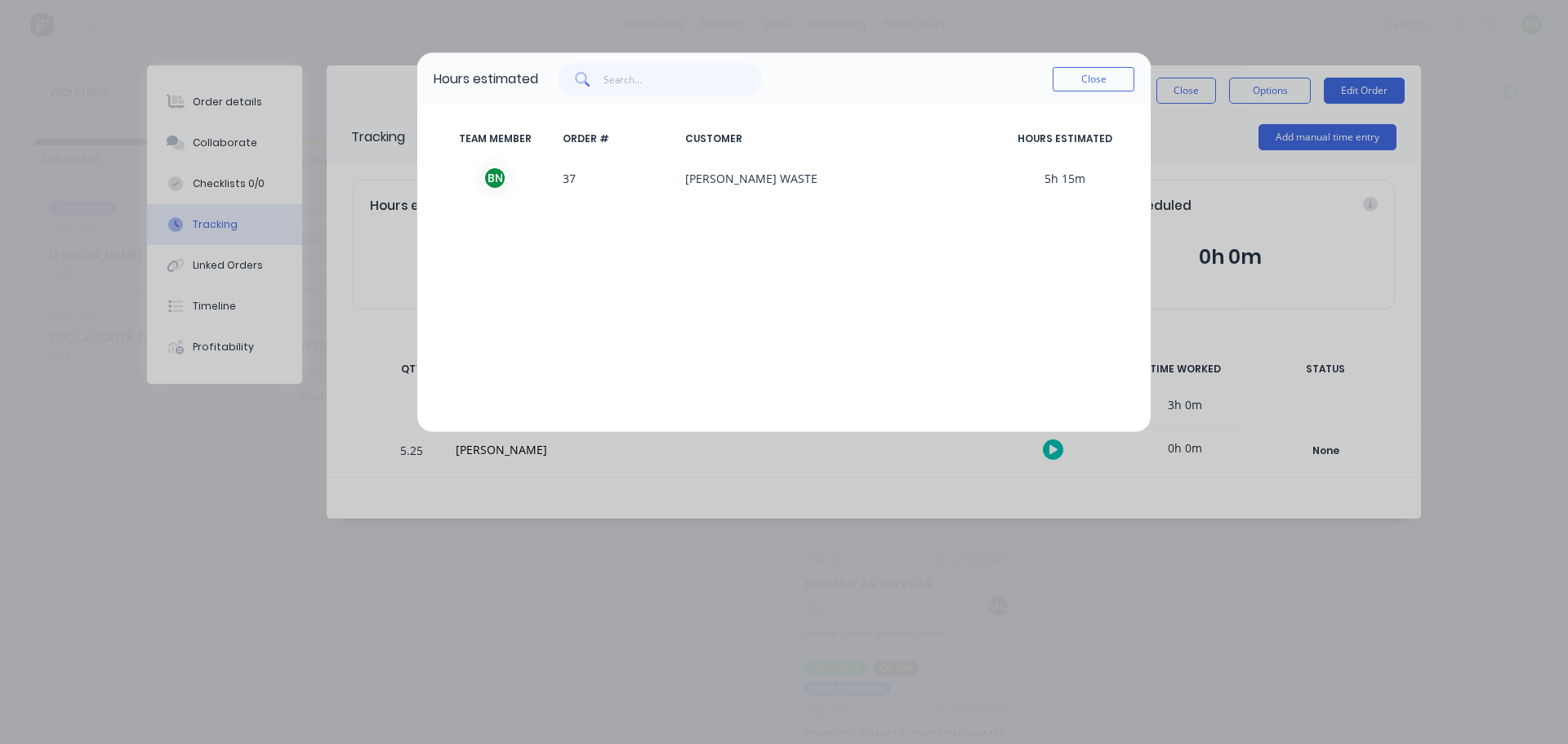
click at [786, 187] on span "[PERSON_NAME] WASTE" at bounding box center [837, 178] width 317 height 24
click at [1072, 174] on span "5h 15m" at bounding box center [1065, 178] width 139 height 24
click at [1072, 175] on span "5h 15m" at bounding box center [1065, 178] width 139 height 24
click at [1100, 83] on button "Close" at bounding box center [1093, 79] width 82 height 24
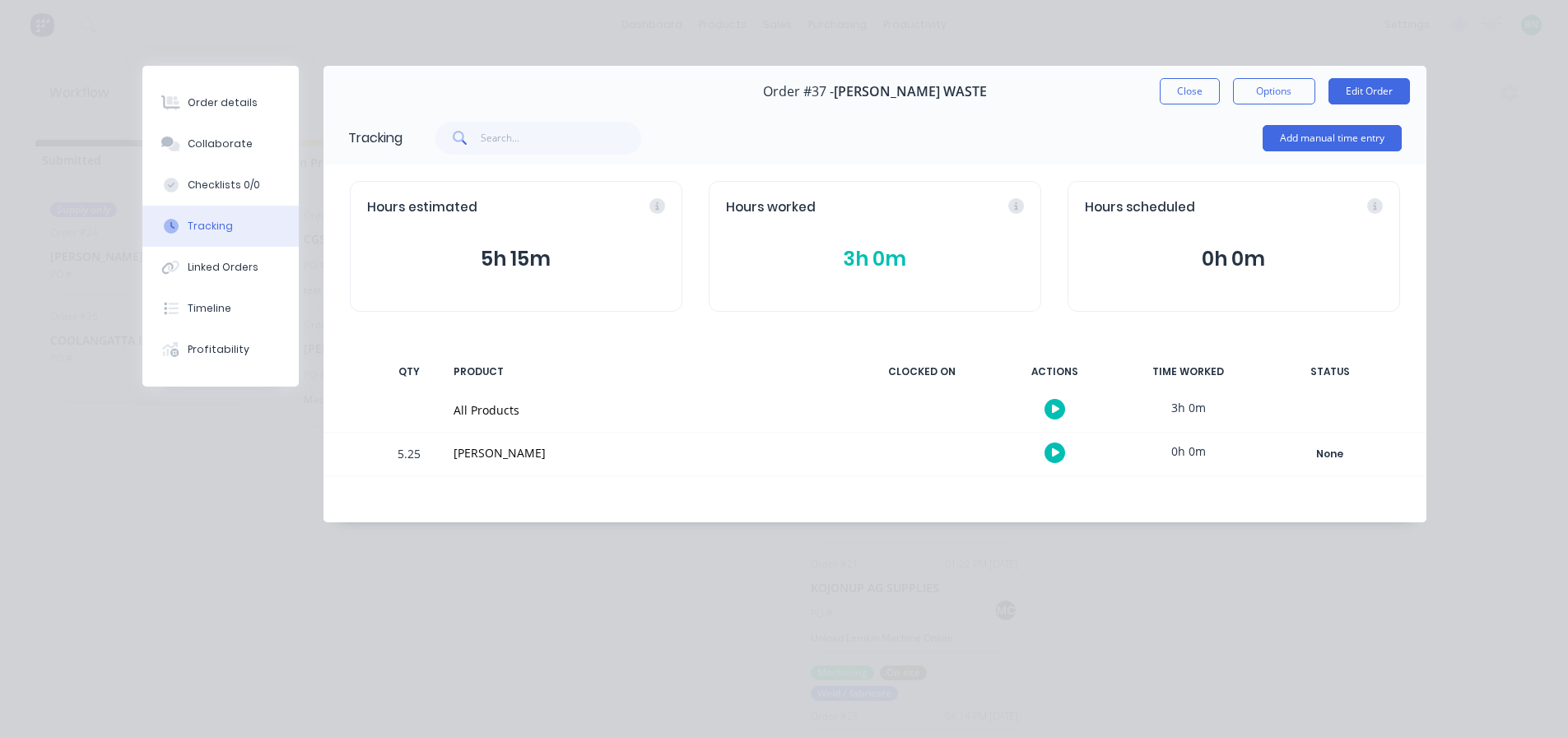
click at [497, 409] on div "All Products" at bounding box center [647, 410] width 387 height 17
click at [1199, 91] on button "Close" at bounding box center [1189, 92] width 60 height 27
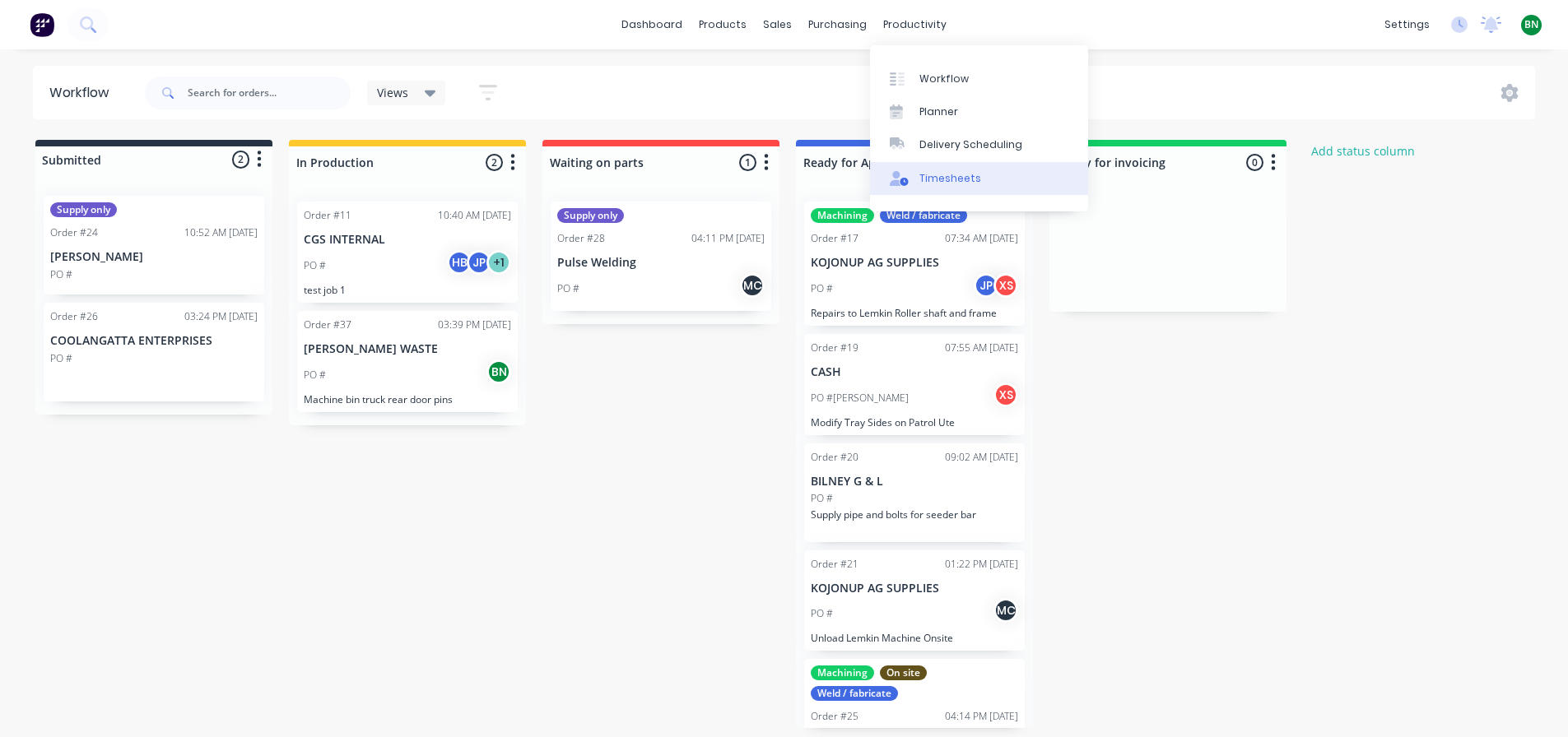
click at [951, 179] on div "Timesheets" at bounding box center [949, 179] width 62 height 15
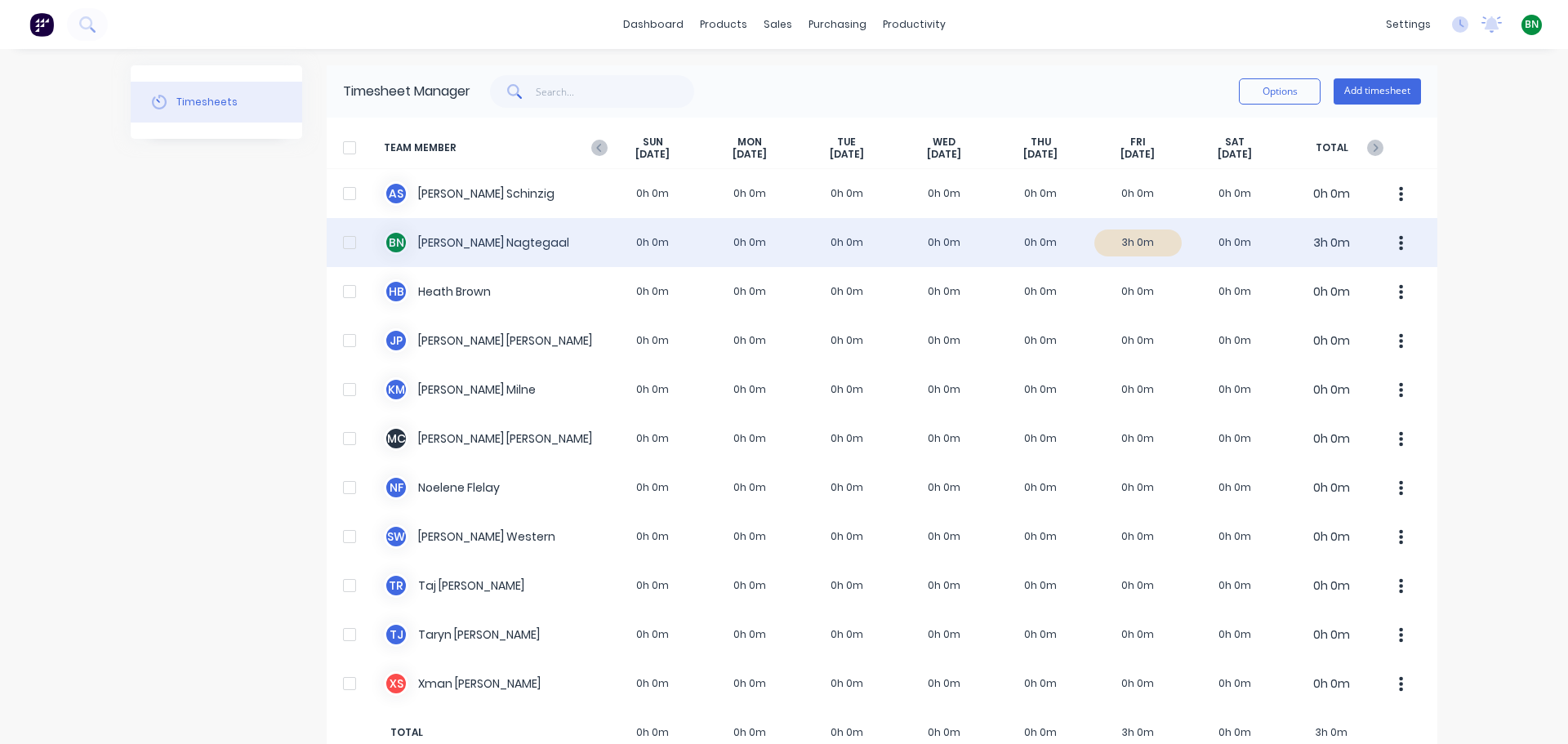
click at [534, 237] on div "B N [PERSON_NAME] 0h 0m 0h 0m 0h 0m 0h 0m 0h 0m 3h 0m 0h 0m 3h 0m" at bounding box center [881, 243] width 1110 height 49
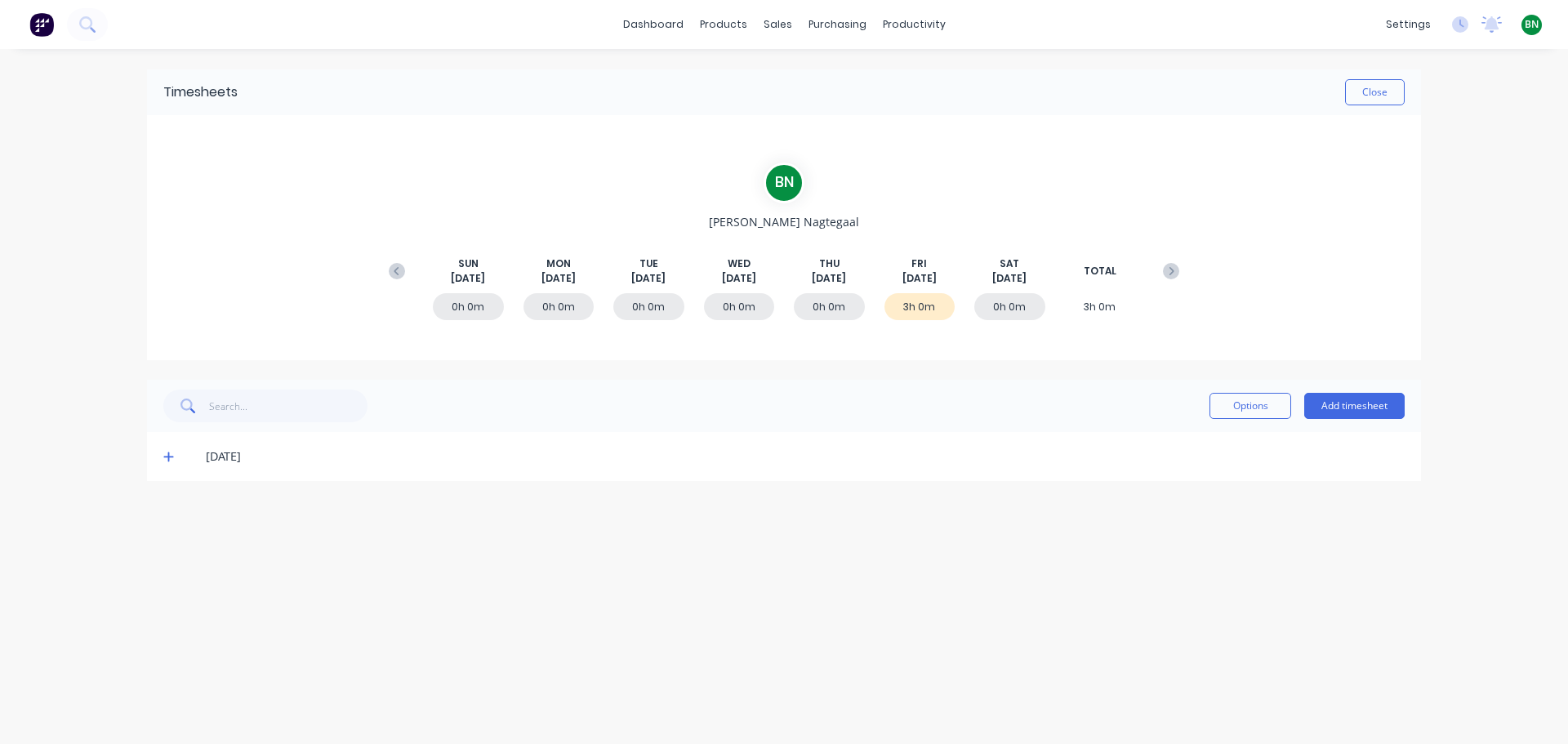
click at [930, 313] on div "3h 0m" at bounding box center [920, 307] width 71 height 27
click at [166, 464] on span at bounding box center [171, 456] width 16 height 16
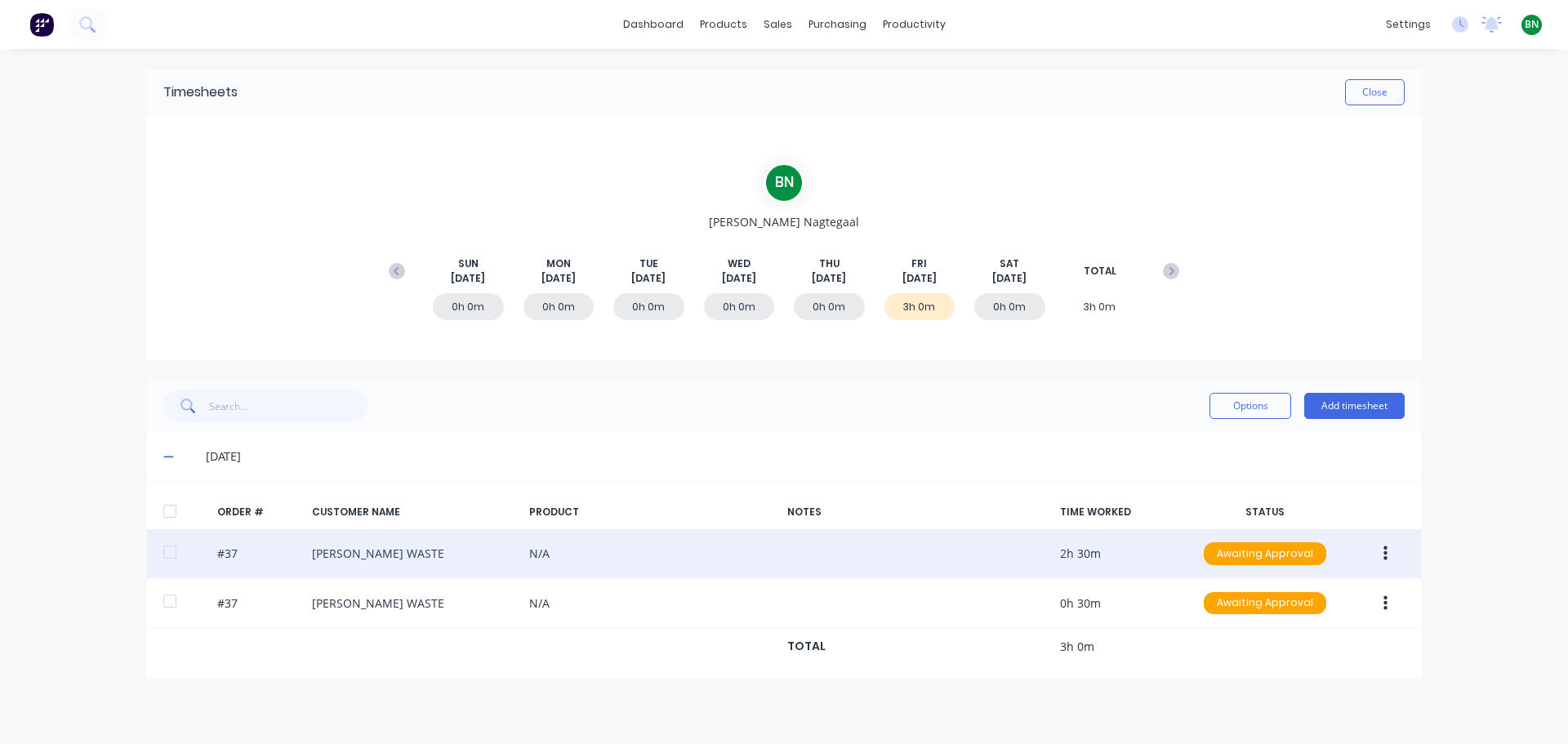
click at [1106, 550] on div "#37 [PERSON_NAME] WASTE N/A 2h 30m Awaiting Approval" at bounding box center [783, 554] width 1274 height 50
click at [391, 561] on div "#37 [PERSON_NAME] WASTE N/A 2h 30m Awaiting Approval" at bounding box center [783, 554] width 1274 height 50
click at [1383, 550] on icon "button" at bounding box center [1385, 553] width 4 height 18
click at [1295, 665] on div "Edit" at bounding box center [1327, 661] width 126 height 24
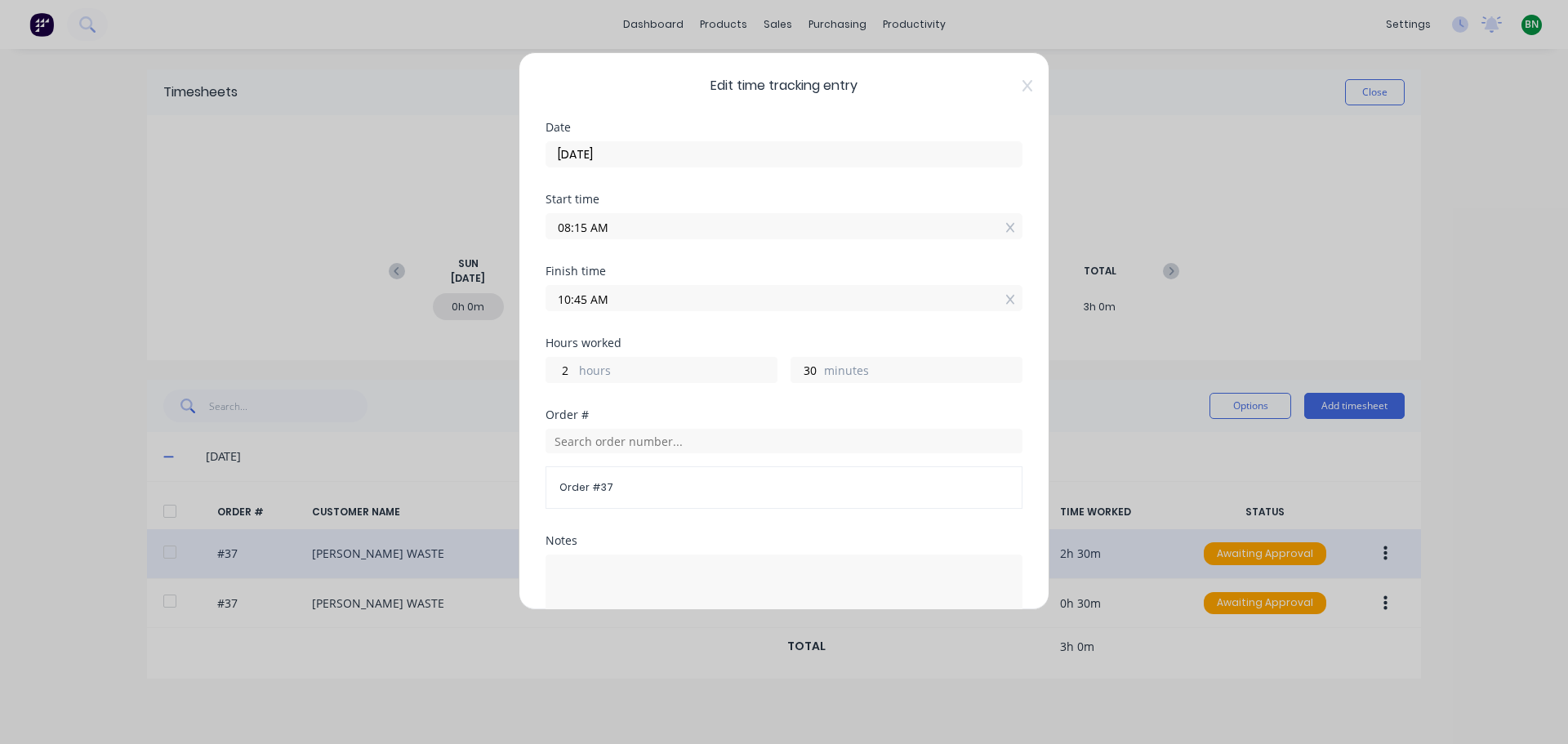
click at [1010, 86] on span "Edit time tracking entry" at bounding box center [783, 86] width 477 height 20
click at [1023, 81] on icon at bounding box center [1027, 86] width 9 height 13
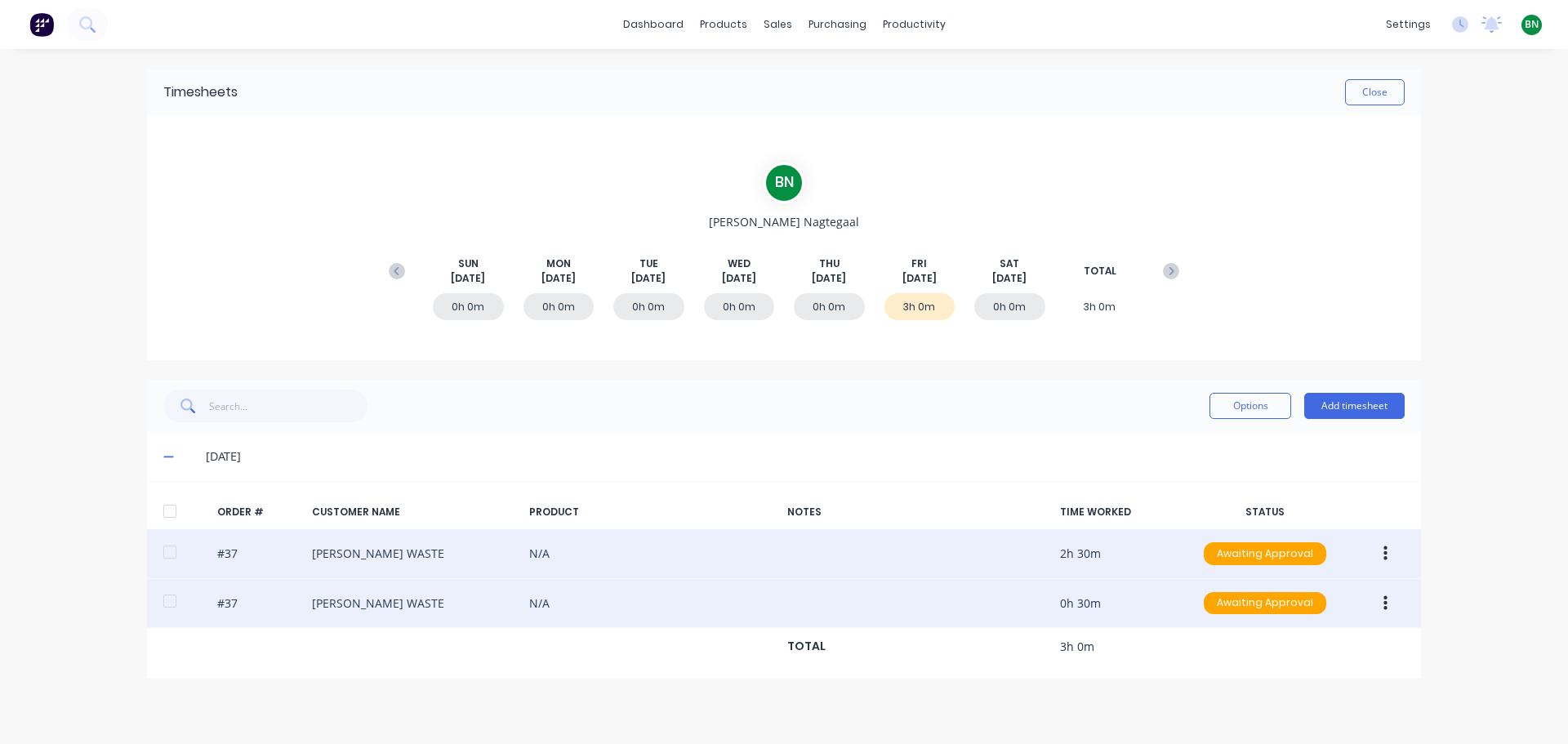
click at [1384, 602] on icon "button" at bounding box center [1385, 603] width 4 height 15
click at [1300, 719] on div "Edit" at bounding box center [1327, 711] width 126 height 24
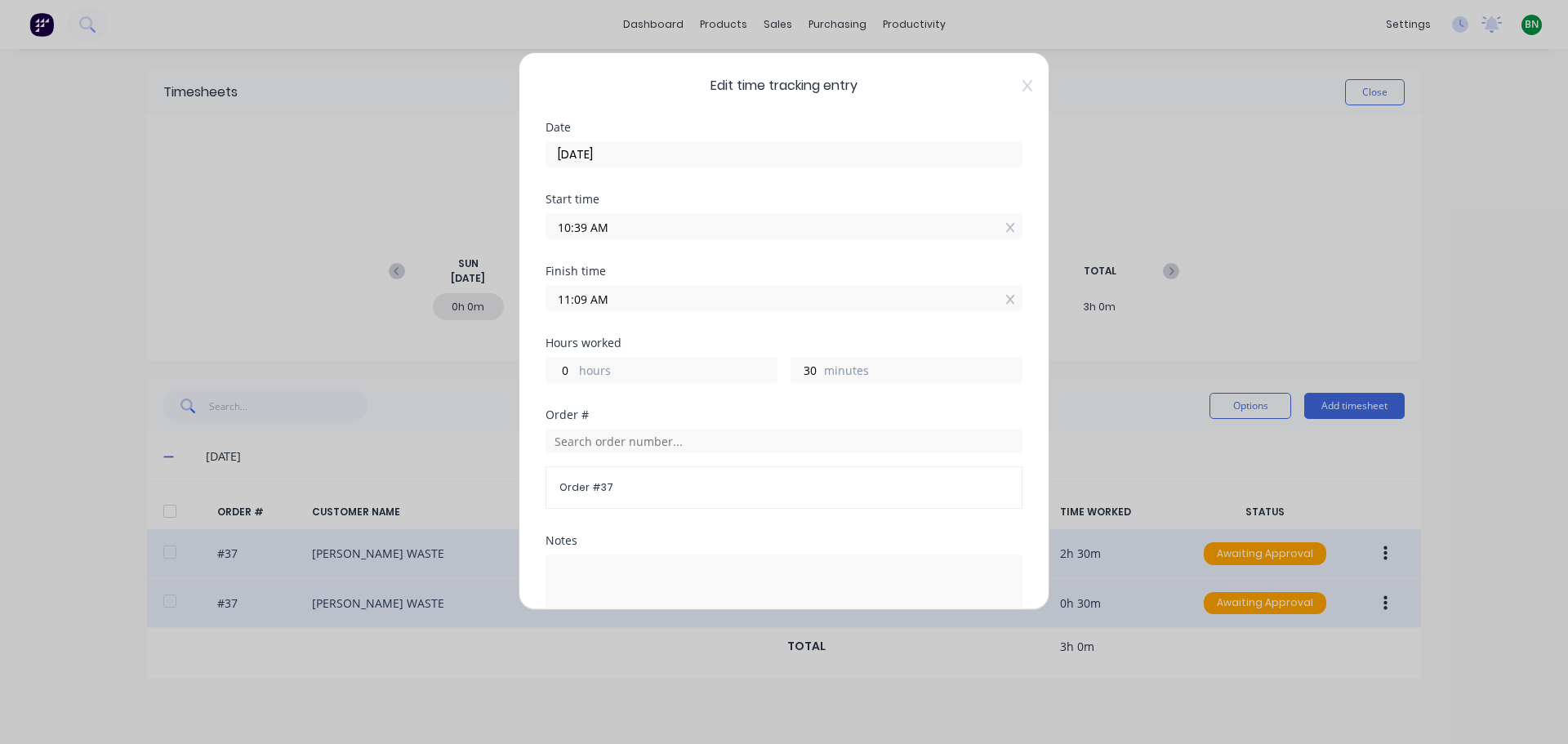
click at [1008, 84] on span "Edit time tracking entry" at bounding box center [783, 86] width 477 height 20
drag, startPoint x: 444, startPoint y: 582, endPoint x: 512, endPoint y: 565, distance: 70.1
click at [445, 582] on div "Edit time tracking entry Date [DATE] Start time 10:39 AM Finish time 11:09 AM H…" at bounding box center [784, 372] width 1568 height 744
click at [1023, 90] on icon at bounding box center [1027, 86] width 9 height 13
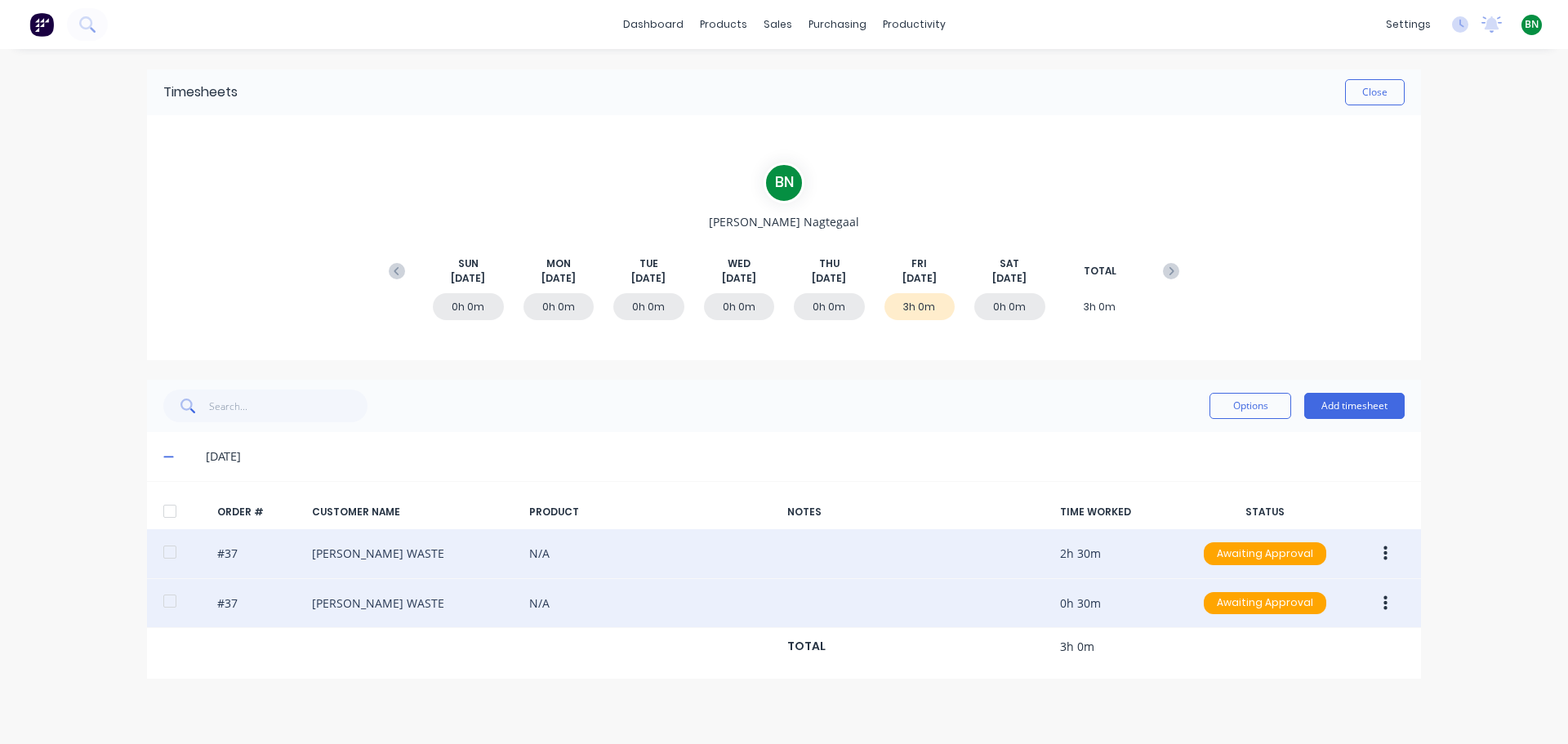
click at [588, 433] on div "[DATE]" at bounding box center [783, 457] width 1274 height 49
click at [1372, 86] on button "Close" at bounding box center [1374, 92] width 59 height 26
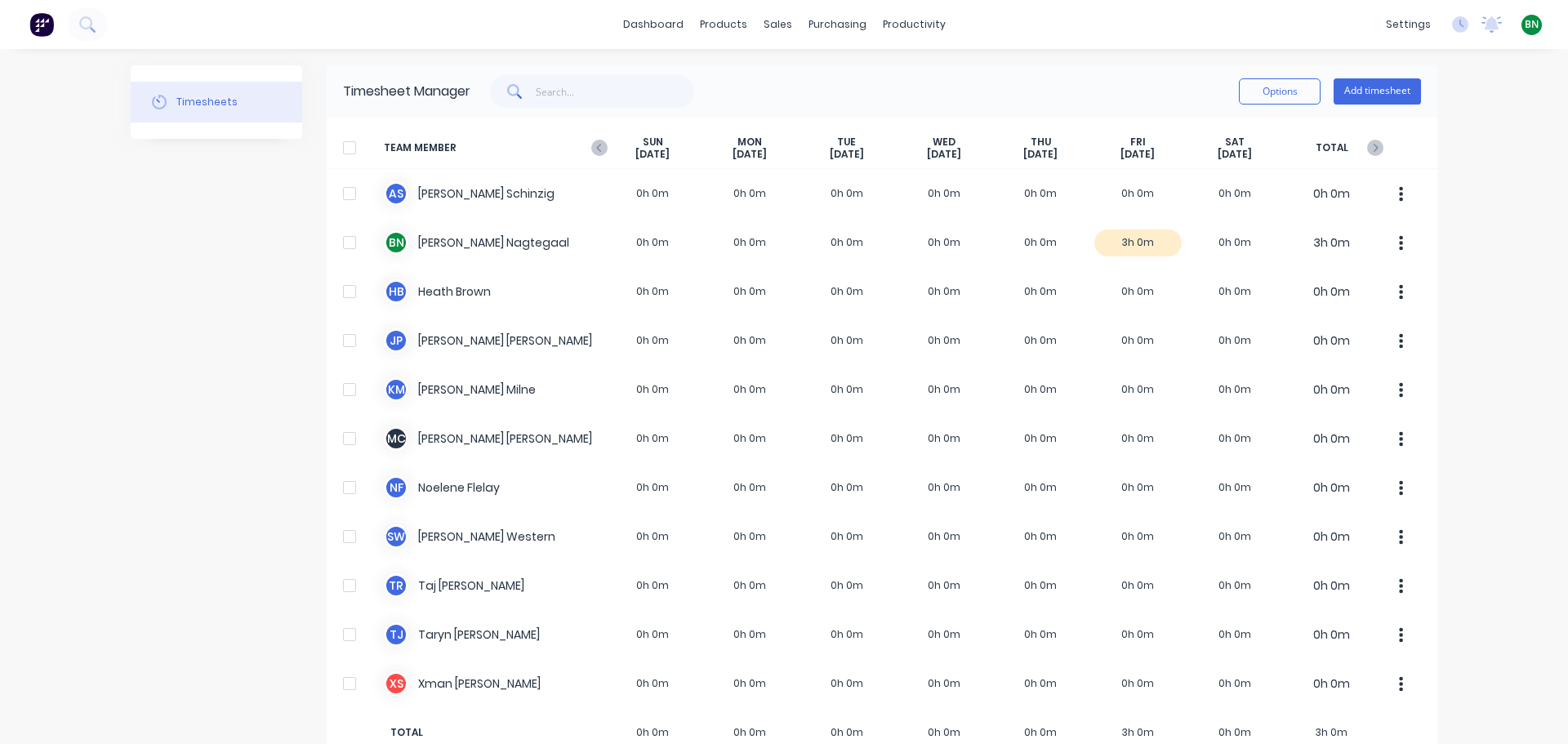
drag, startPoint x: 174, startPoint y: 201, endPoint x: 180, endPoint y: 191, distance: 11.7
click at [175, 200] on div "Timesheets" at bounding box center [216, 416] width 171 height 702
click at [921, 80] on div "Workflow" at bounding box center [936, 79] width 49 height 15
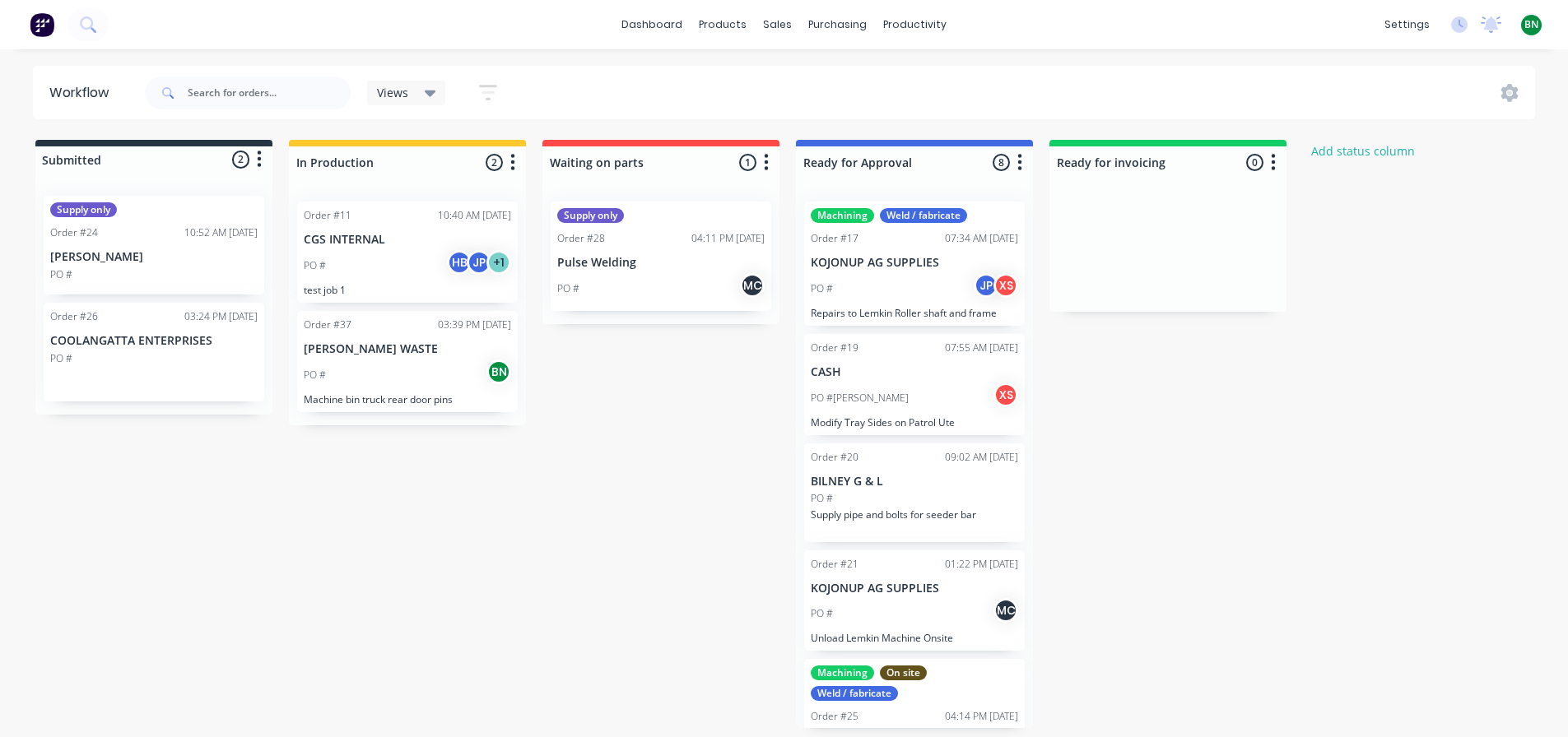
click at [414, 368] on div "PO # BN" at bounding box center [407, 375] width 207 height 31
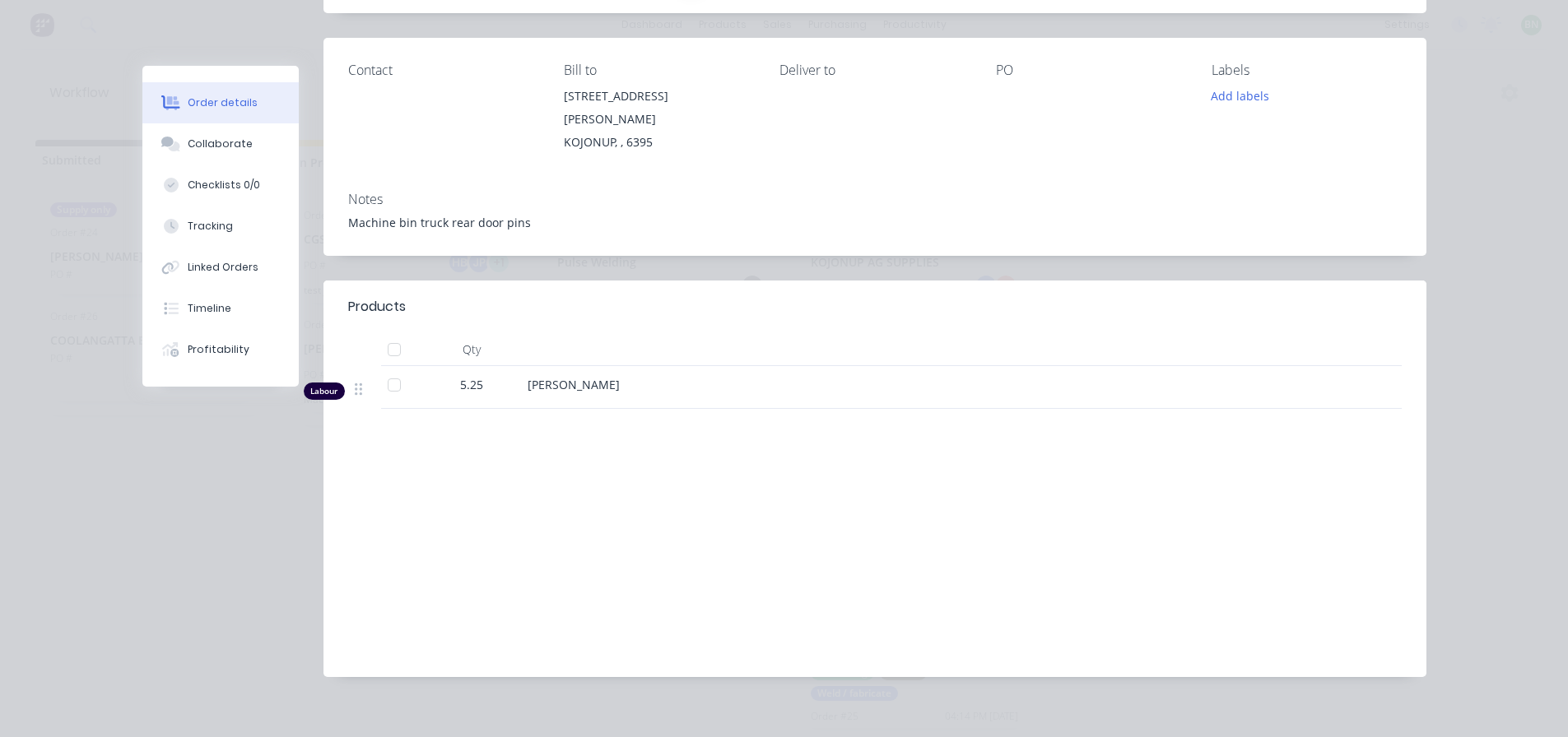
scroll to position [3, 0]
click at [460, 376] on span "5.25" at bounding box center [472, 385] width 23 height 17
click at [610, 376] on div "[PERSON_NAME]" at bounding box center [850, 385] width 645 height 17
click at [318, 383] on div "Labour" at bounding box center [324, 391] width 41 height 17
click at [466, 376] on span "5.25" at bounding box center [472, 385] width 23 height 17
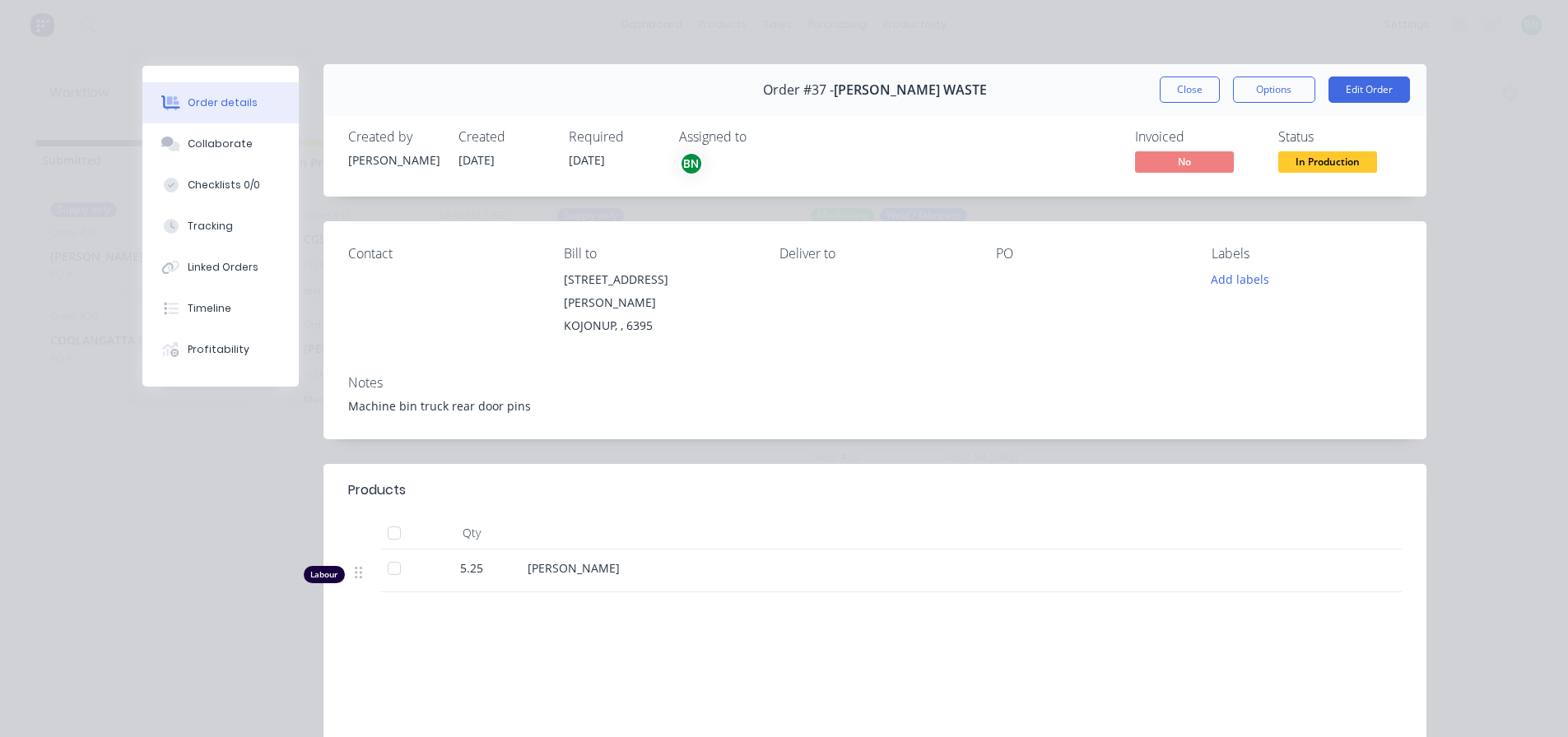
scroll to position [0, 0]
click at [1355, 82] on button "Edit Order" at bounding box center [1369, 92] width 81 height 27
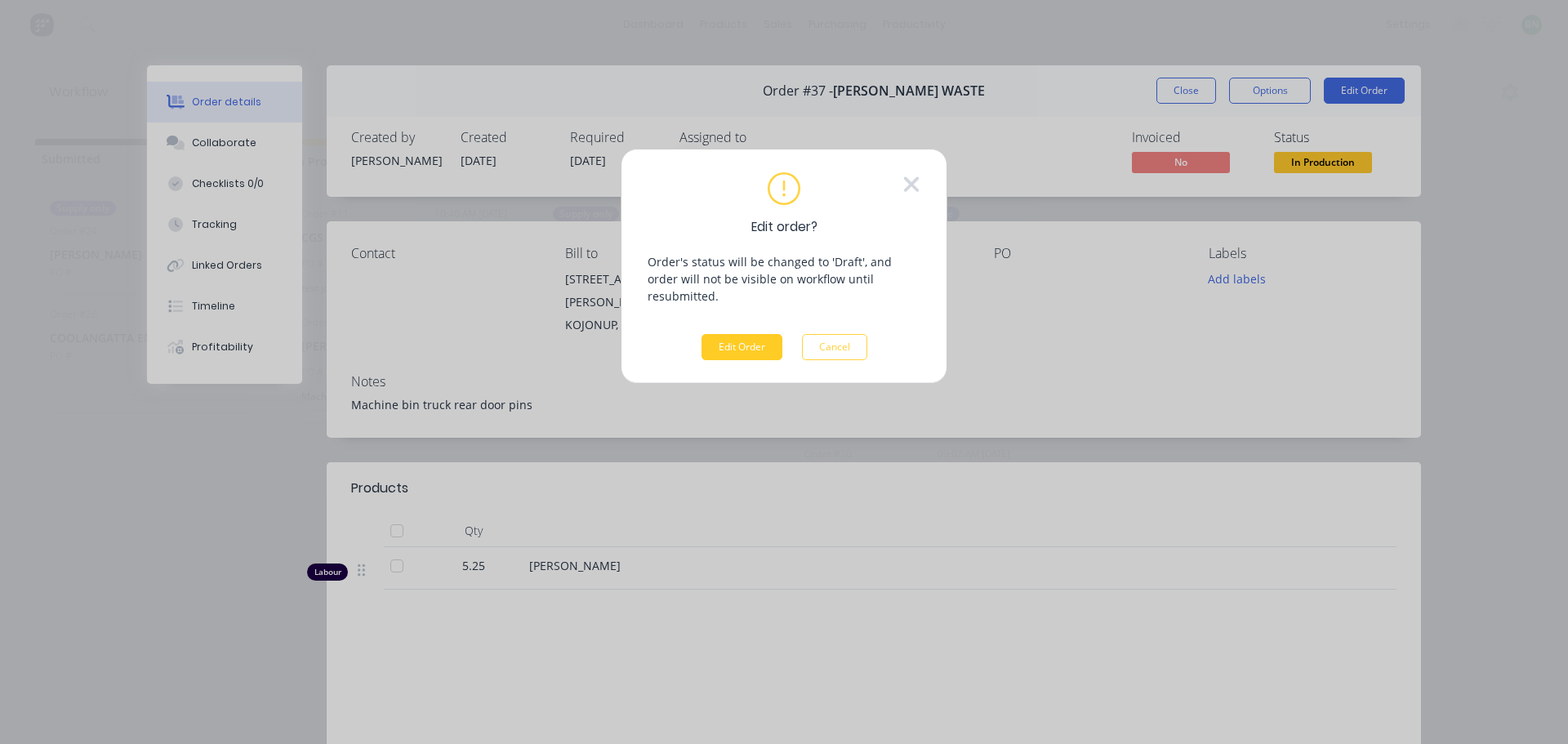
click at [719, 334] on button "Edit Order" at bounding box center [742, 347] width 81 height 26
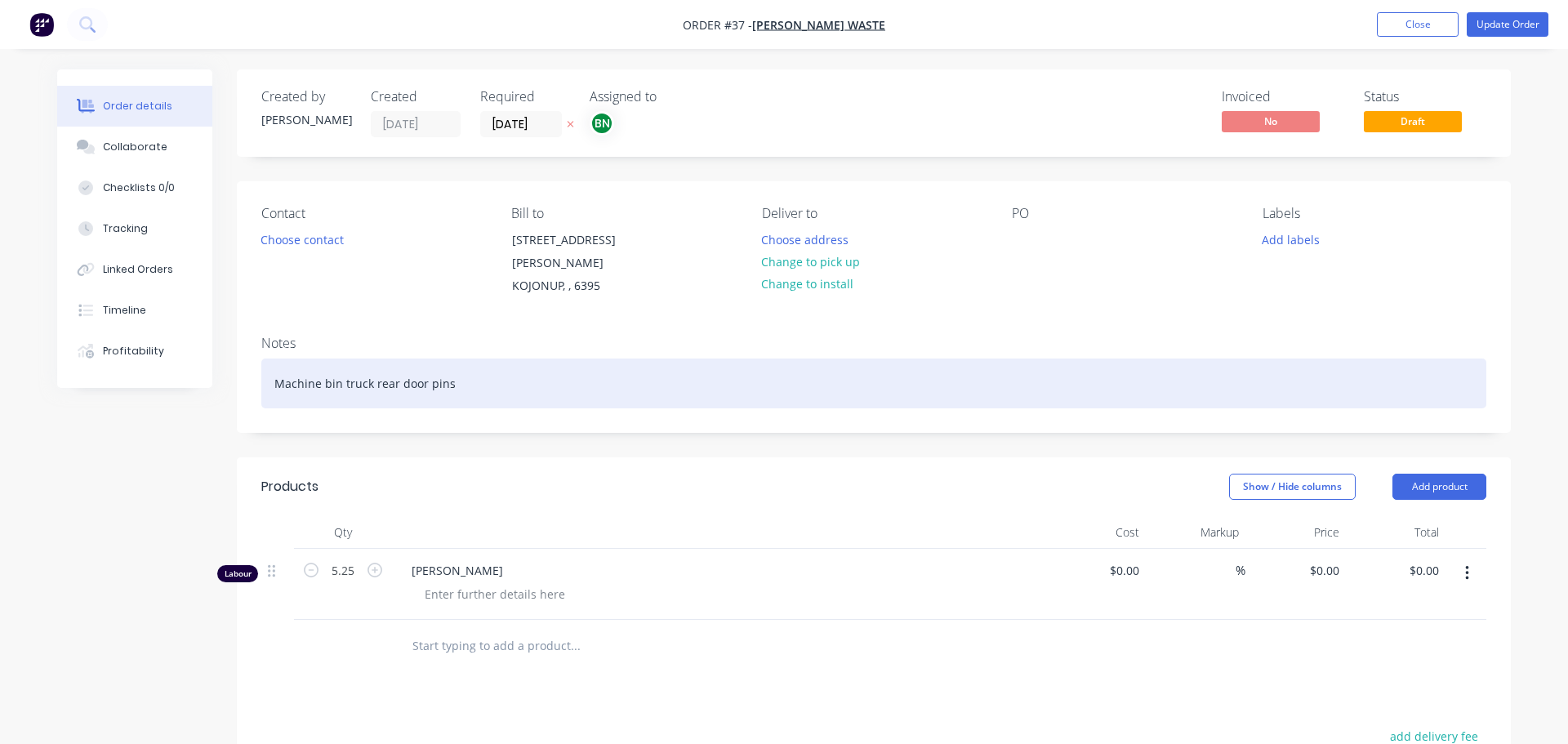
type input "$57.00"
type input "159.65"
type input "$148.00"
type input "$777.00"
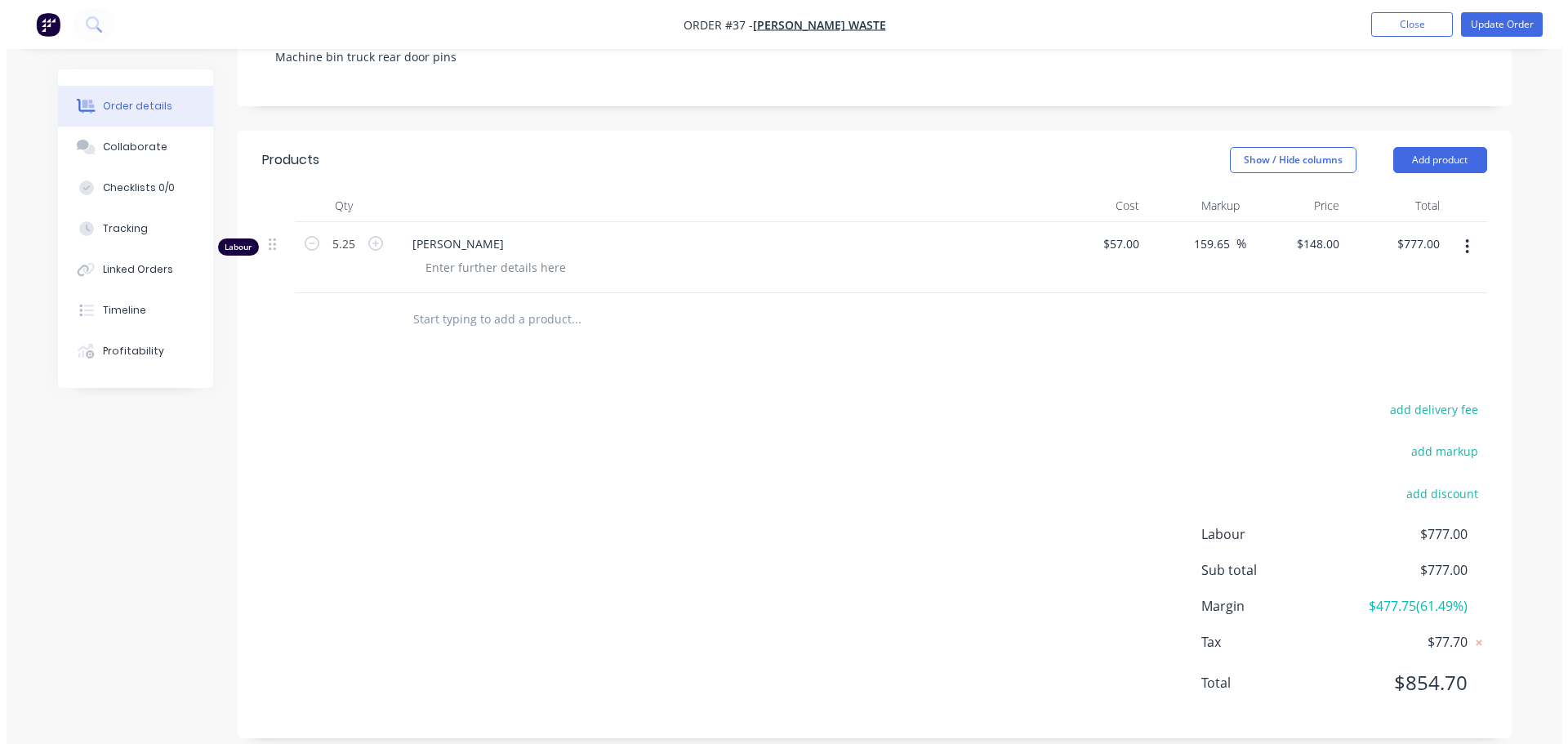
scroll to position [327, 0]
click at [347, 231] on input "5.25" at bounding box center [337, 244] width 42 height 24
drag, startPoint x: 459, startPoint y: 223, endPoint x: 960, endPoint y: 261, distance: 502.4
click at [470, 234] on span "[PERSON_NAME]" at bounding box center [719, 243] width 627 height 17
click at [1466, 231] on button "button" at bounding box center [1460, 245] width 39 height 29
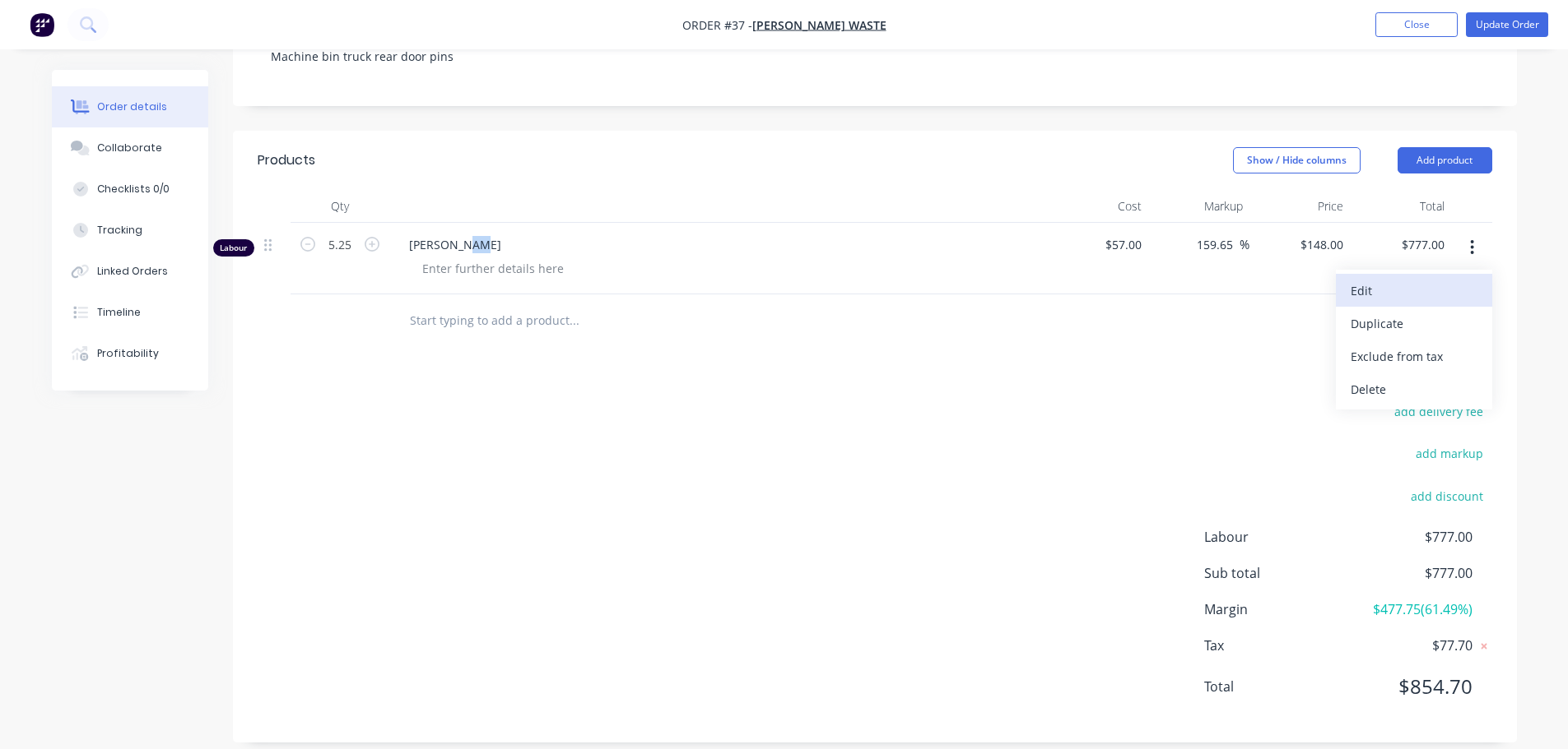
click at [1398, 278] on div "Edit" at bounding box center [1414, 290] width 127 height 24
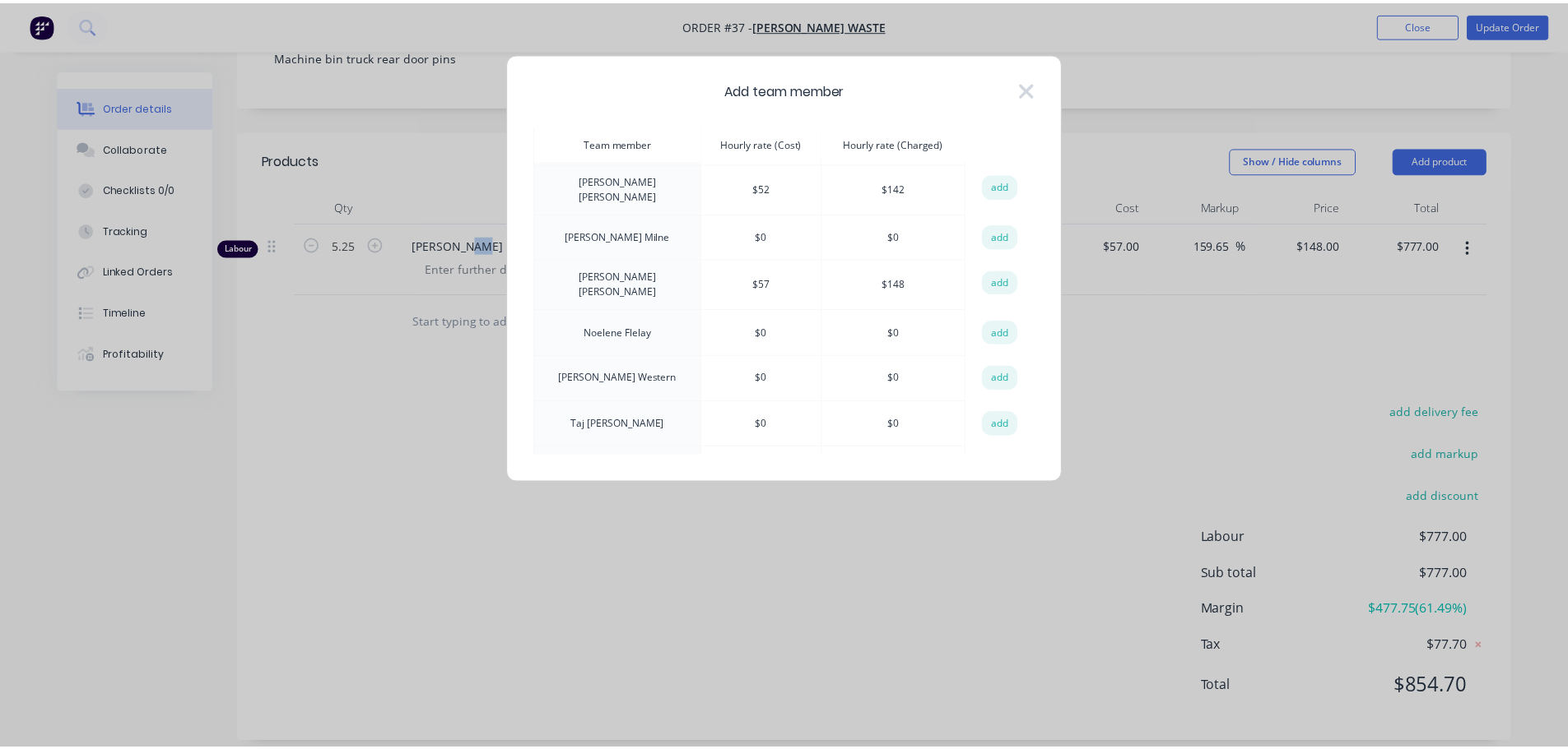
scroll to position [210, 0]
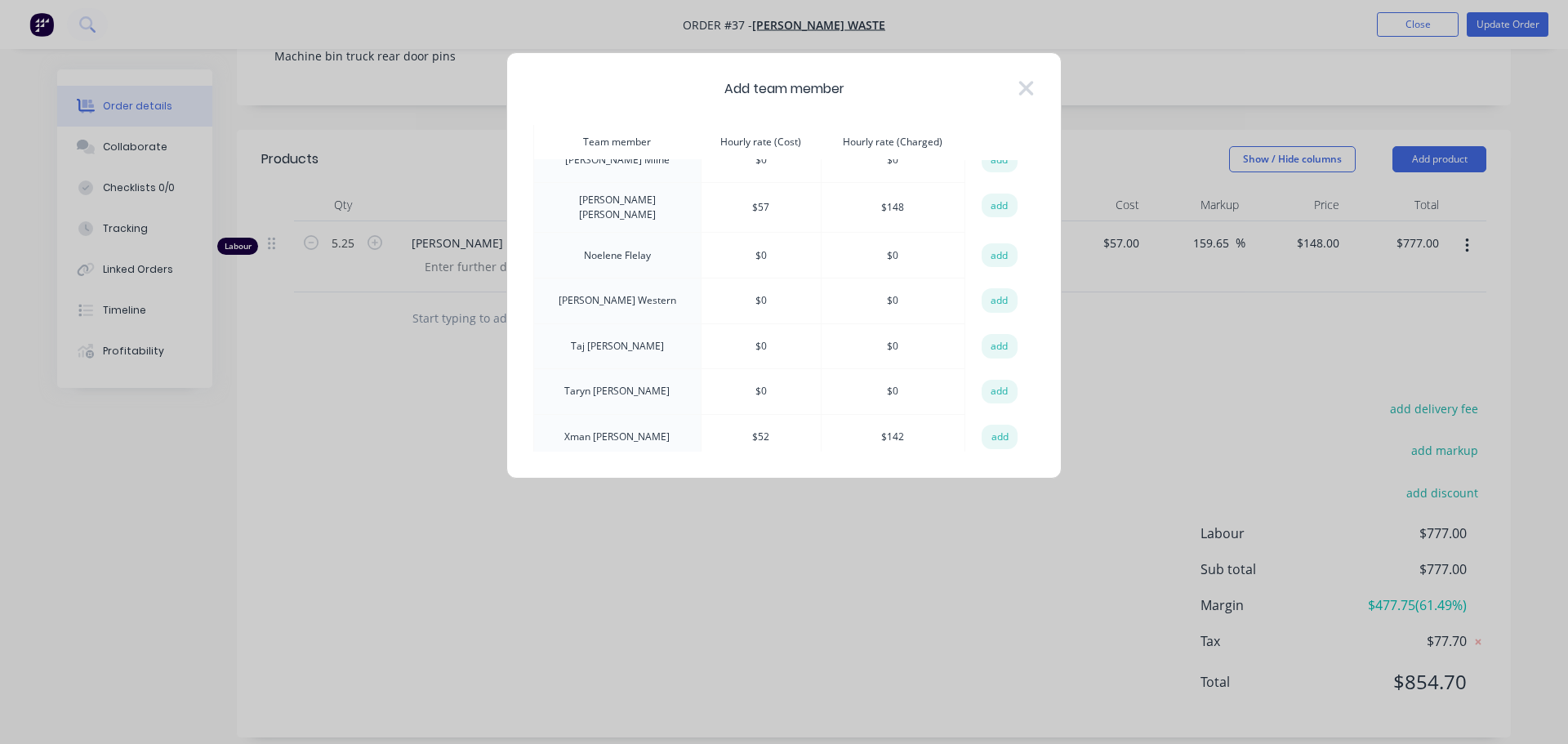
click at [1035, 83] on div "Add team member Team member Hourly rate (Cost) Hourly rate (Charged) action [PE…" at bounding box center [784, 265] width 556 height 426
click at [1025, 85] on icon at bounding box center [1026, 88] width 17 height 23
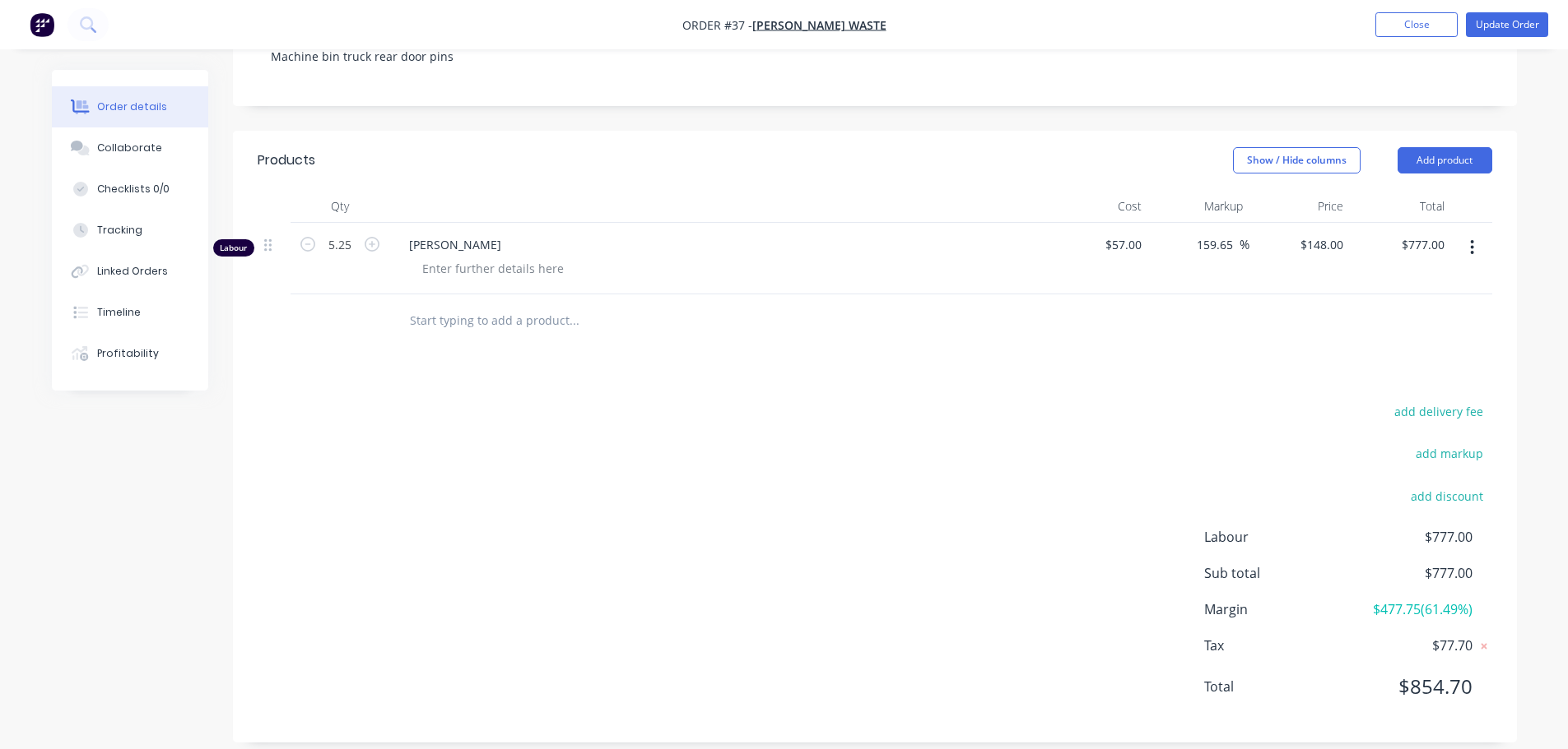
click at [453, 236] on span "[PERSON_NAME]" at bounding box center [725, 244] width 632 height 17
click at [467, 257] on div at bounding box center [493, 268] width 168 height 24
click at [352, 233] on input "5.25" at bounding box center [339, 245] width 43 height 25
click at [368, 237] on icon "button" at bounding box center [372, 244] width 15 height 15
type input "6.25"
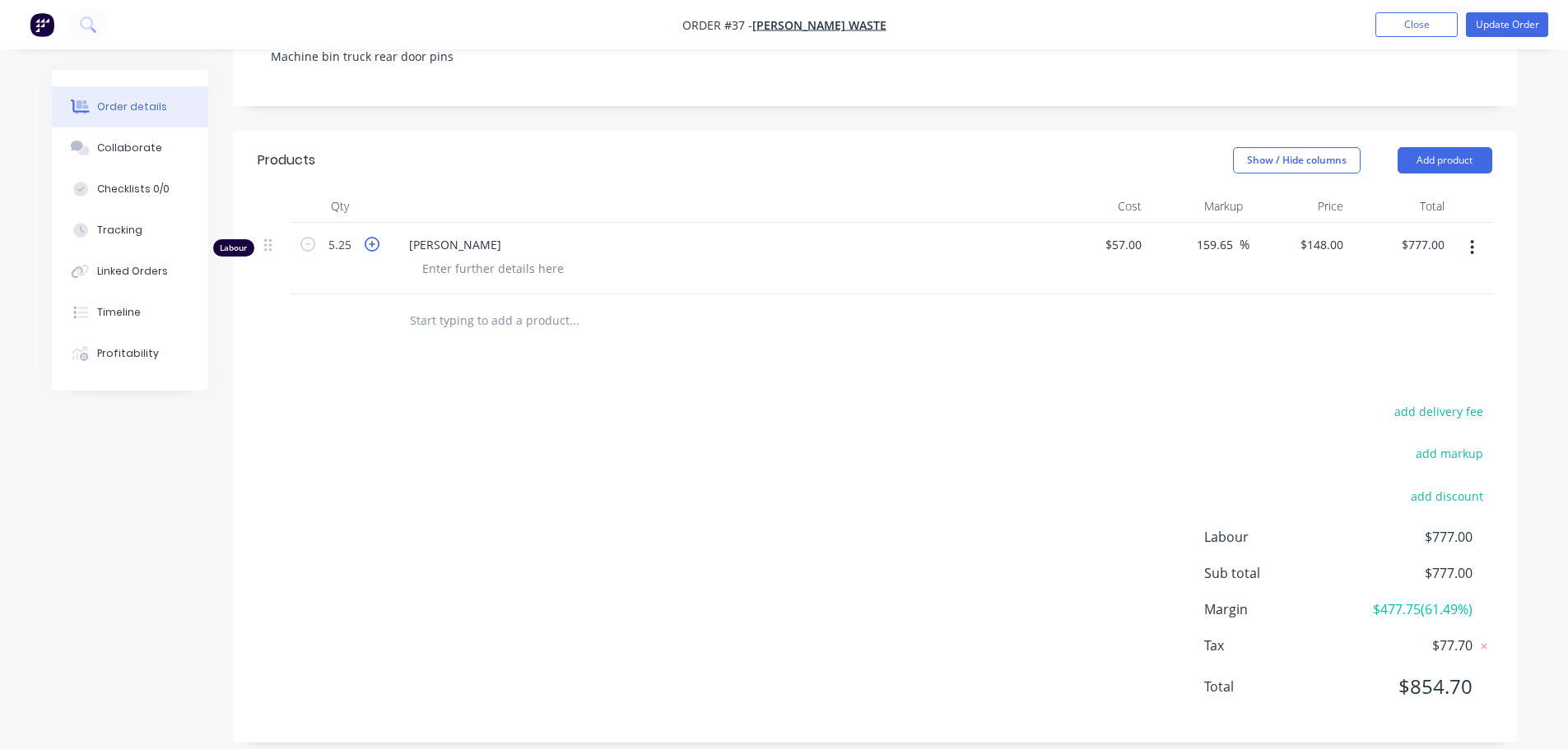
type input "$925.00"
click at [369, 237] on icon "button" at bounding box center [372, 244] width 15 height 15
type input "7.25"
type input "$1,073.00"
click at [307, 237] on icon "button" at bounding box center [308, 244] width 15 height 15
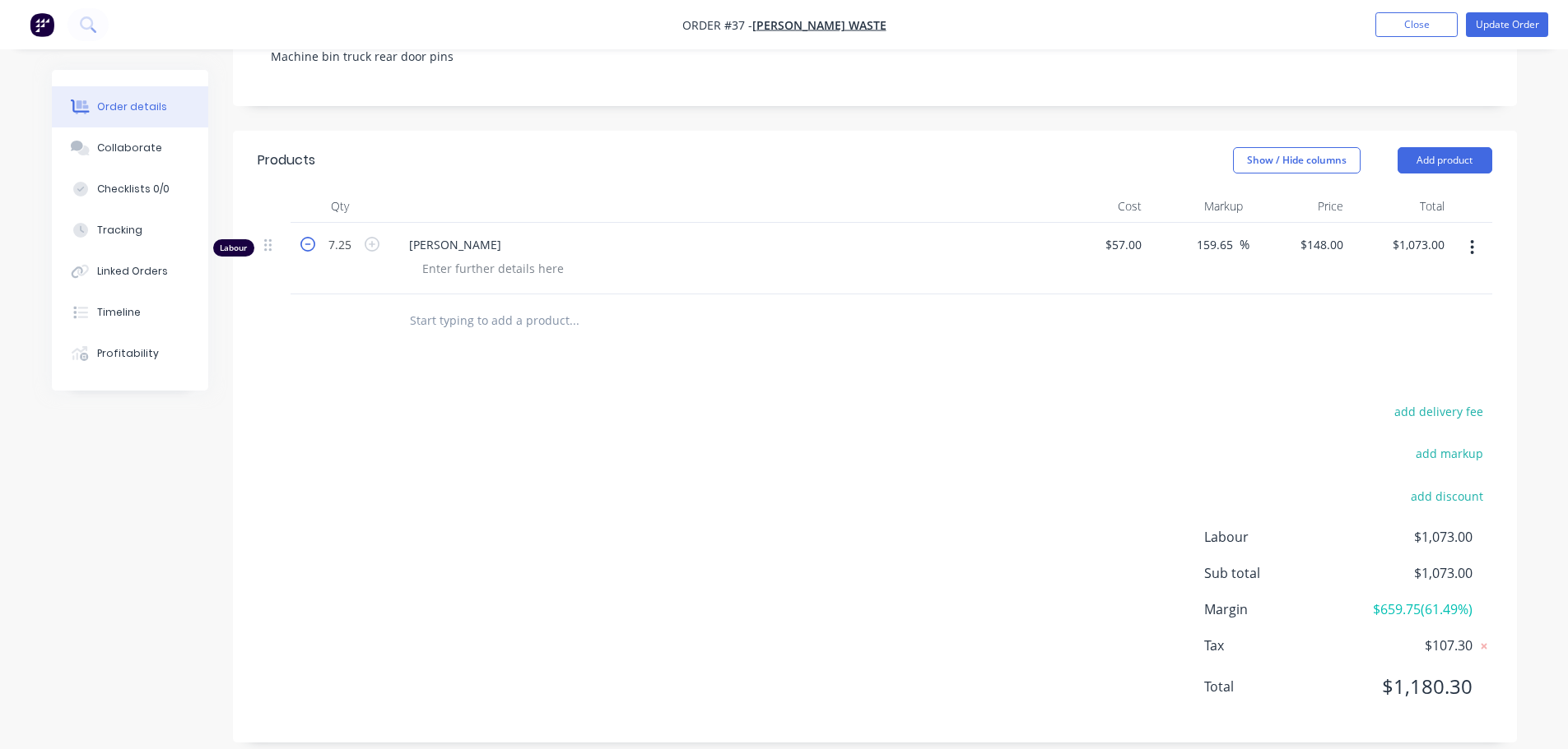
type input "6.25"
type input "$925.00"
click at [307, 237] on icon "button" at bounding box center [308, 244] width 15 height 15
type input "5.25"
type input "$777.00"
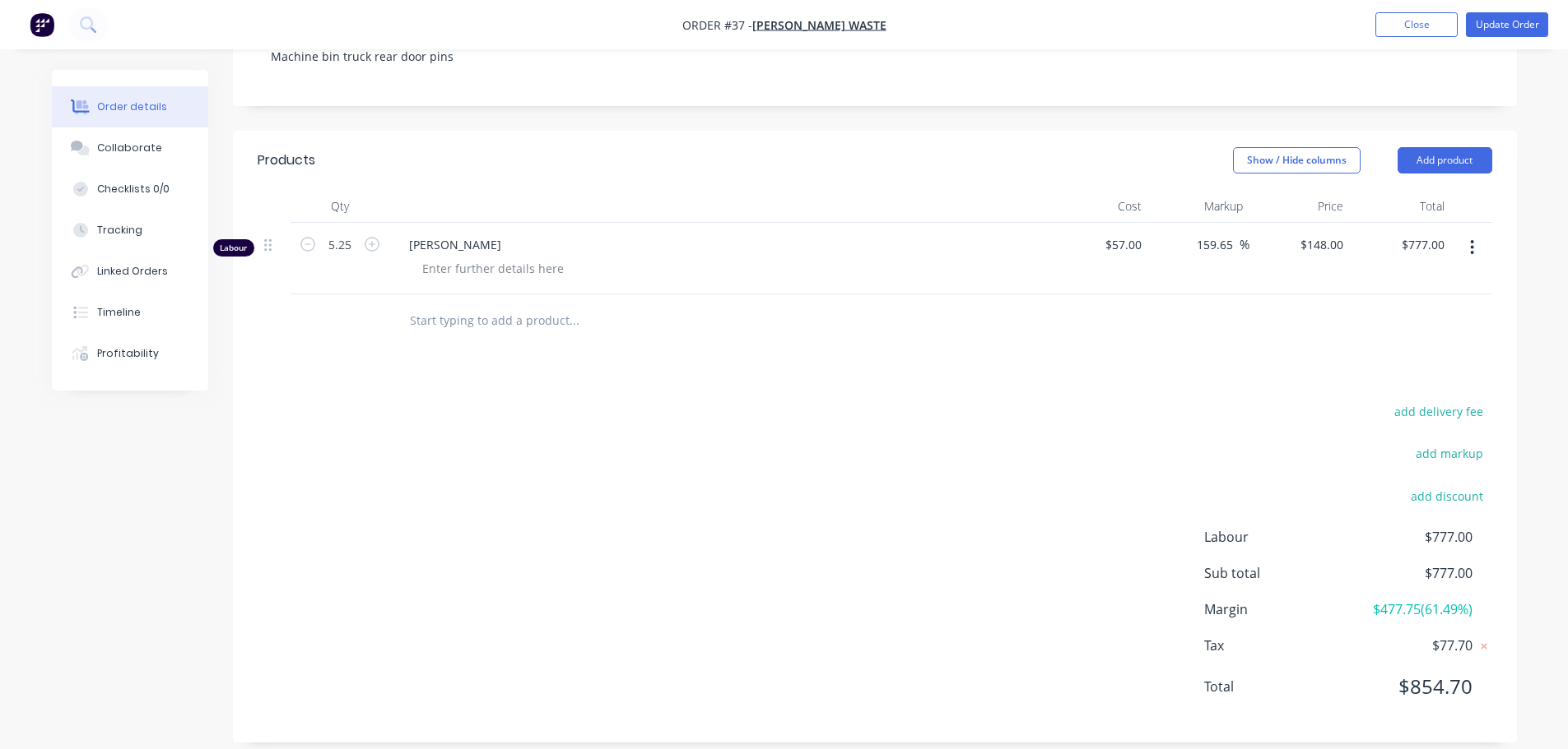
click at [383, 313] on div at bounding box center [340, 321] width 99 height 53
click at [243, 240] on div "Labour" at bounding box center [233, 248] width 41 height 17
click at [544, 432] on div "add delivery fee add markup add discount Labour $777.00 Sub total $777.00 Margi…" at bounding box center [874, 559] width 1235 height 317
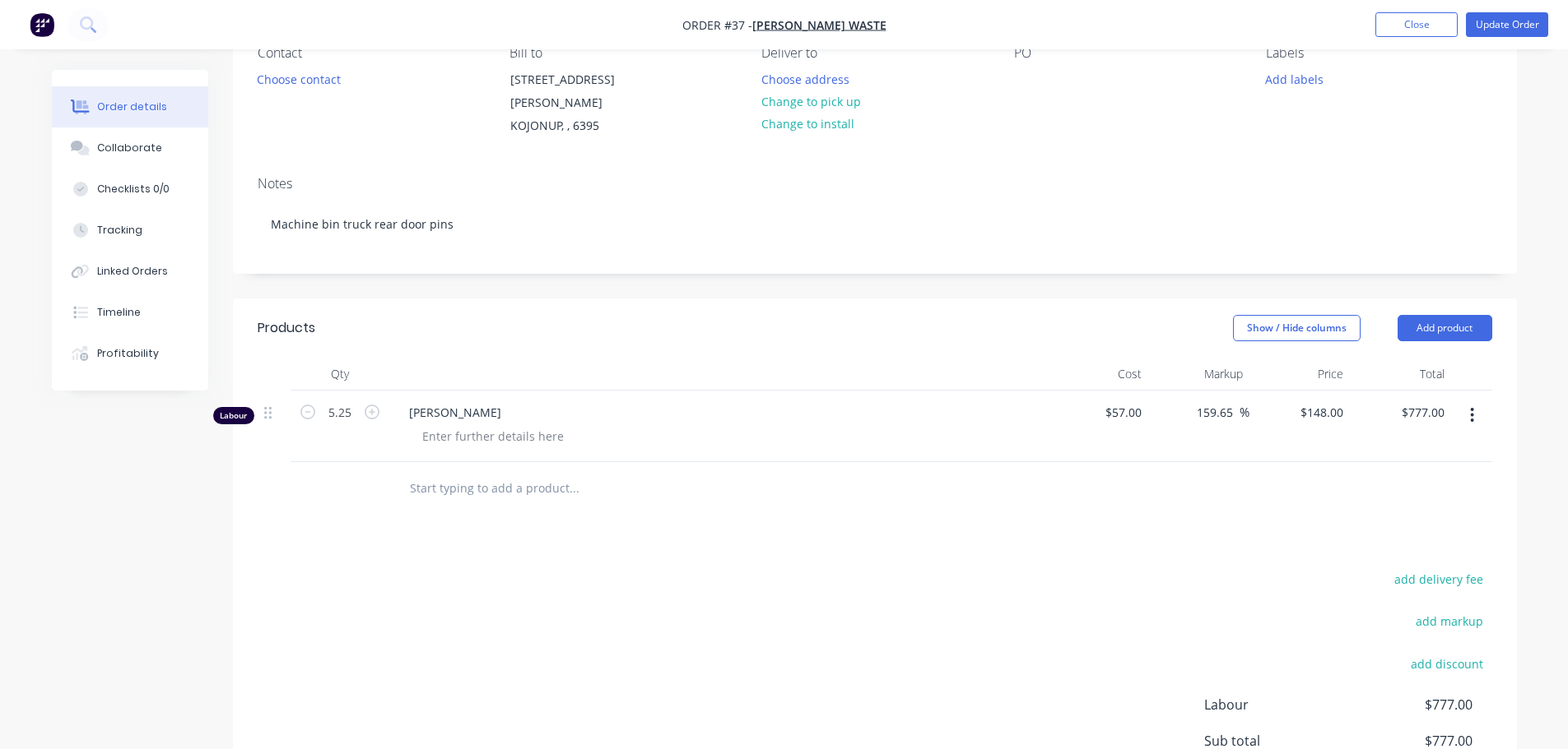
scroll to position [0, 0]
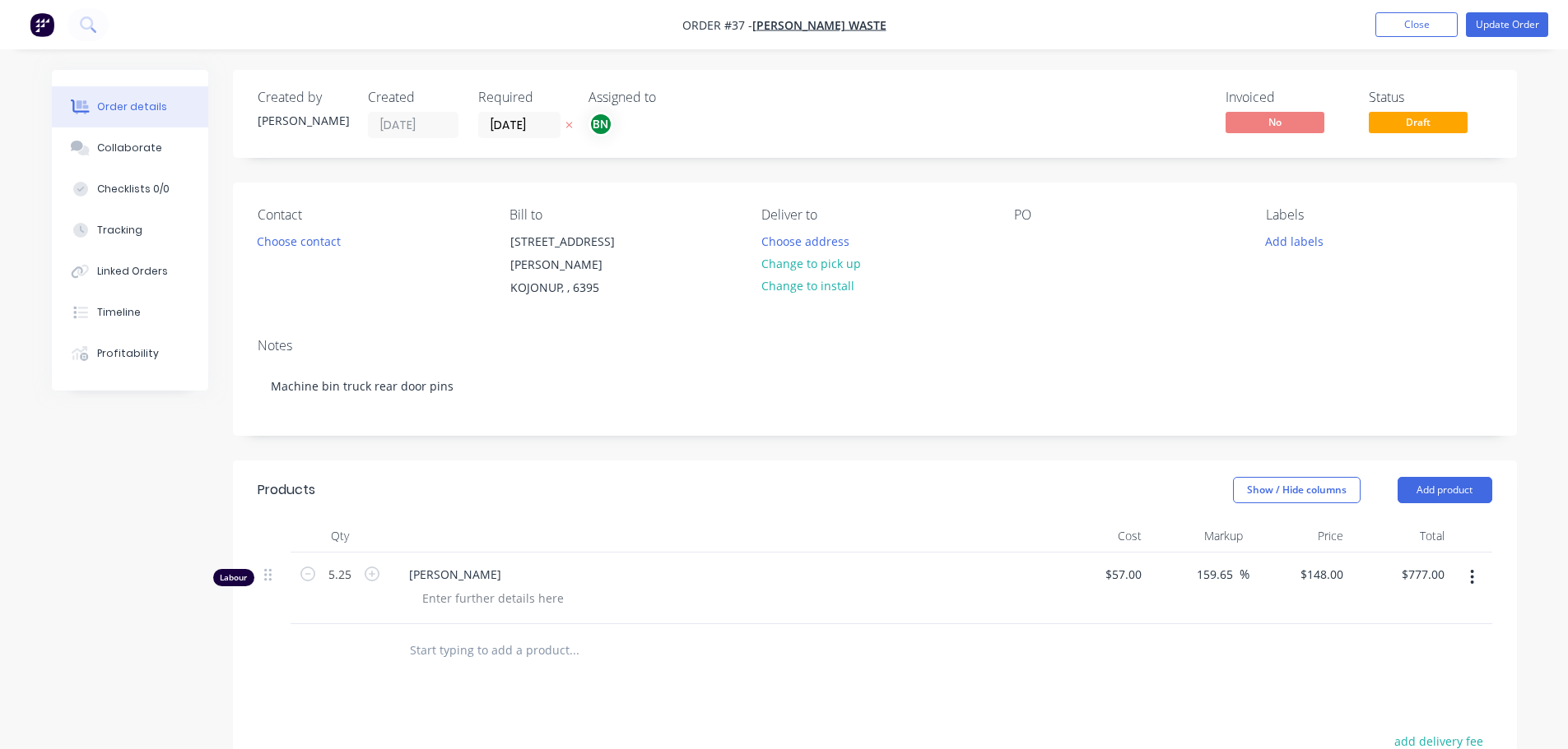
click at [448, 566] on span "[PERSON_NAME]" at bounding box center [725, 575] width 632 height 17
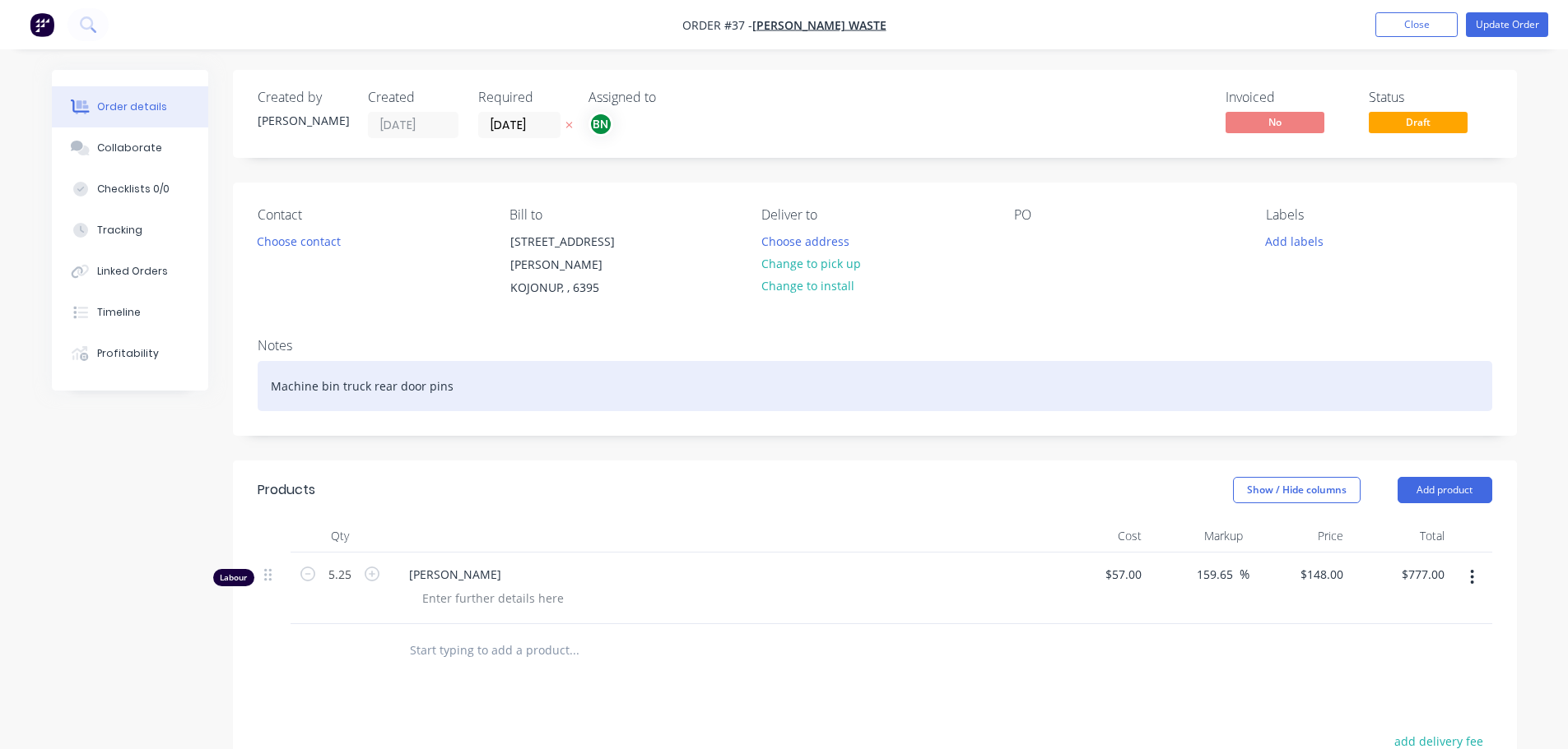
drag, startPoint x: 685, startPoint y: 381, endPoint x: 706, endPoint y: 369, distance: 24.2
click at [683, 379] on div "Machine bin truck rear door pins" at bounding box center [874, 385] width 1235 height 50
